Goal: Participate in discussion: Engage in conversation with other users on a specific topic

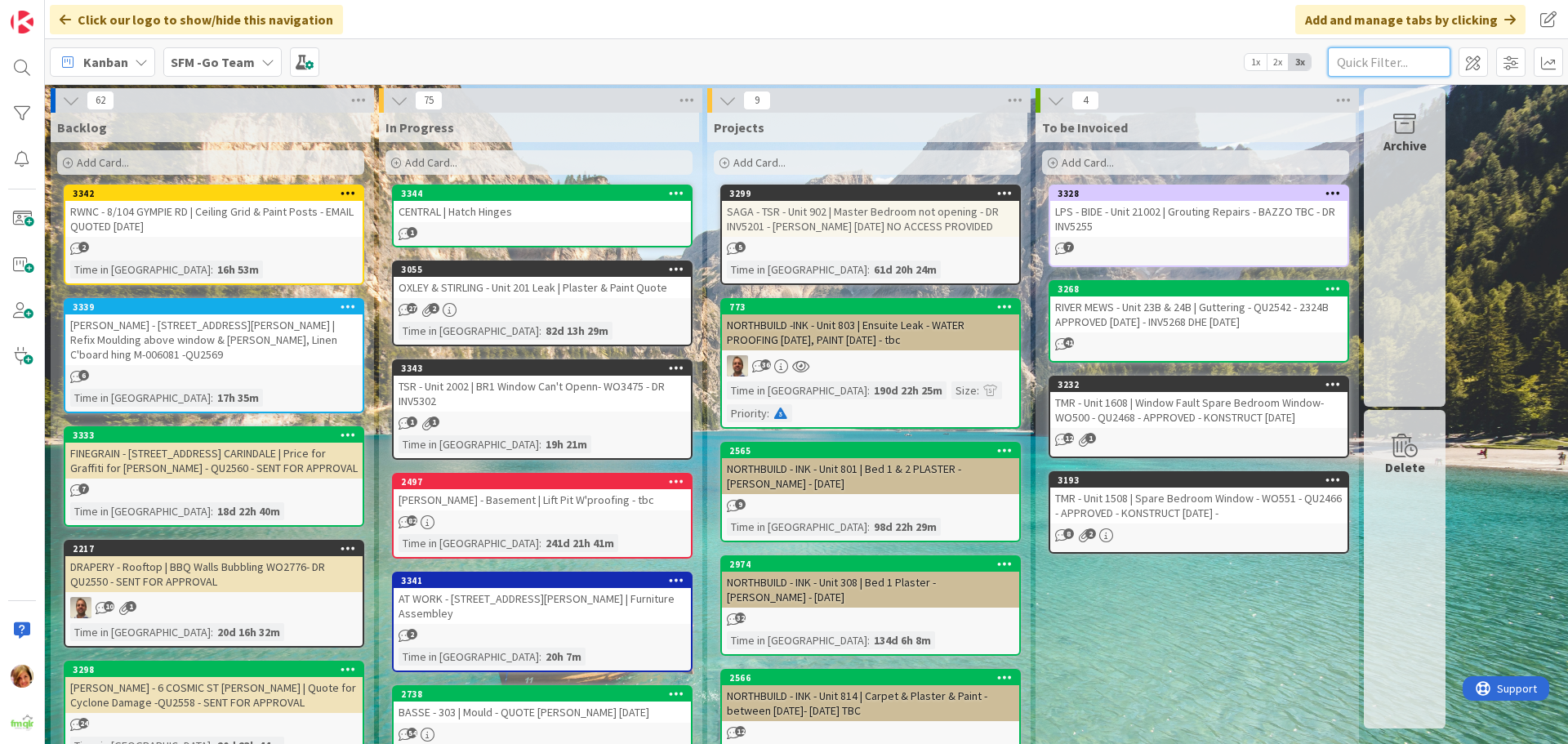
click at [1413, 61] on input "text" at bounding box center [1389, 62] width 122 height 29
type input "haven"
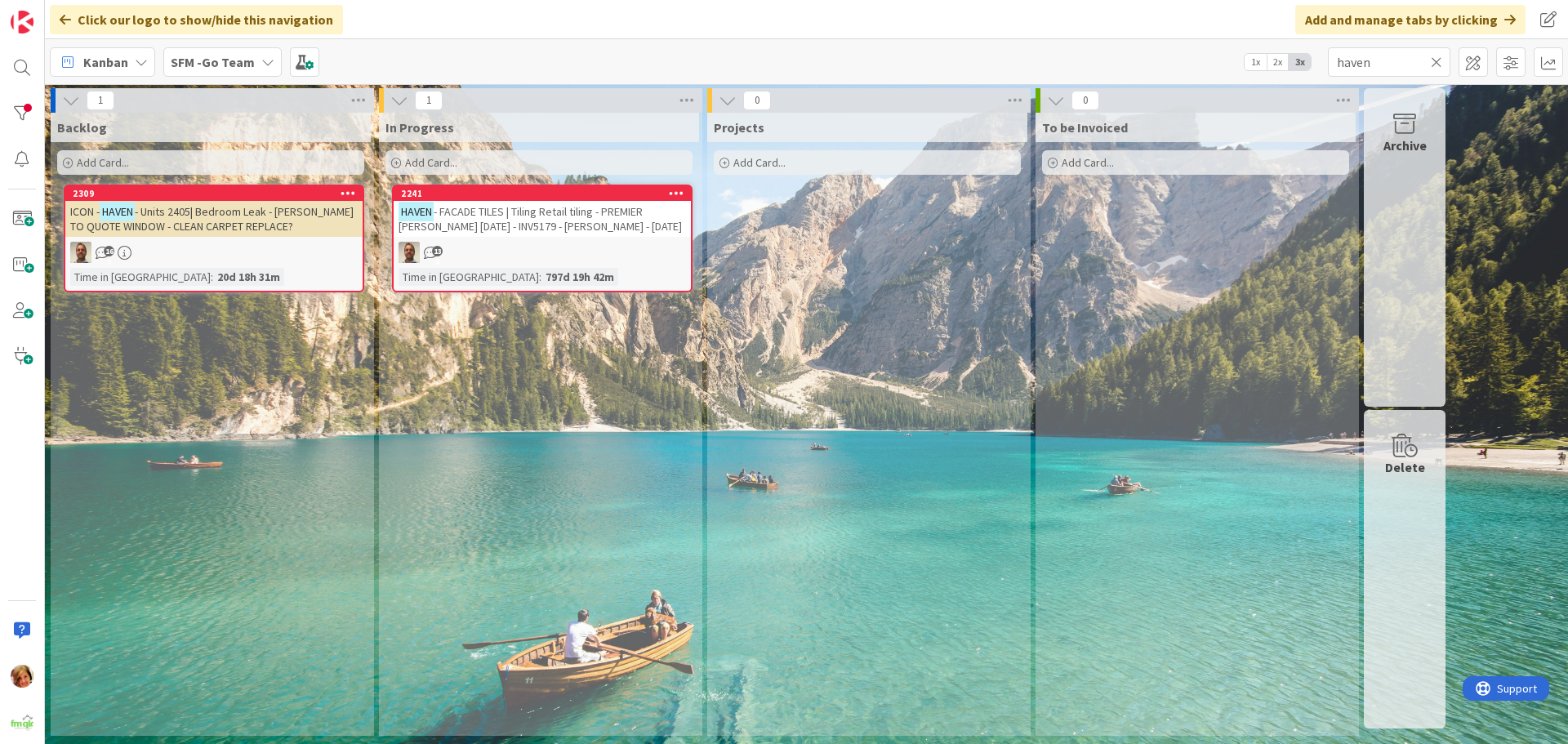
click at [530, 223] on span "- FACADE TILES | Tiling Retail tiling - PREMIER [PERSON_NAME] [DATE] - INV5179 …" at bounding box center [540, 219] width 283 height 29
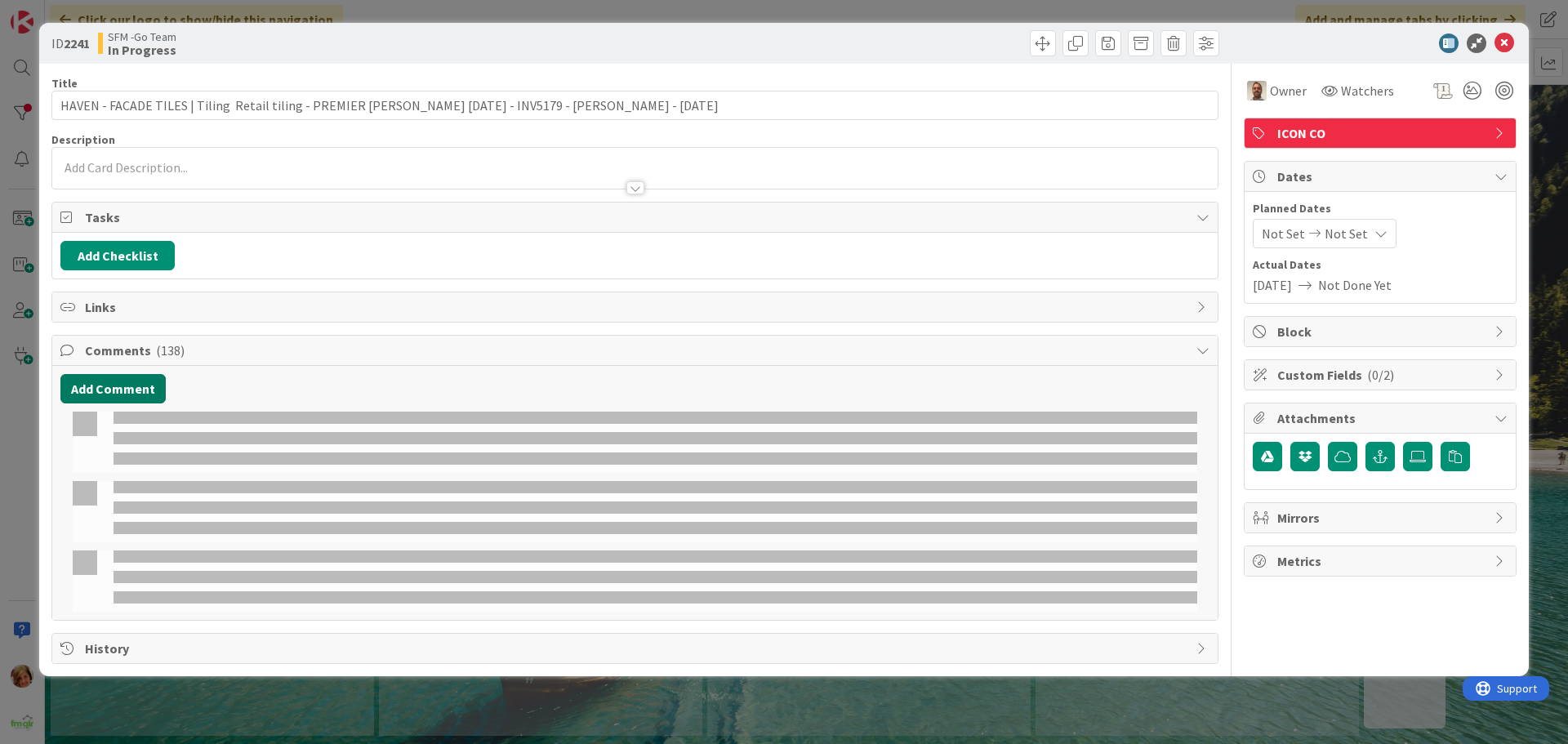
click at [116, 388] on button "Add Comment" at bounding box center [113, 388] width 105 height 29
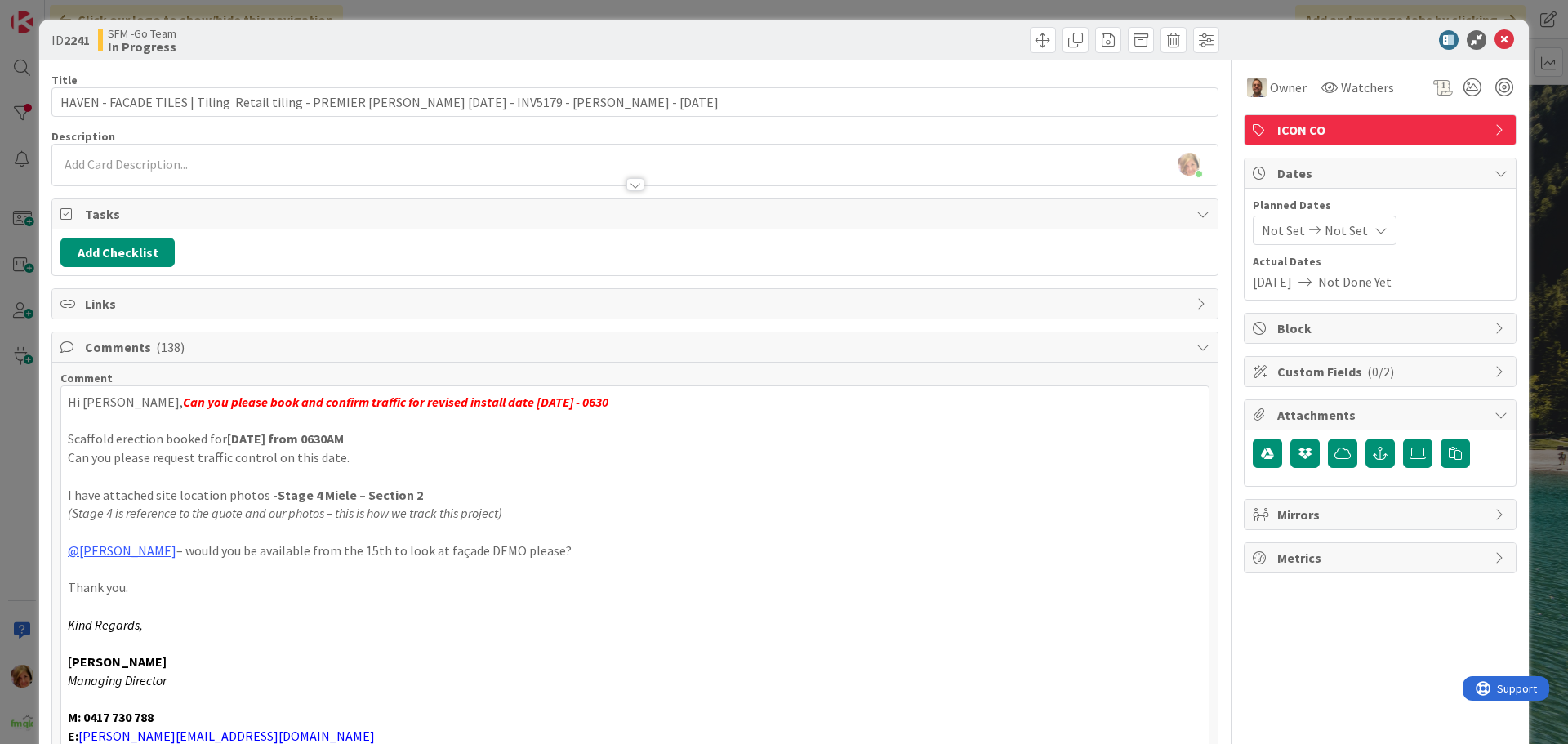
scroll to position [248, 0]
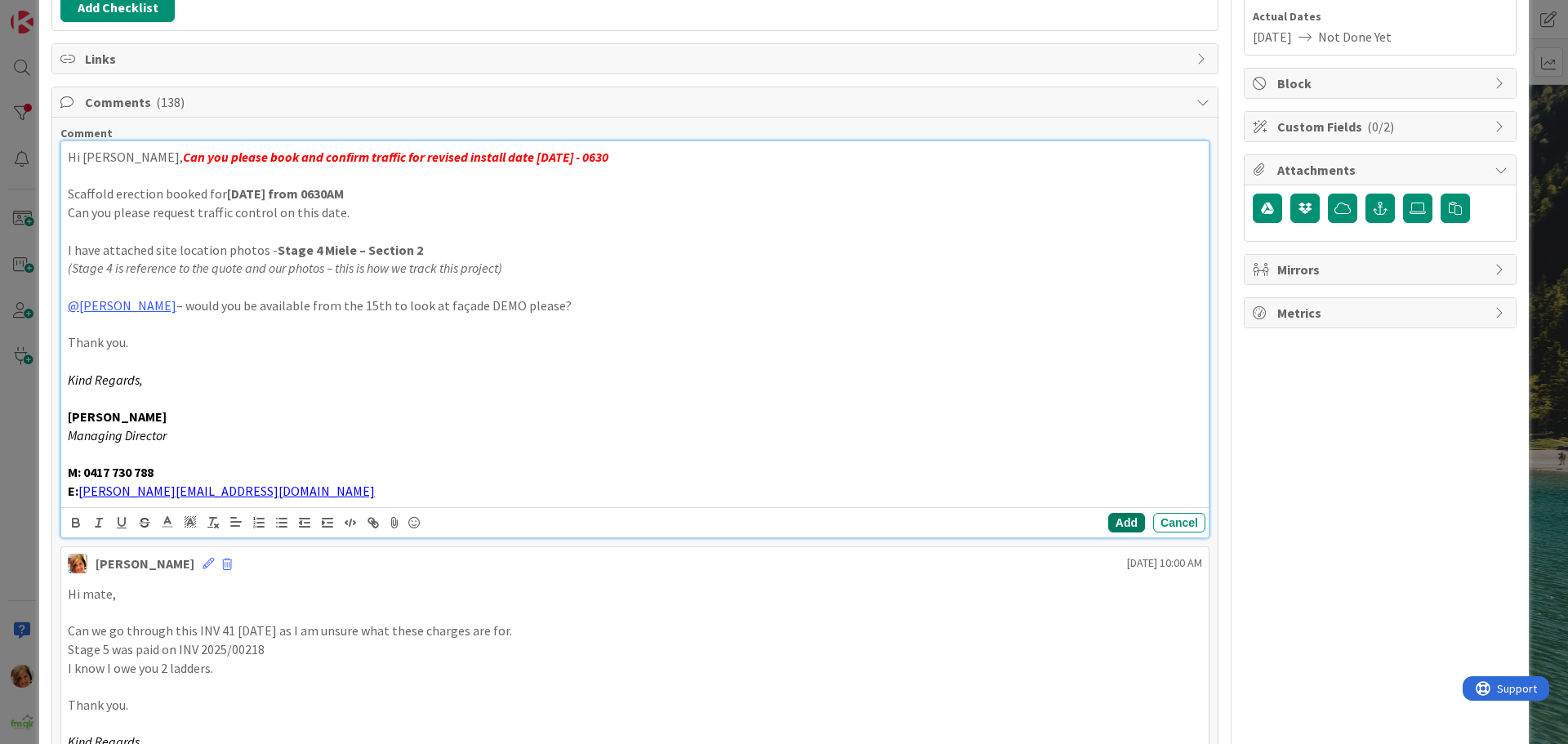
click at [1113, 521] on button "Add" at bounding box center [1126, 521] width 37 height 19
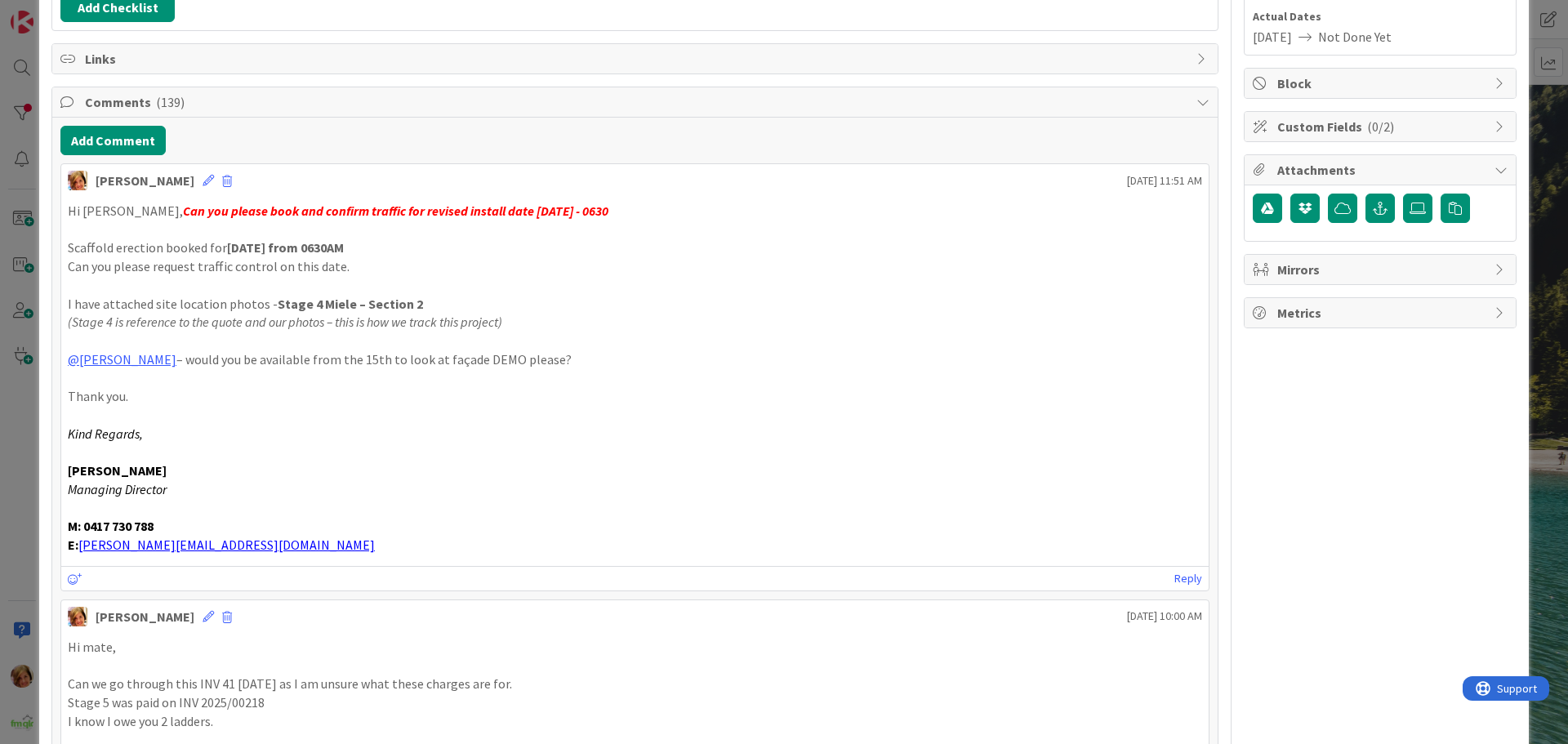
scroll to position [0, 0]
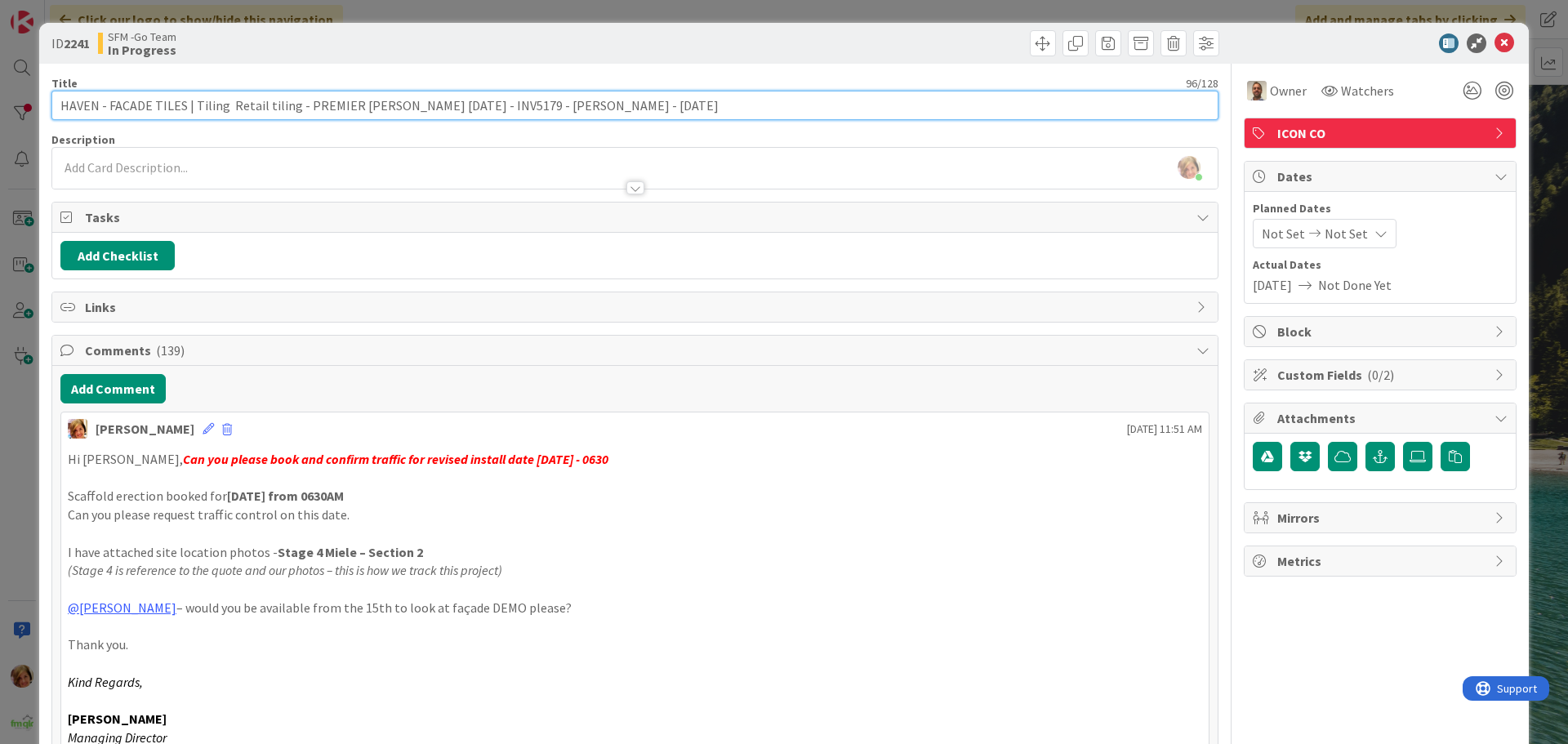
click at [582, 97] on input "HAVEN - FACADE TILES | Tiling Retail tiling - PREMIER [PERSON_NAME] [DATE] - IN…" at bounding box center [635, 106] width 1167 height 29
type input "HAVEN - FACADE TILES | Tiling Retail tiling - PREMIER [PERSON_NAME] [DATE] - IN…"
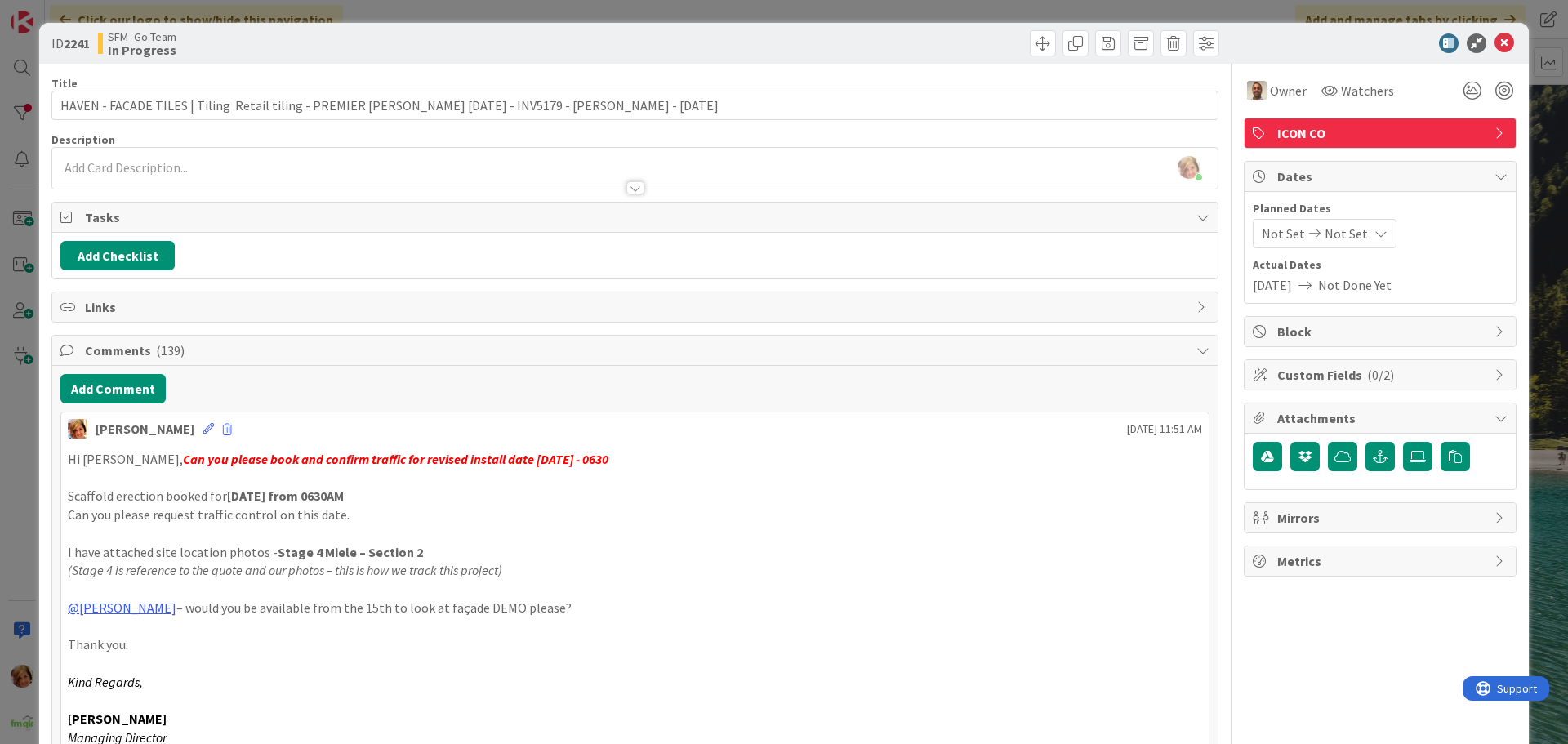
click at [661, 52] on div at bounding box center [929, 43] width 580 height 26
click at [1494, 40] on icon at bounding box center [1504, 42] width 19 height 19
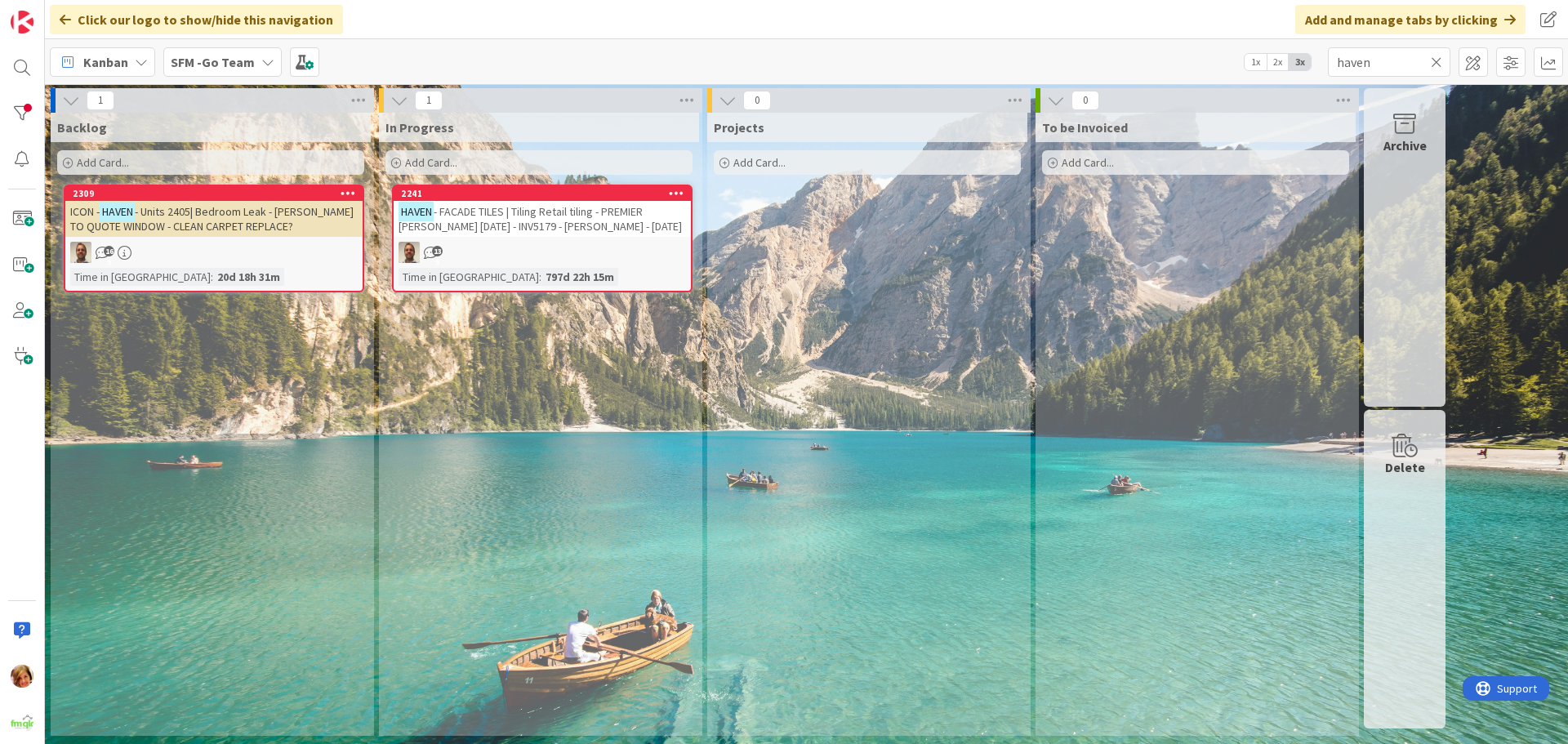
click at [585, 224] on div "HAVEN - FACADE TILES | Tiling Retail tiling - PREMIER [PERSON_NAME] [DATE] - IN…" at bounding box center [542, 218] width 297 height 36
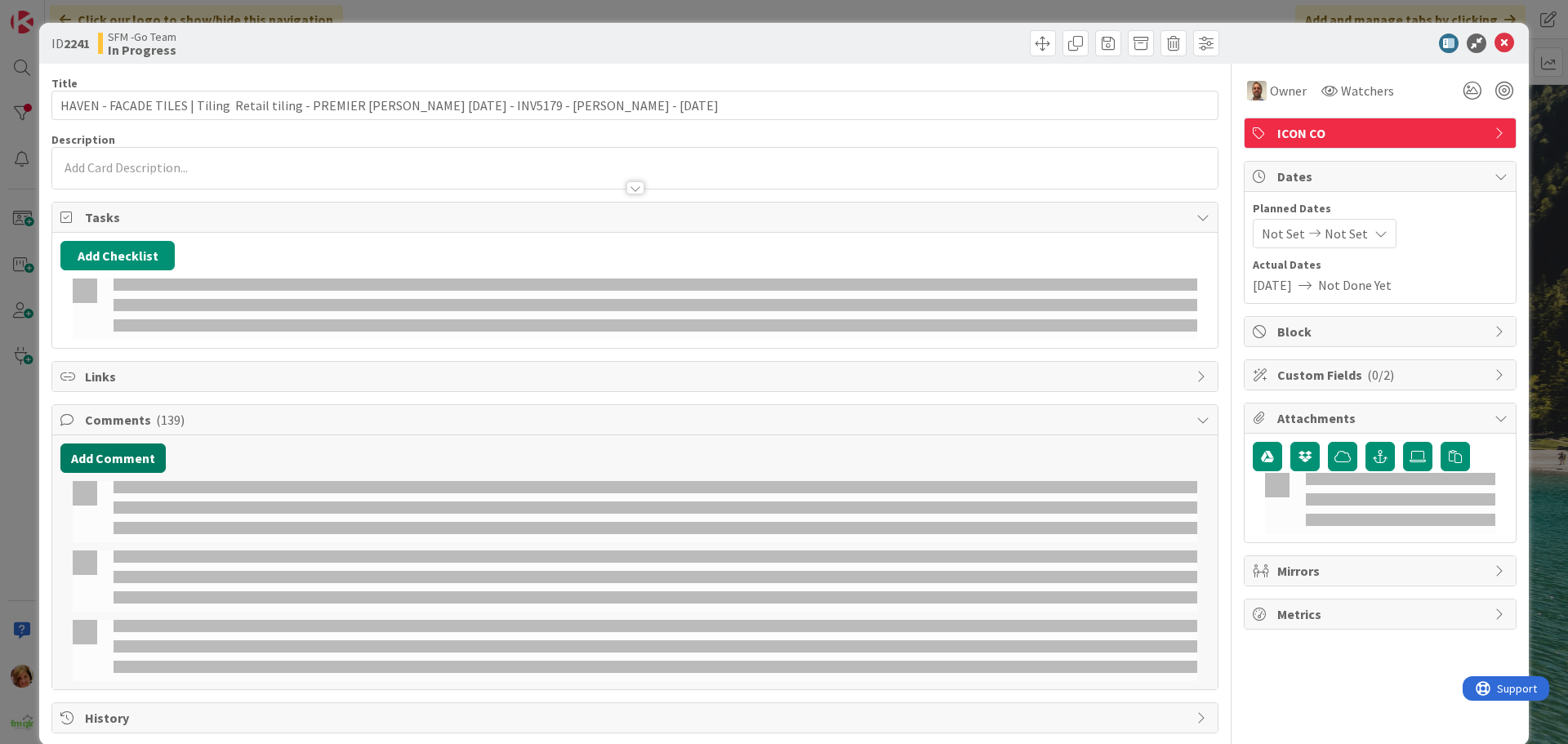
click at [132, 443] on button "Add Comment" at bounding box center [113, 458] width 105 height 29
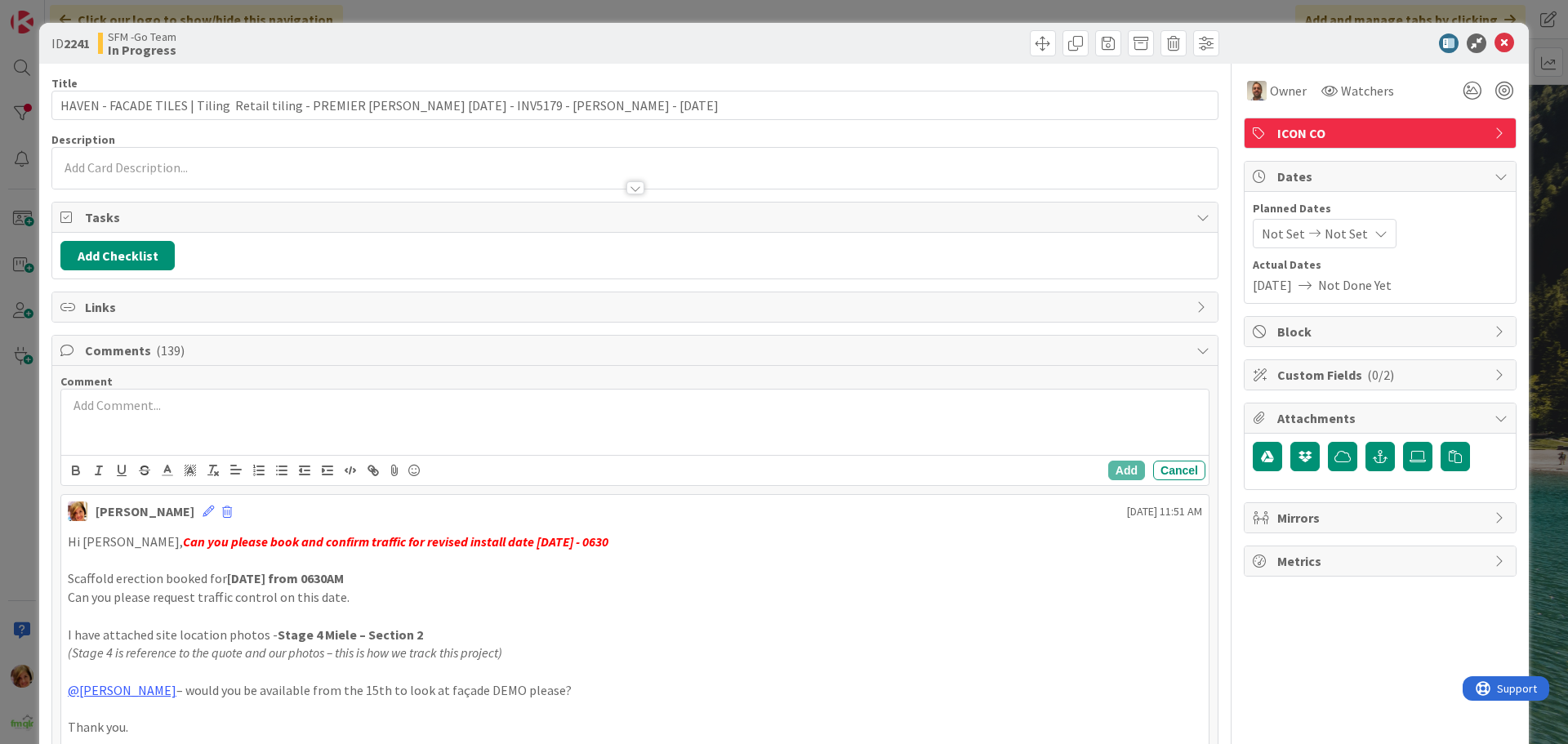
click at [150, 432] on div at bounding box center [635, 421] width 1147 height 65
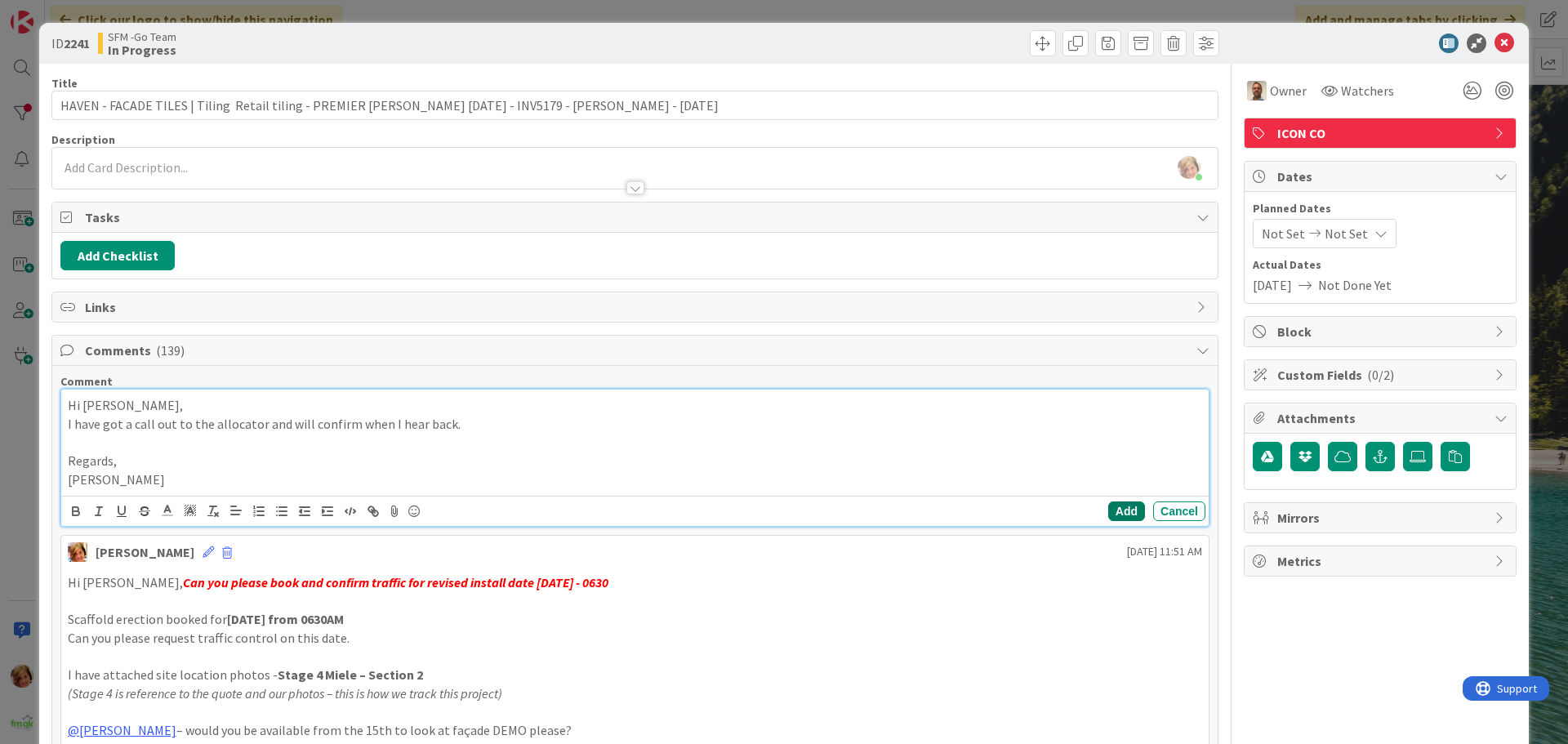
click at [1115, 503] on button "Add" at bounding box center [1126, 510] width 37 height 19
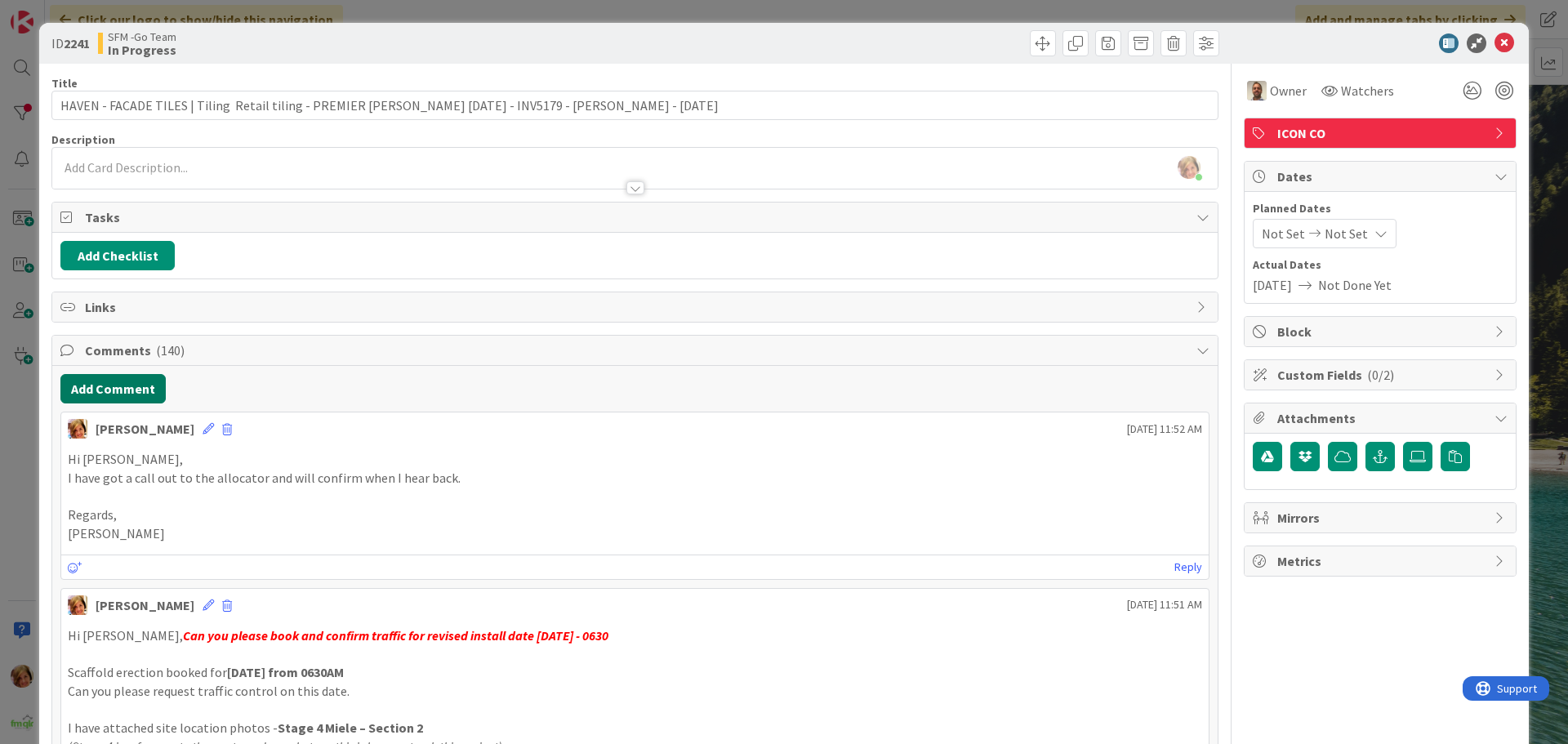
click at [120, 385] on button "Add Comment" at bounding box center [113, 388] width 105 height 29
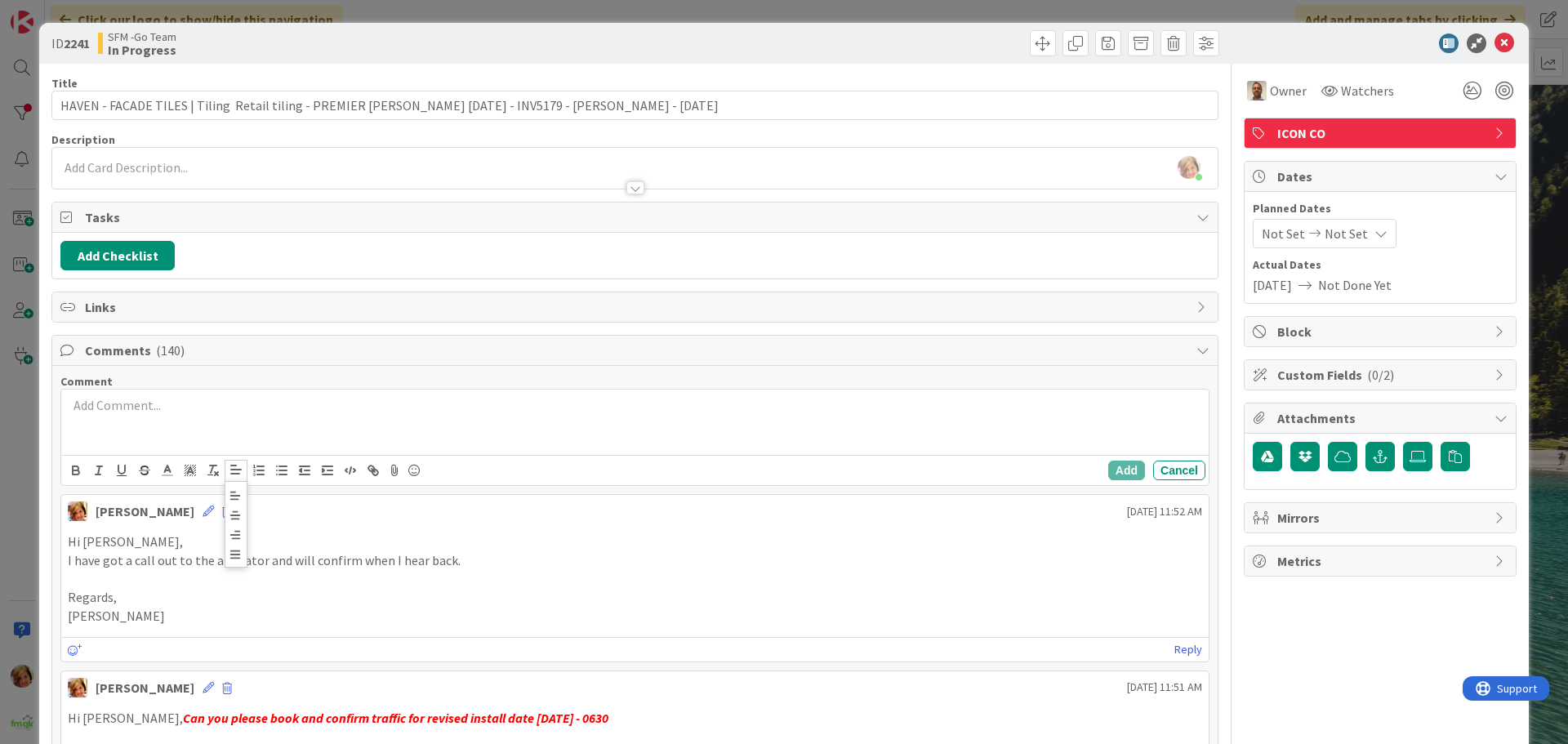
click at [247, 418] on div at bounding box center [635, 421] width 1147 height 65
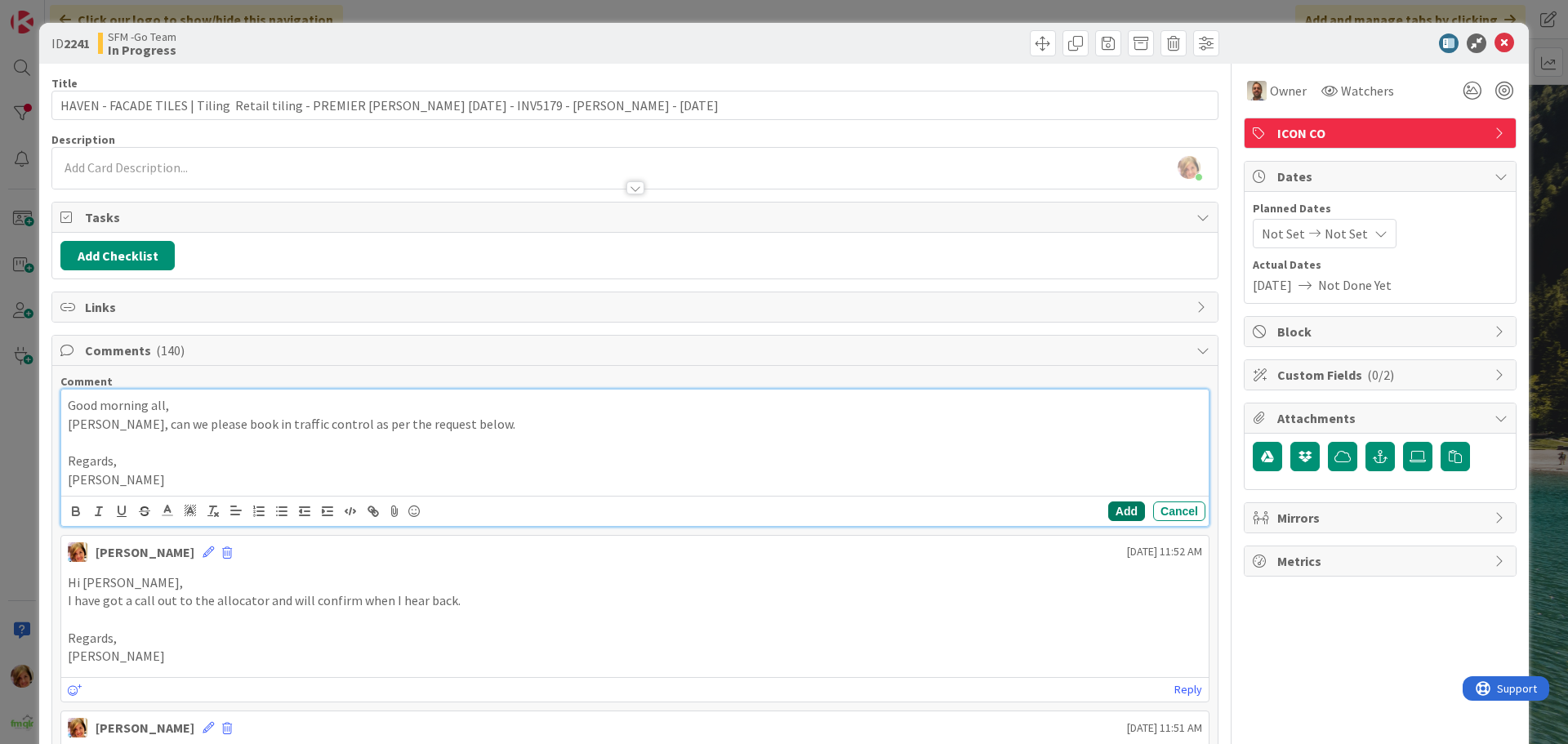
click at [1114, 509] on button "Add" at bounding box center [1126, 510] width 37 height 19
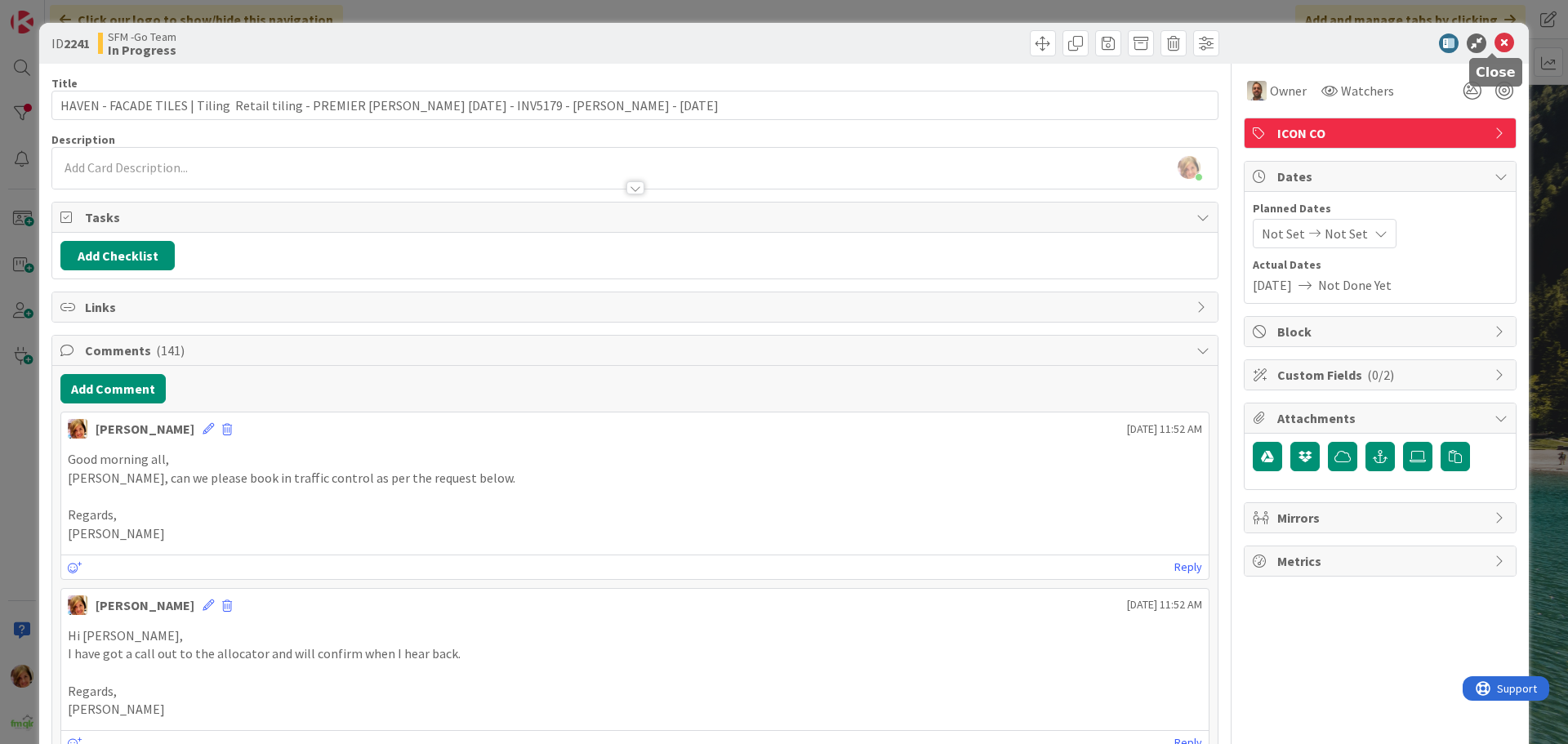
click at [1494, 41] on icon at bounding box center [1504, 42] width 19 height 19
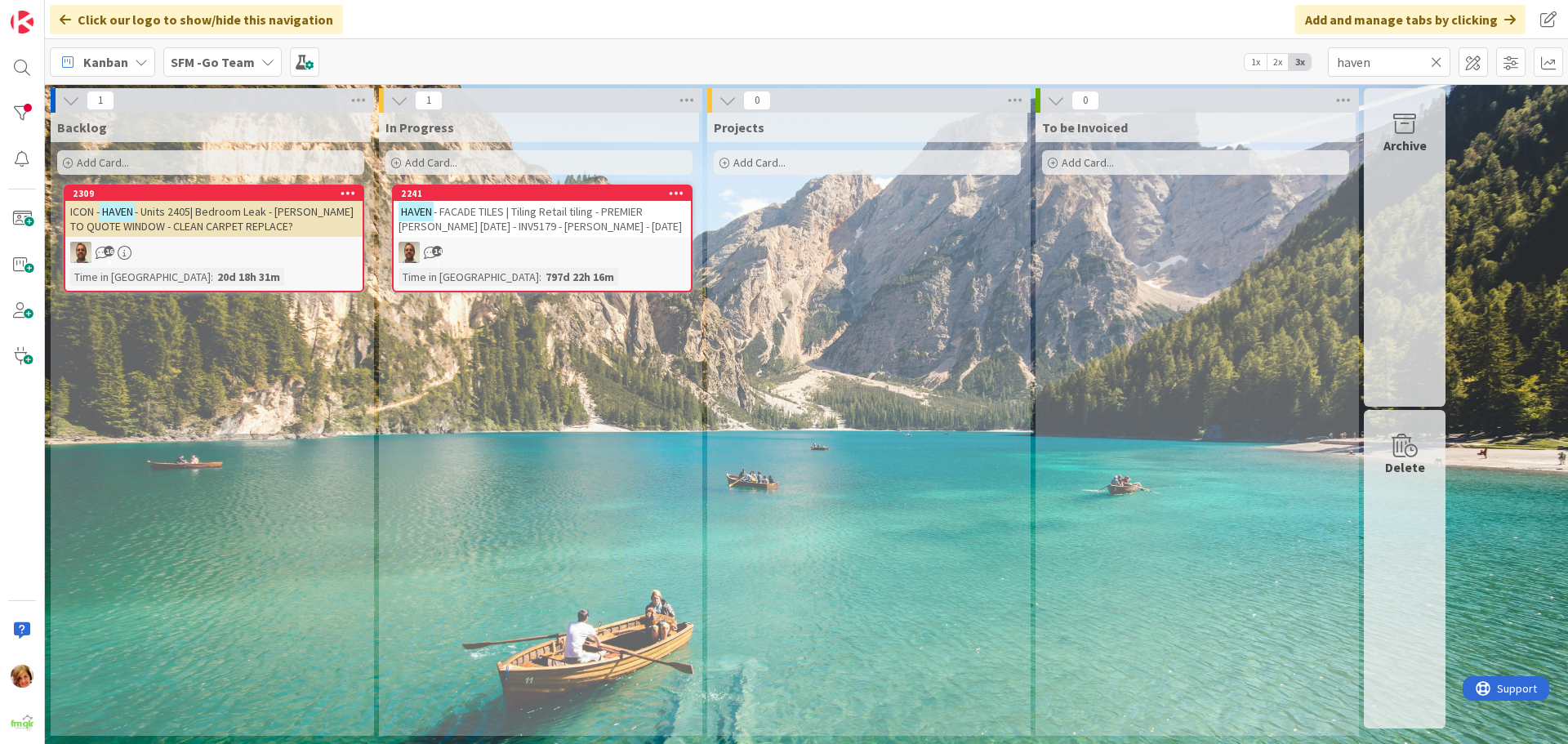
click at [1436, 62] on icon at bounding box center [1436, 62] width 11 height 15
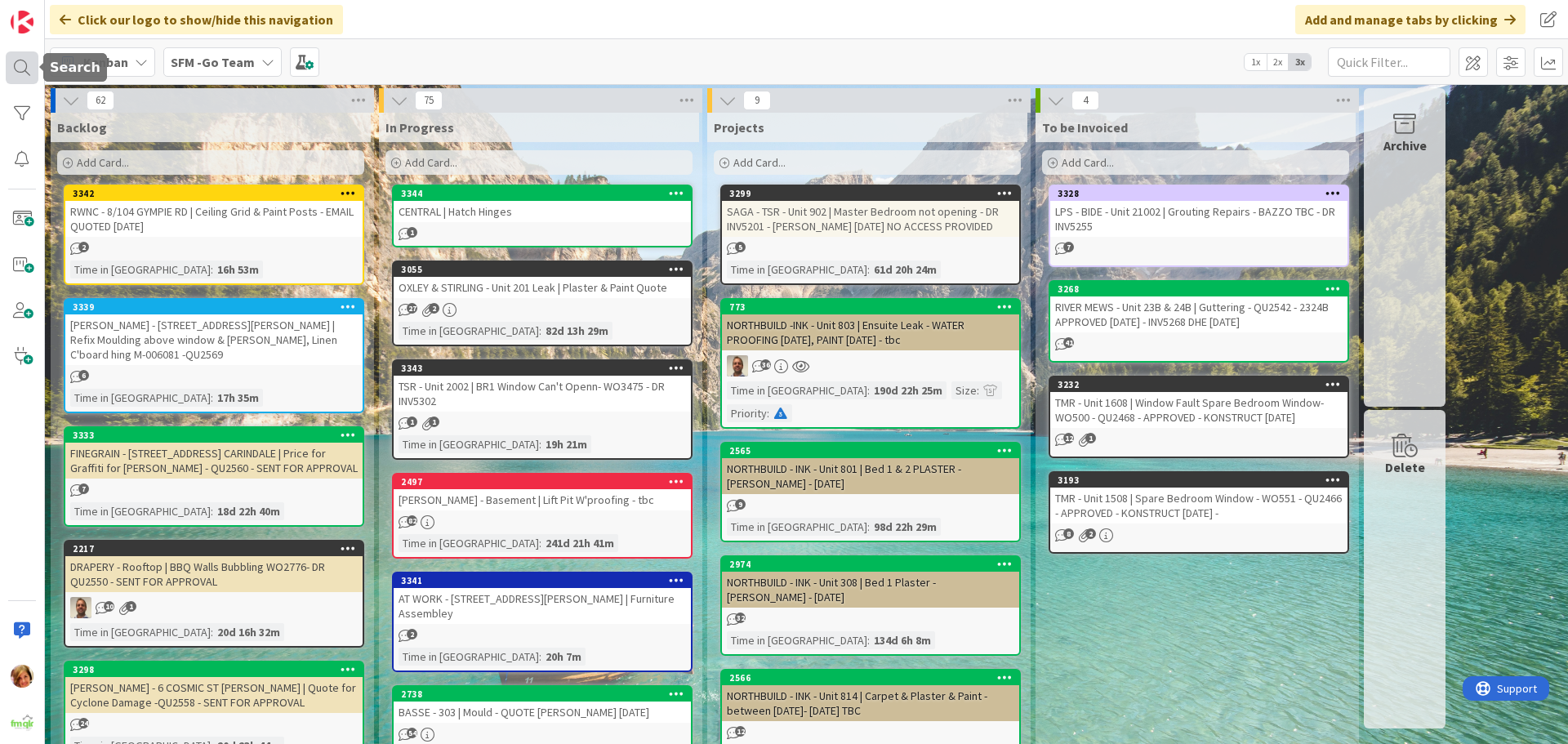
click at [18, 63] on div at bounding box center [22, 68] width 33 height 33
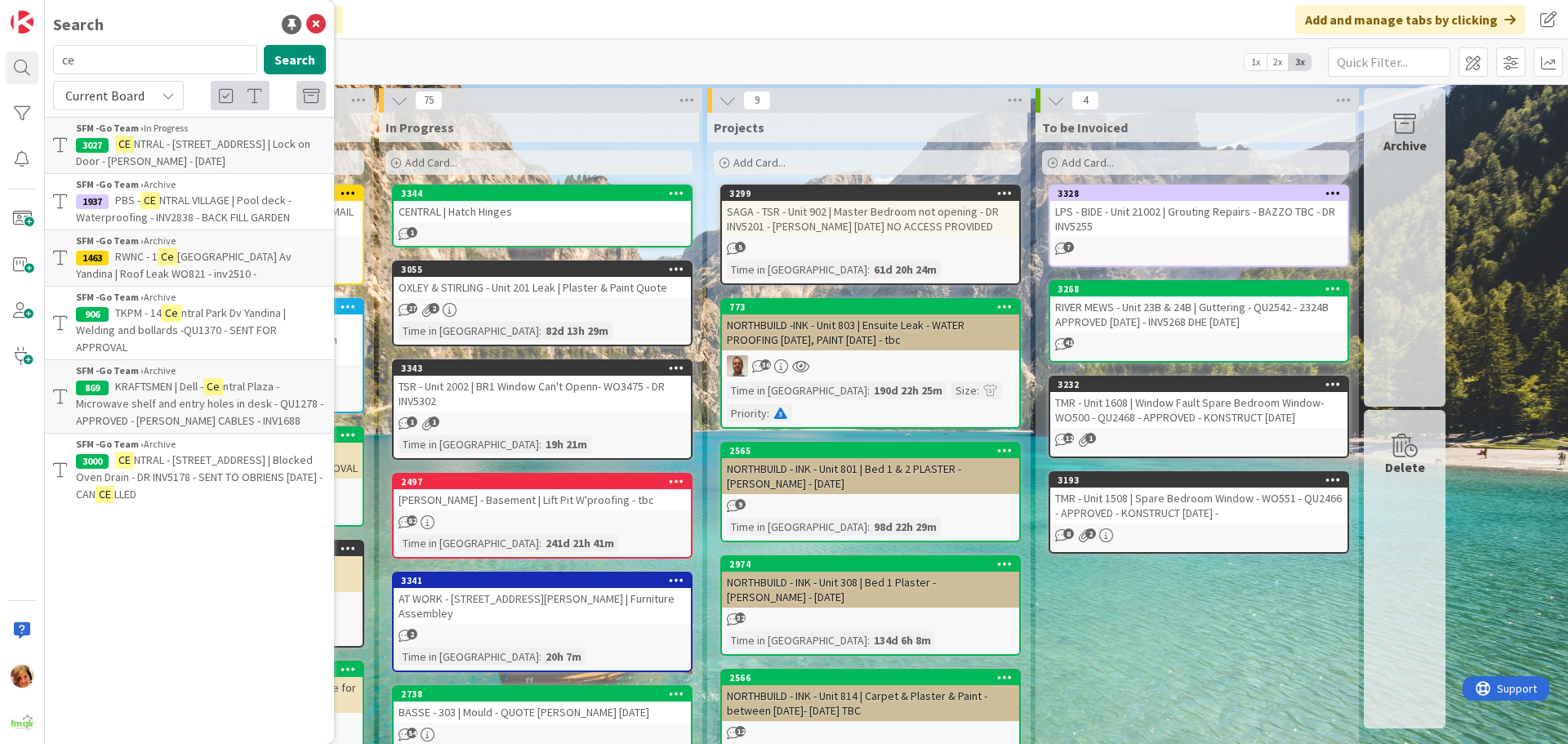
type input "c"
type input "807"
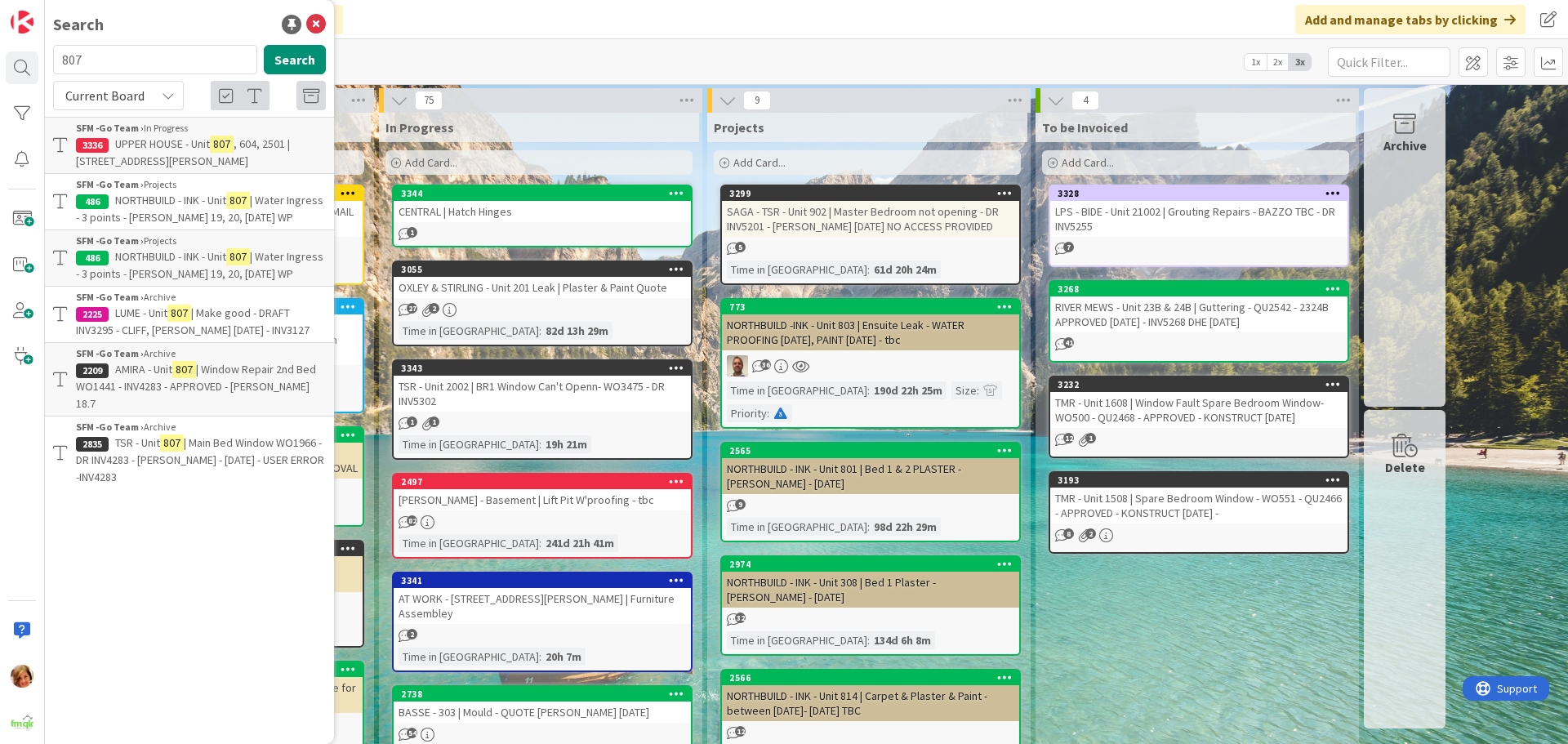
click at [213, 435] on span "| Main Bed Window WO1966 - DR INV4283 - [PERSON_NAME] - [DATE] - USER ERROR -IN…" at bounding box center [201, 459] width 248 height 49
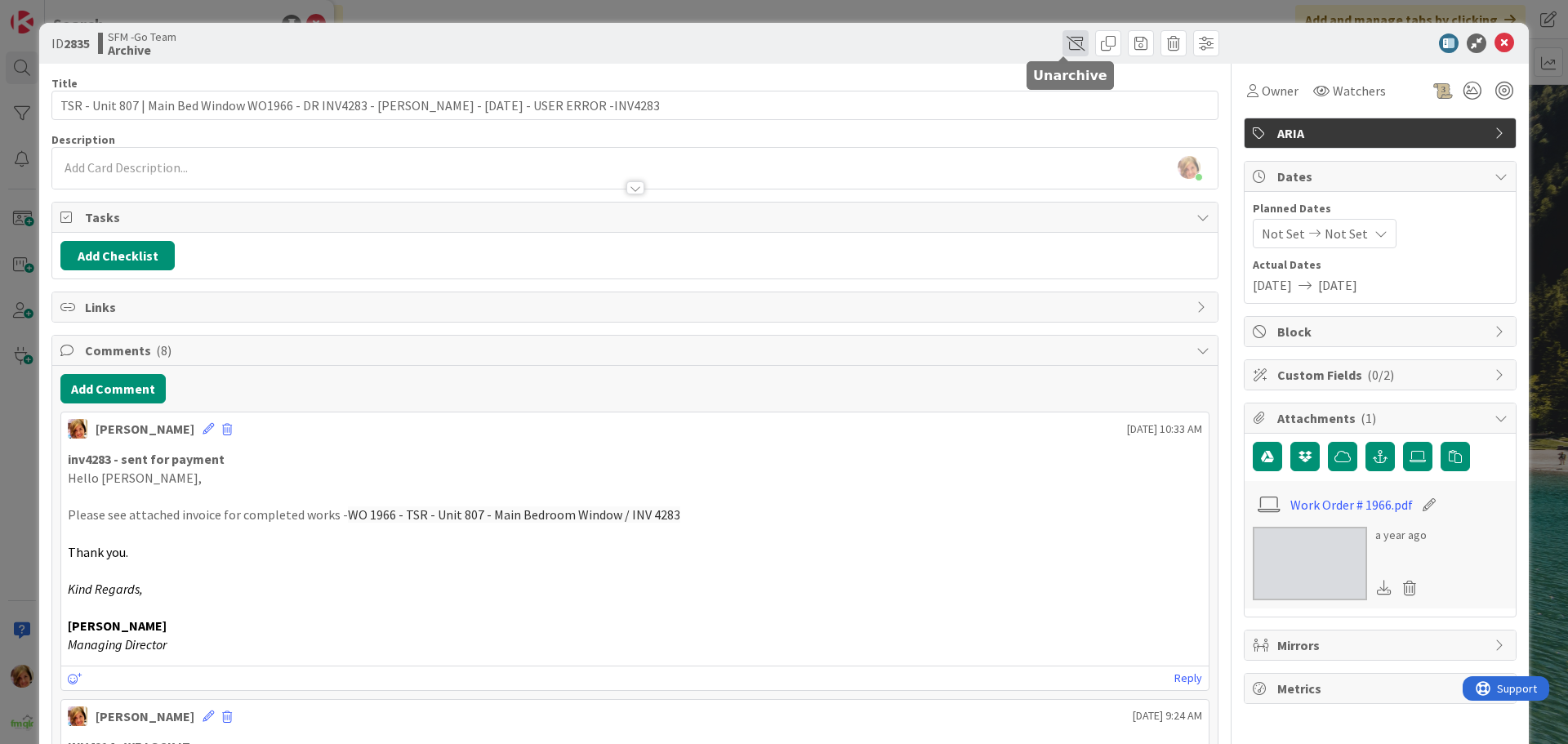
click at [1066, 41] on span at bounding box center [1076, 43] width 26 height 26
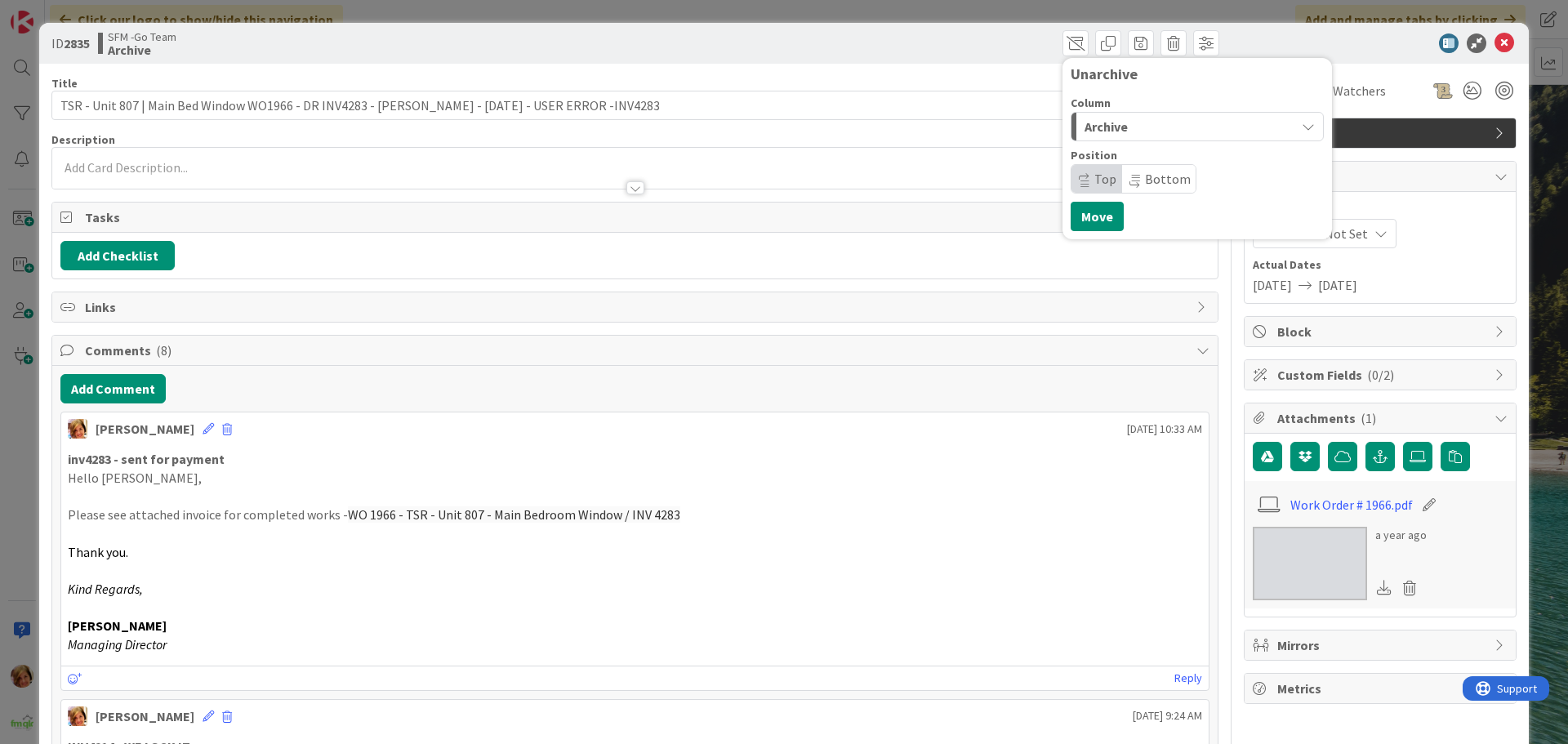
click at [1126, 134] on div "Archive" at bounding box center [1187, 126] width 214 height 26
click at [1121, 195] on span "In Progress" at bounding box center [1139, 191] width 59 height 19
click at [1087, 222] on button "Move" at bounding box center [1098, 216] width 53 height 29
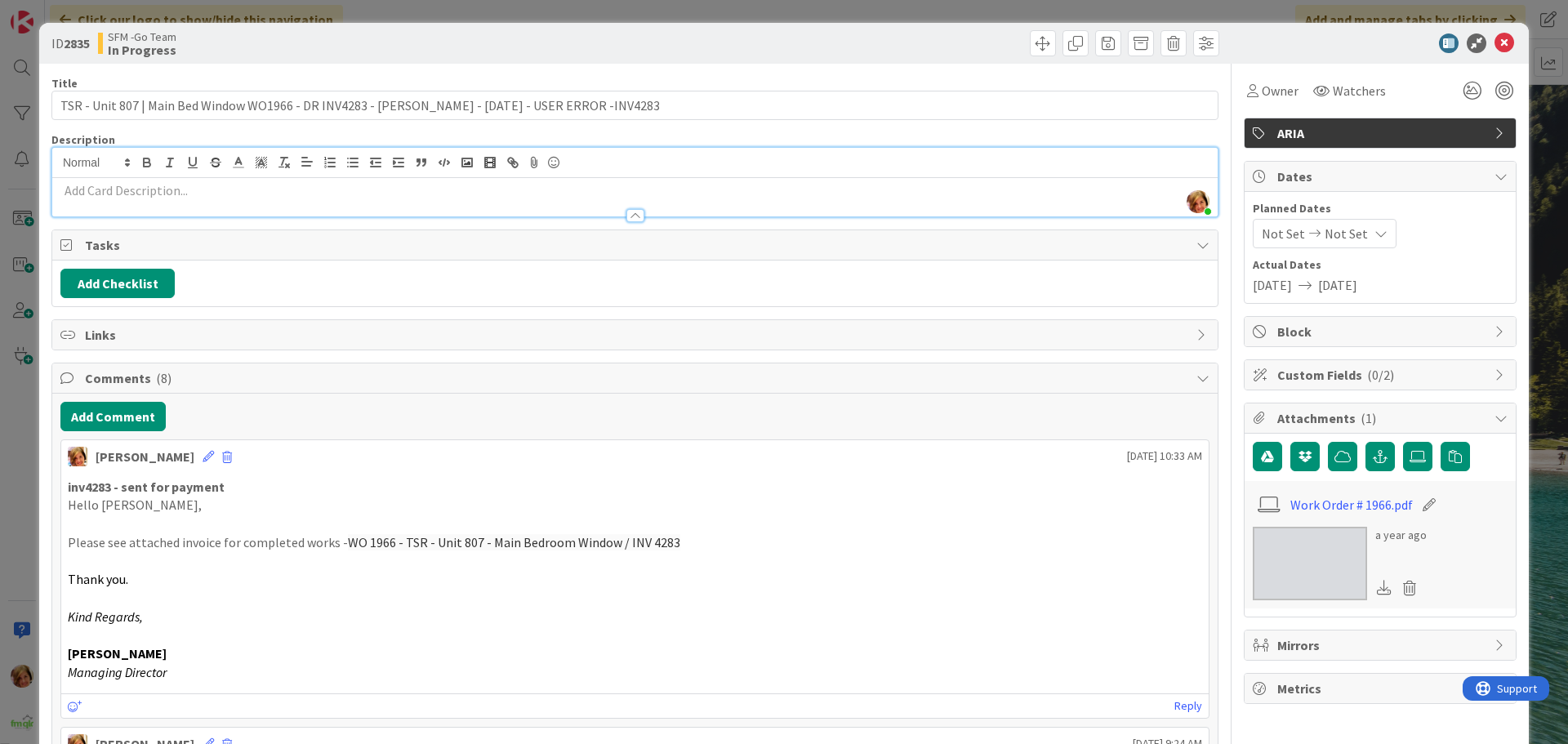
click at [248, 164] on div "[PERSON_NAME] just joined" at bounding box center [635, 182] width 1165 height 69
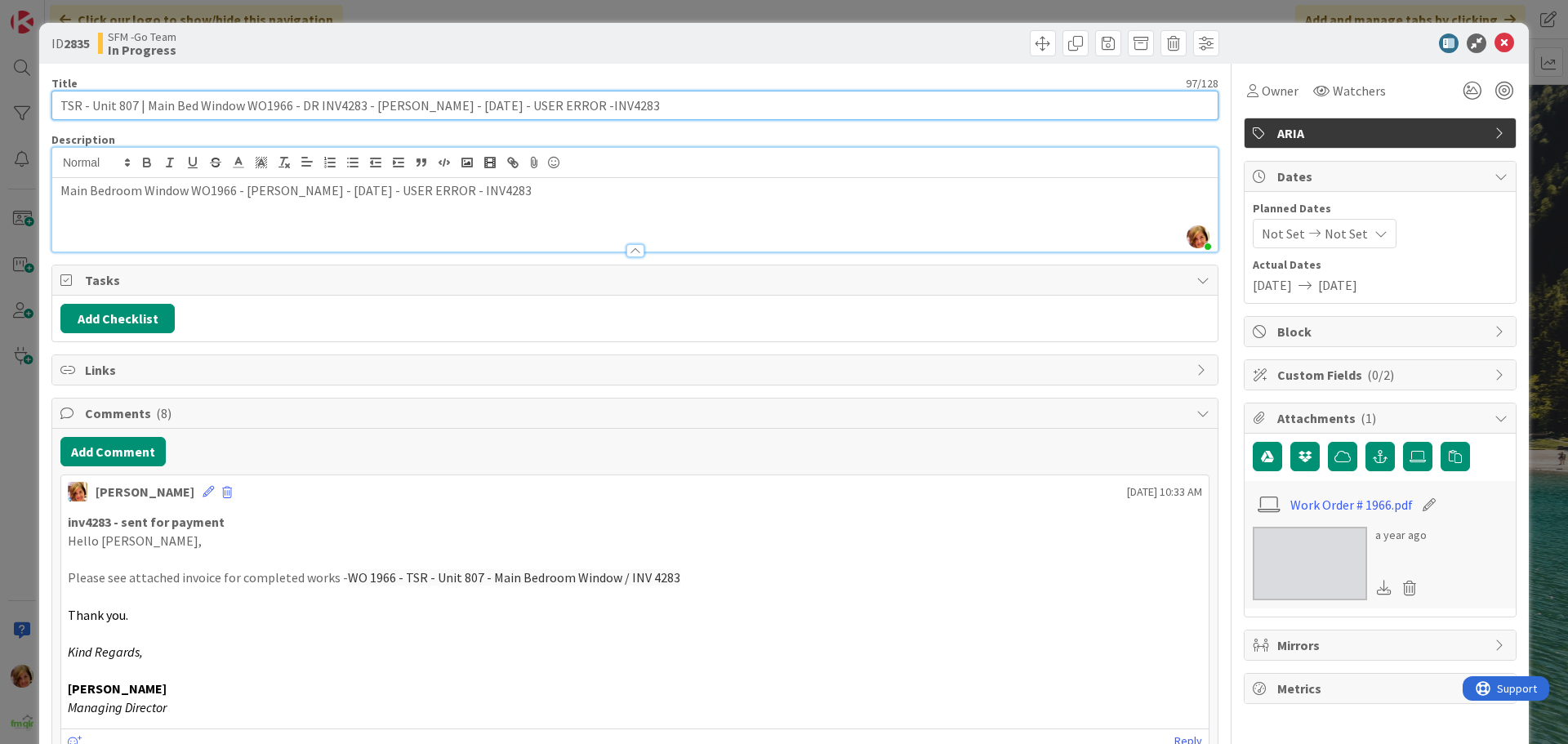
drag, startPoint x: 648, startPoint y: 104, endPoint x: 147, endPoint y: 105, distance: 501.0
click at [147, 105] on input "TSR - Unit 807 | Main Bed Window WO1966 - DR INV4283 - [PERSON_NAME] - [DATE] -…" at bounding box center [635, 106] width 1167 height 29
type input "TSR - Unit 807 |BR2 - Window Not Opening Properly - WO3497"
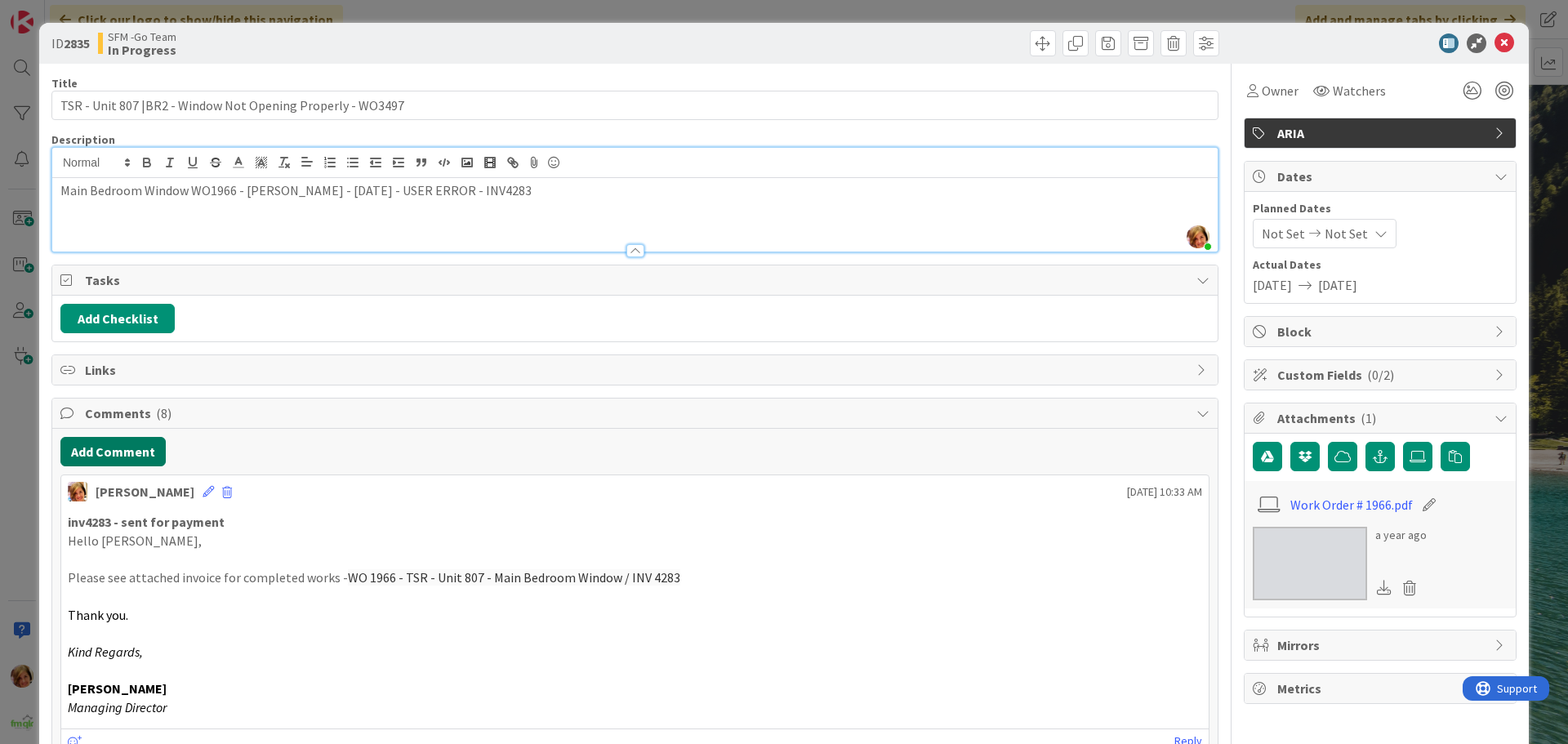
click at [117, 457] on button "Add Comment" at bounding box center [113, 452] width 105 height 29
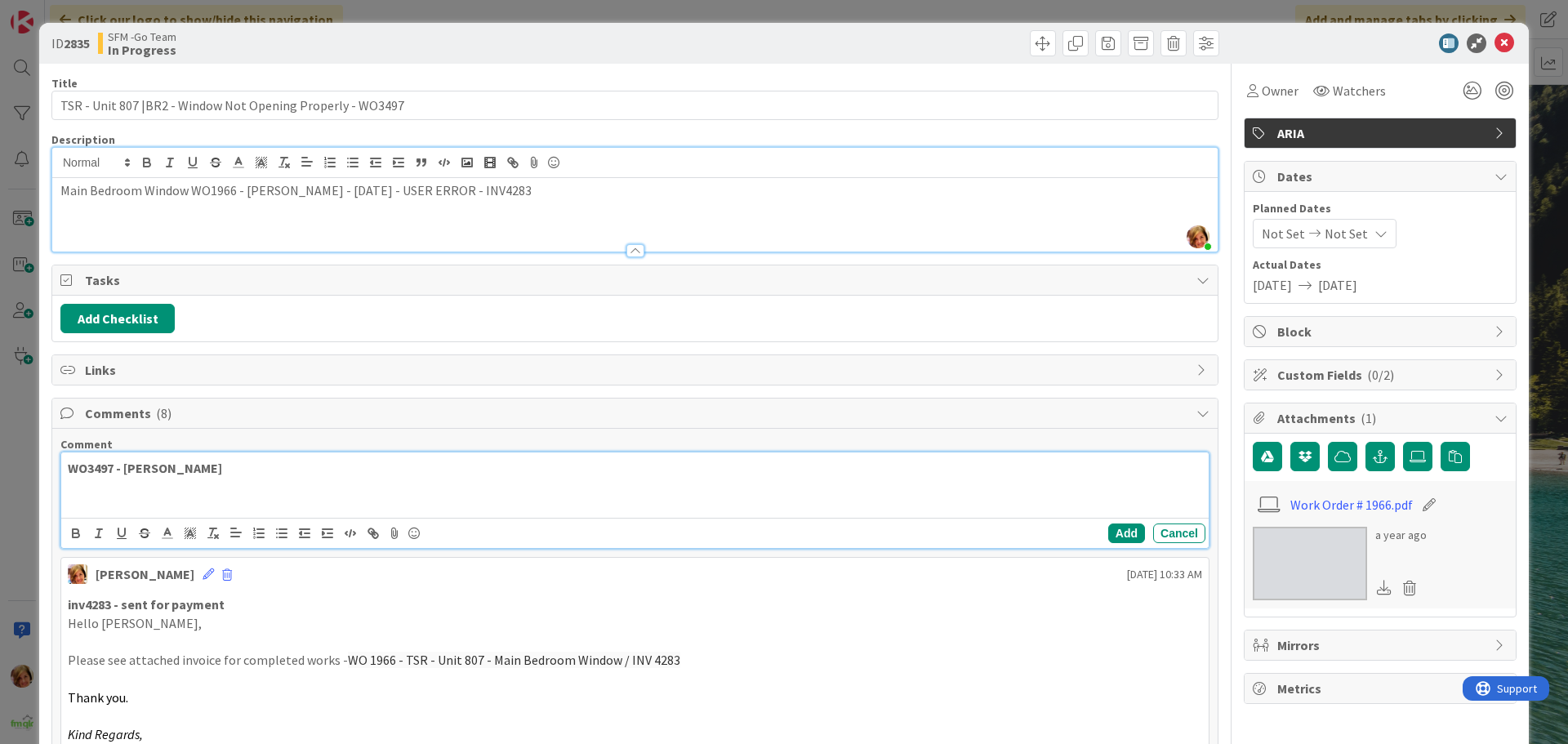
click at [282, 471] on p "WO3497 - [PERSON_NAME]" at bounding box center [635, 468] width 1135 height 18
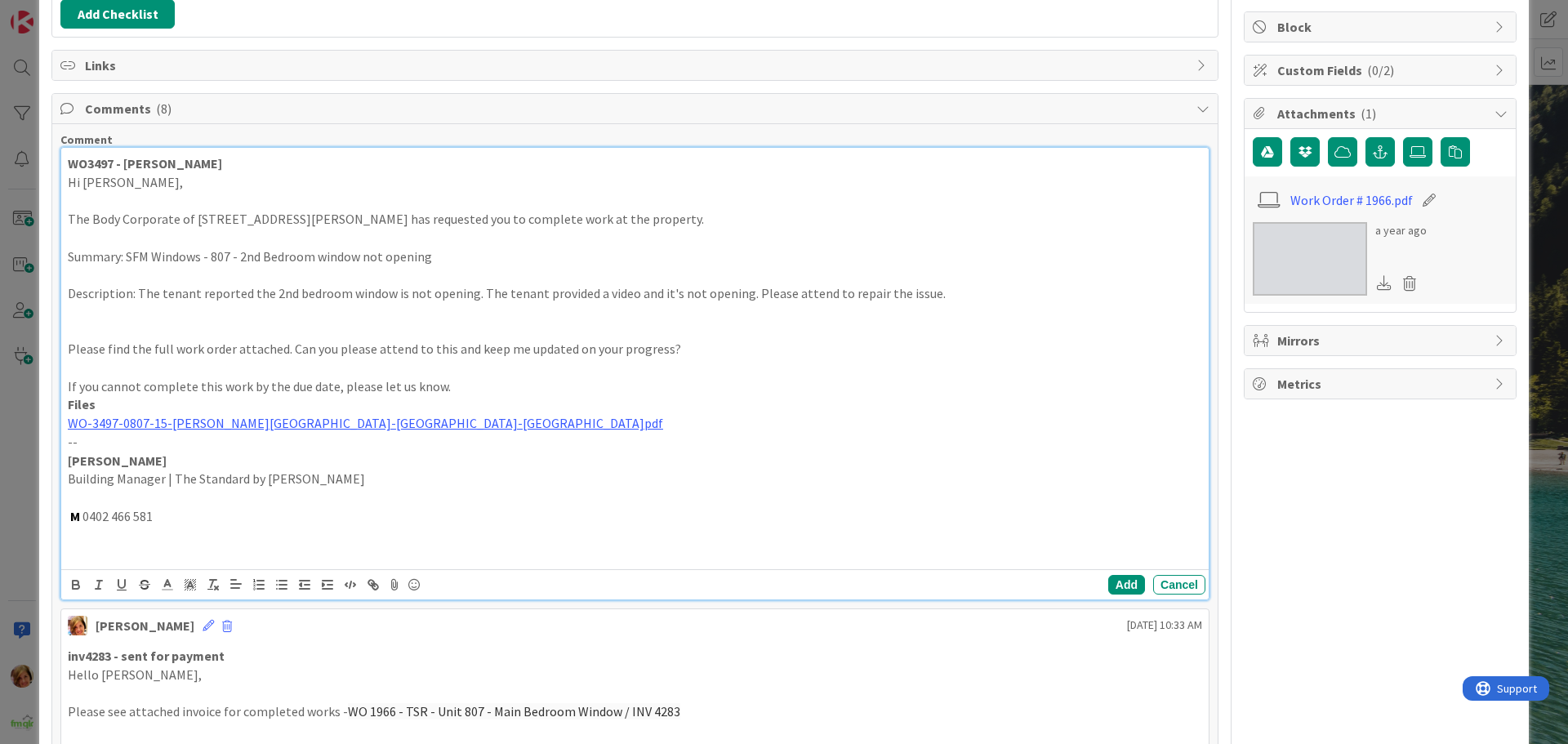
scroll to position [348, 0]
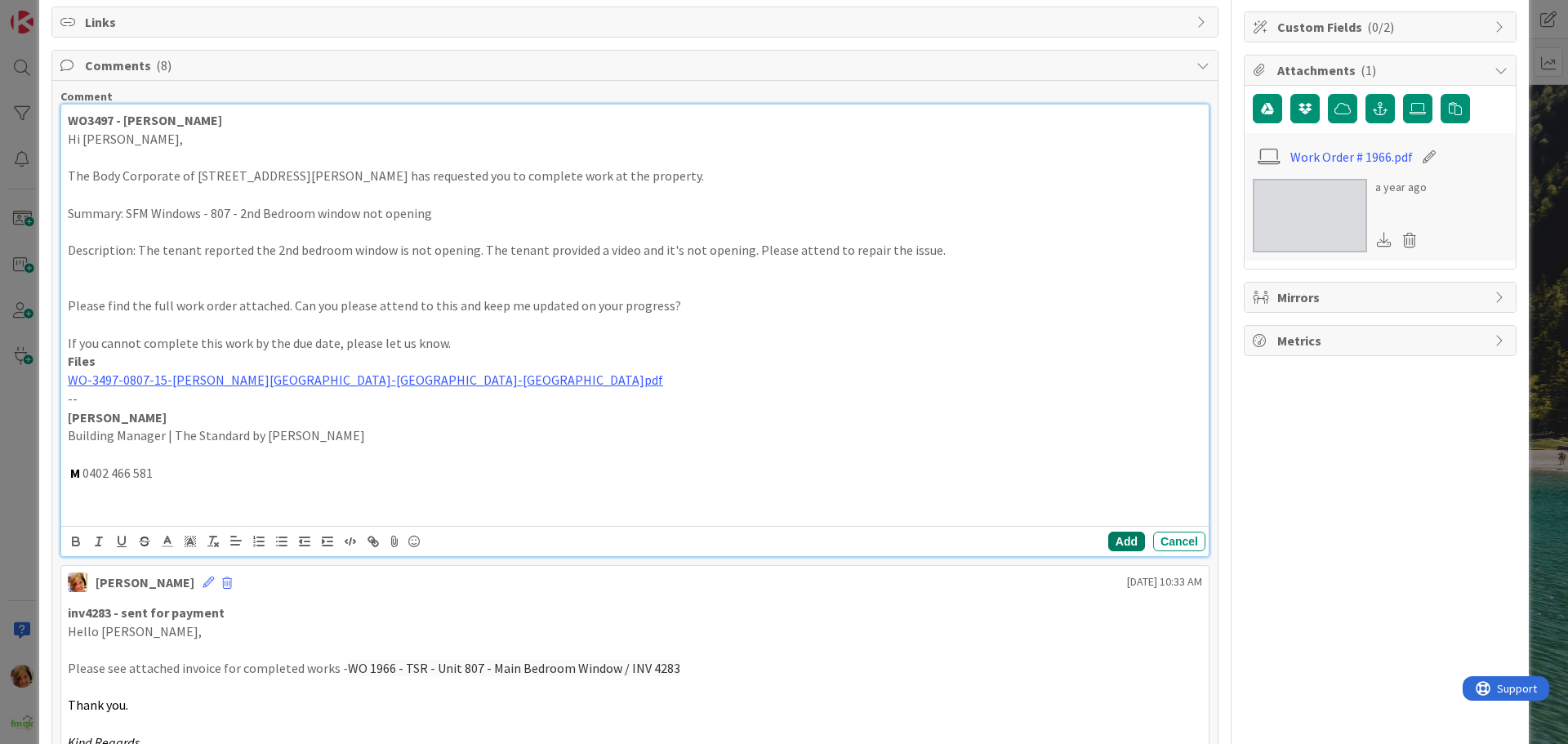
click at [1112, 539] on button "Add" at bounding box center [1126, 541] width 37 height 19
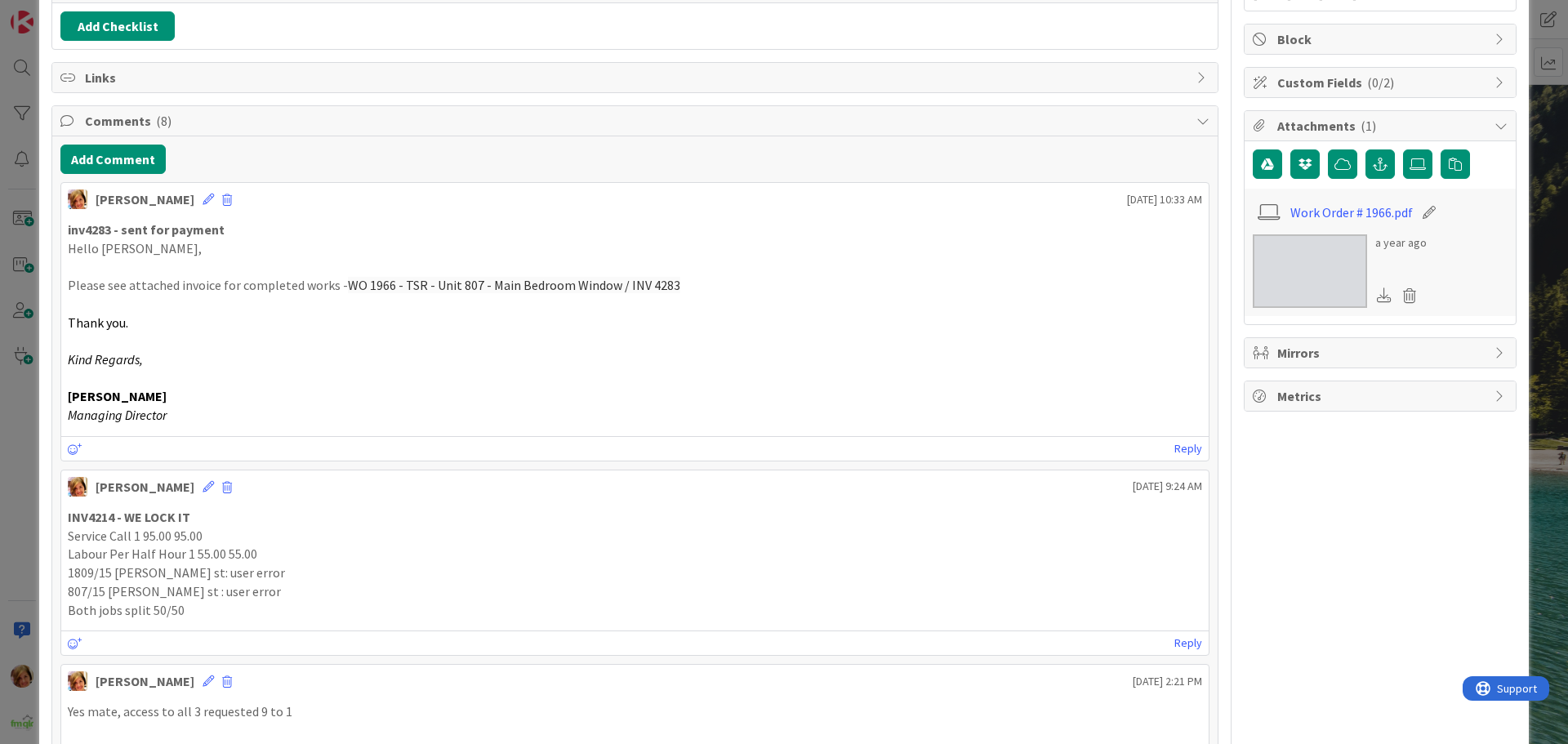
scroll to position [0, 0]
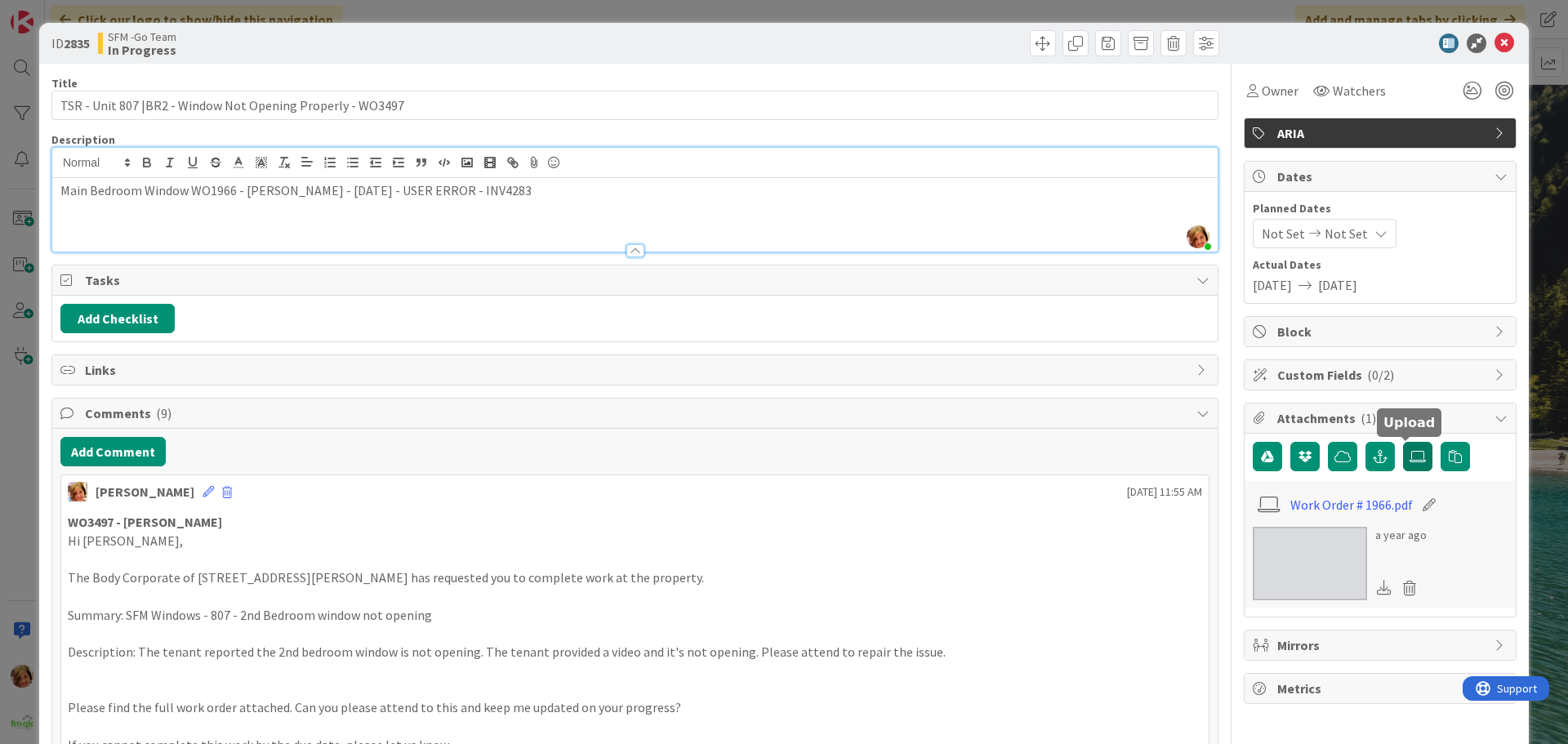
click at [1410, 451] on icon at bounding box center [1418, 456] width 17 height 13
click at [1403, 441] on input "file" at bounding box center [1403, 441] width 0 height 0
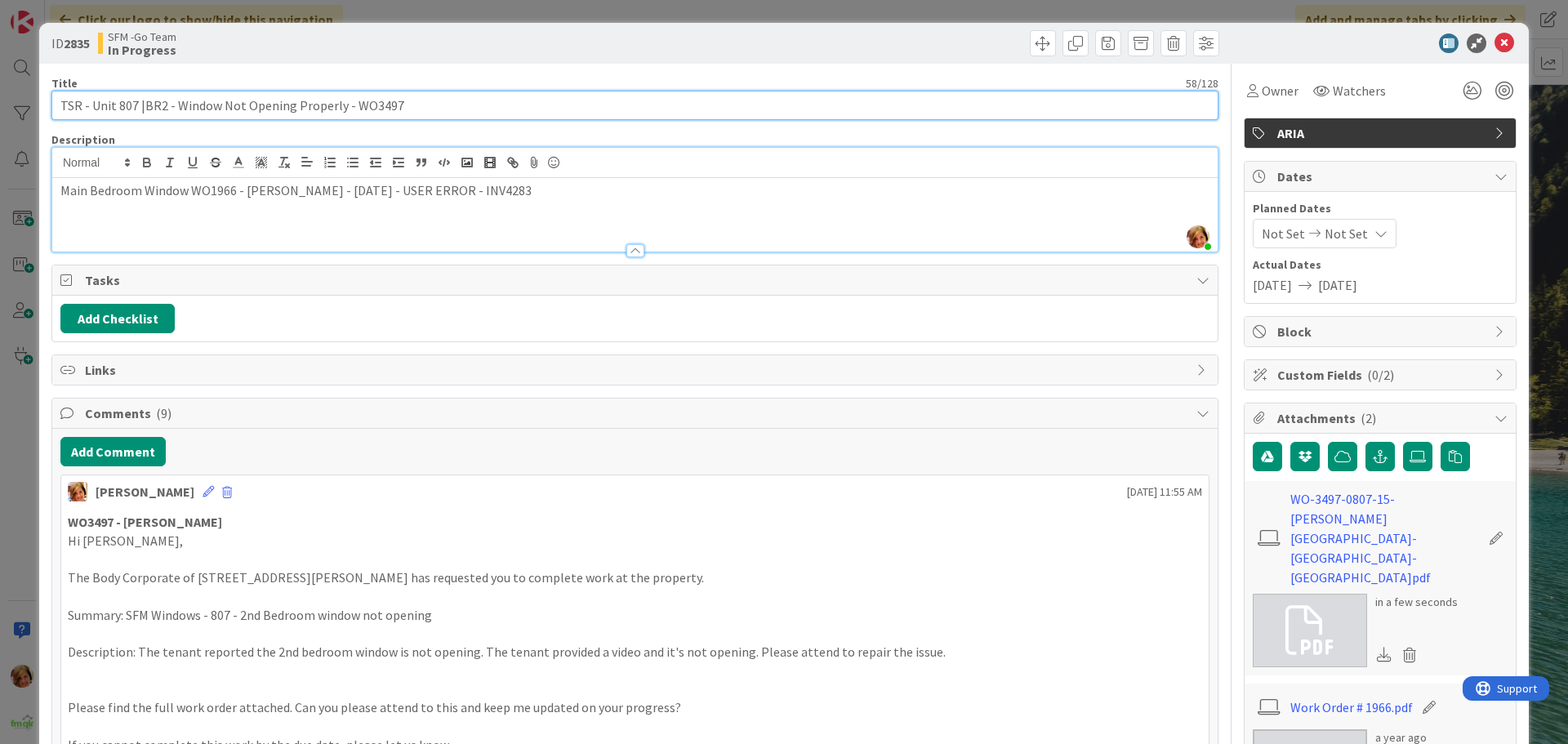
click at [424, 100] on input "TSR - Unit 807 |BR2 - Window Not Opening Properly - WO3497" at bounding box center [635, 106] width 1167 height 29
type input "TSR - Unit 807 |BR2 - Window Not Opening Properly - WO3497 - DR INV5305"
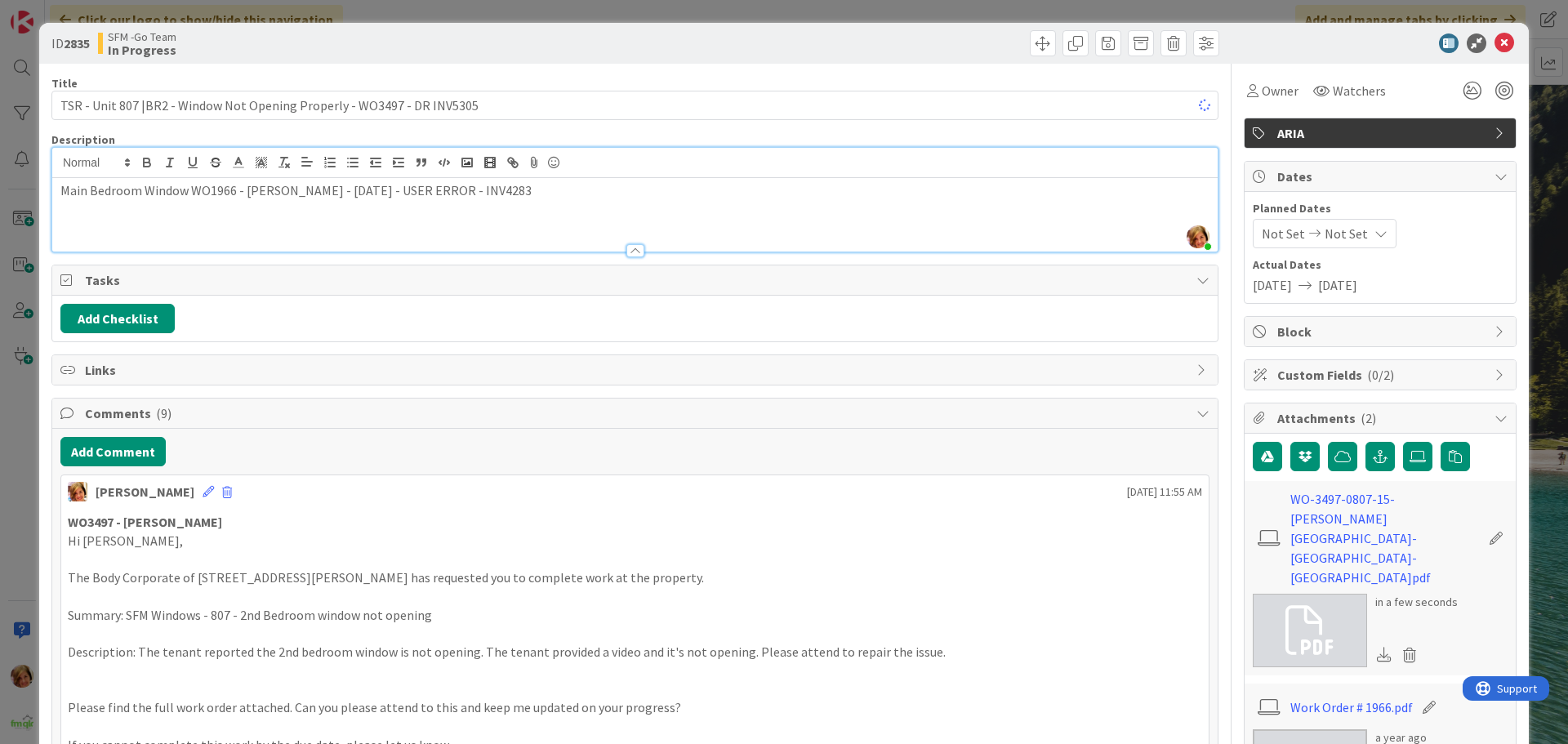
click at [657, 54] on div "Move Move" at bounding box center [929, 43] width 580 height 26
click at [1494, 41] on icon at bounding box center [1504, 42] width 19 height 19
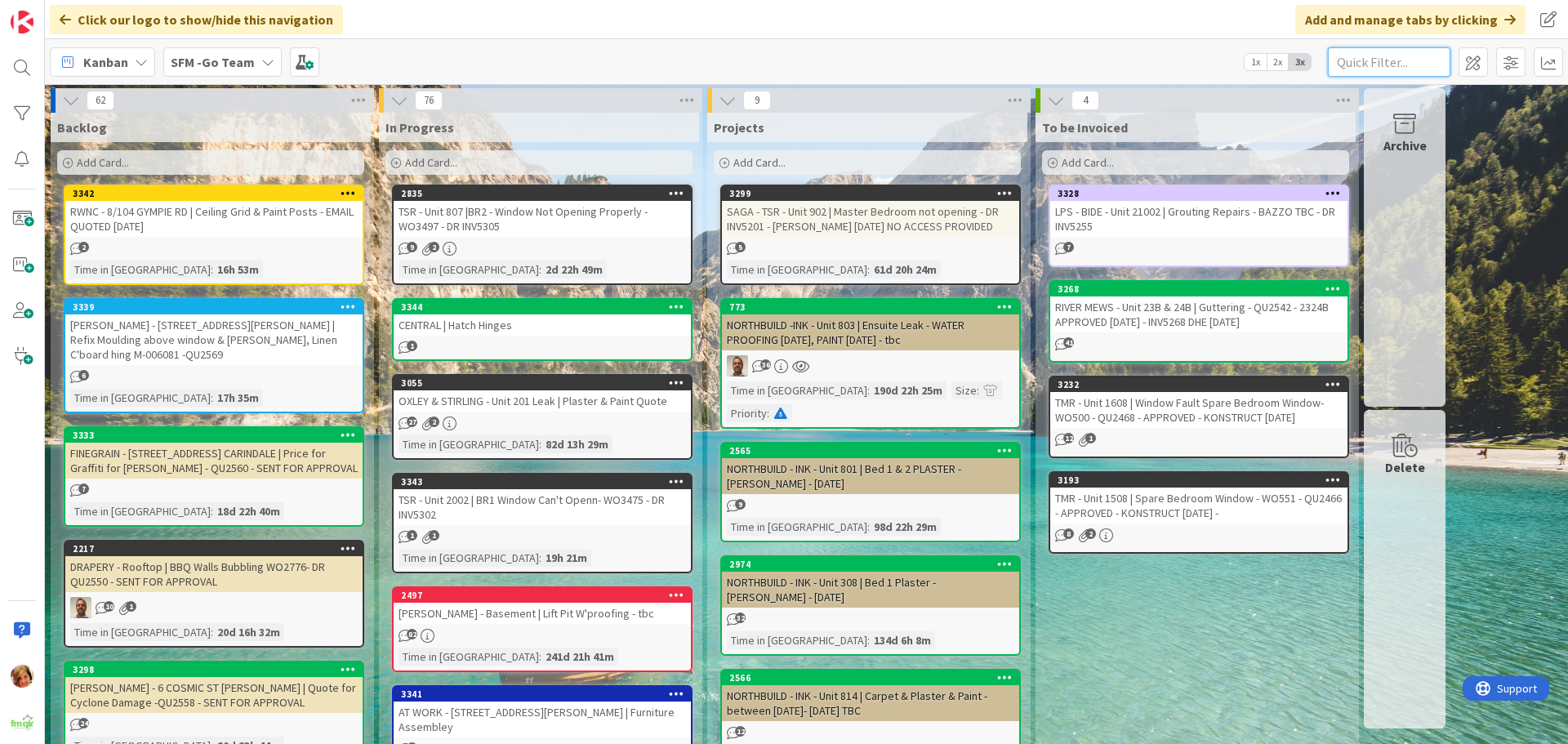
click at [1395, 52] on input "text" at bounding box center [1389, 62] width 122 height 29
type input "CENTRAL"
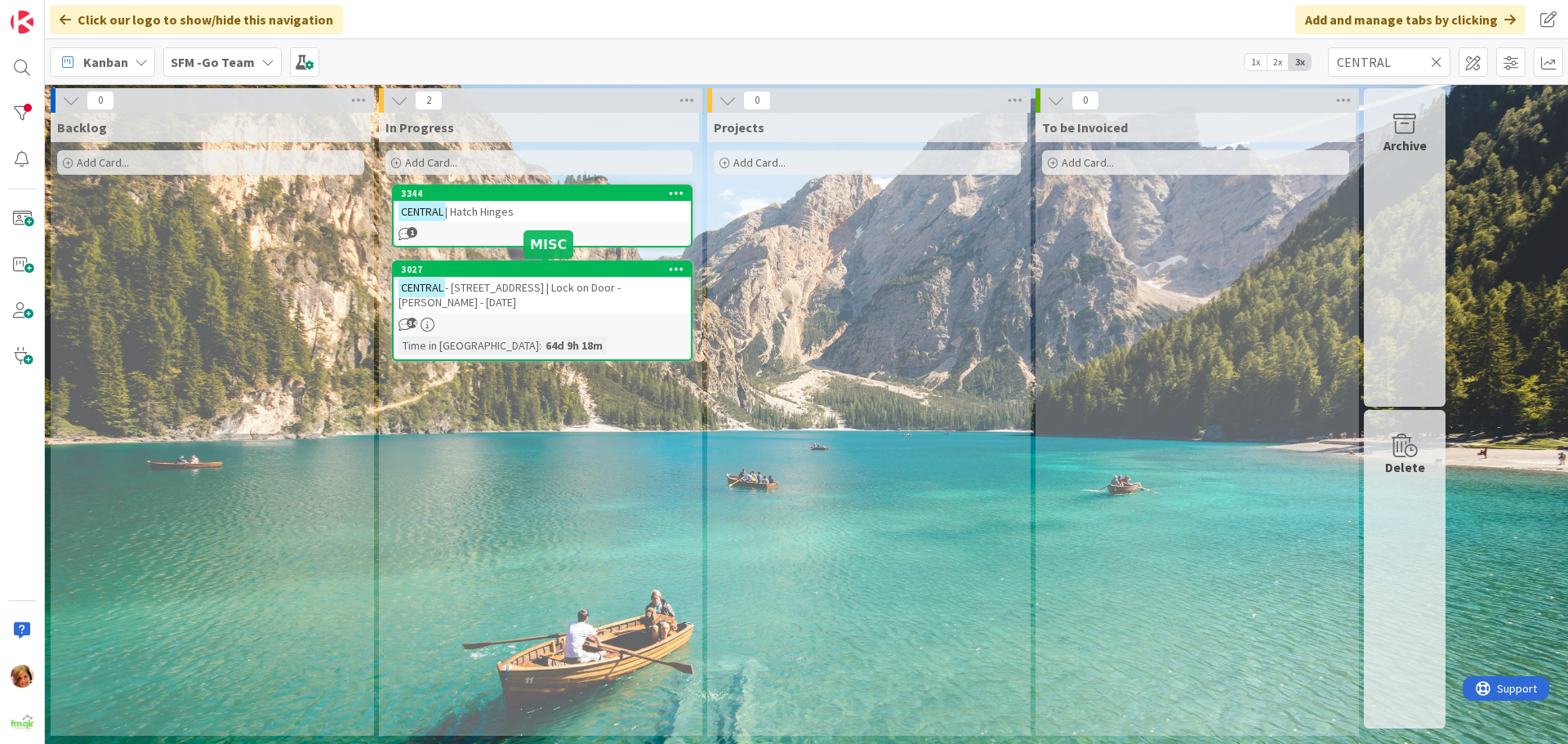
click at [559, 294] on div "CENTRAL - [STREET_ADDRESS] | Lock on Door - [PERSON_NAME] - [DATE]" at bounding box center [542, 294] width 297 height 36
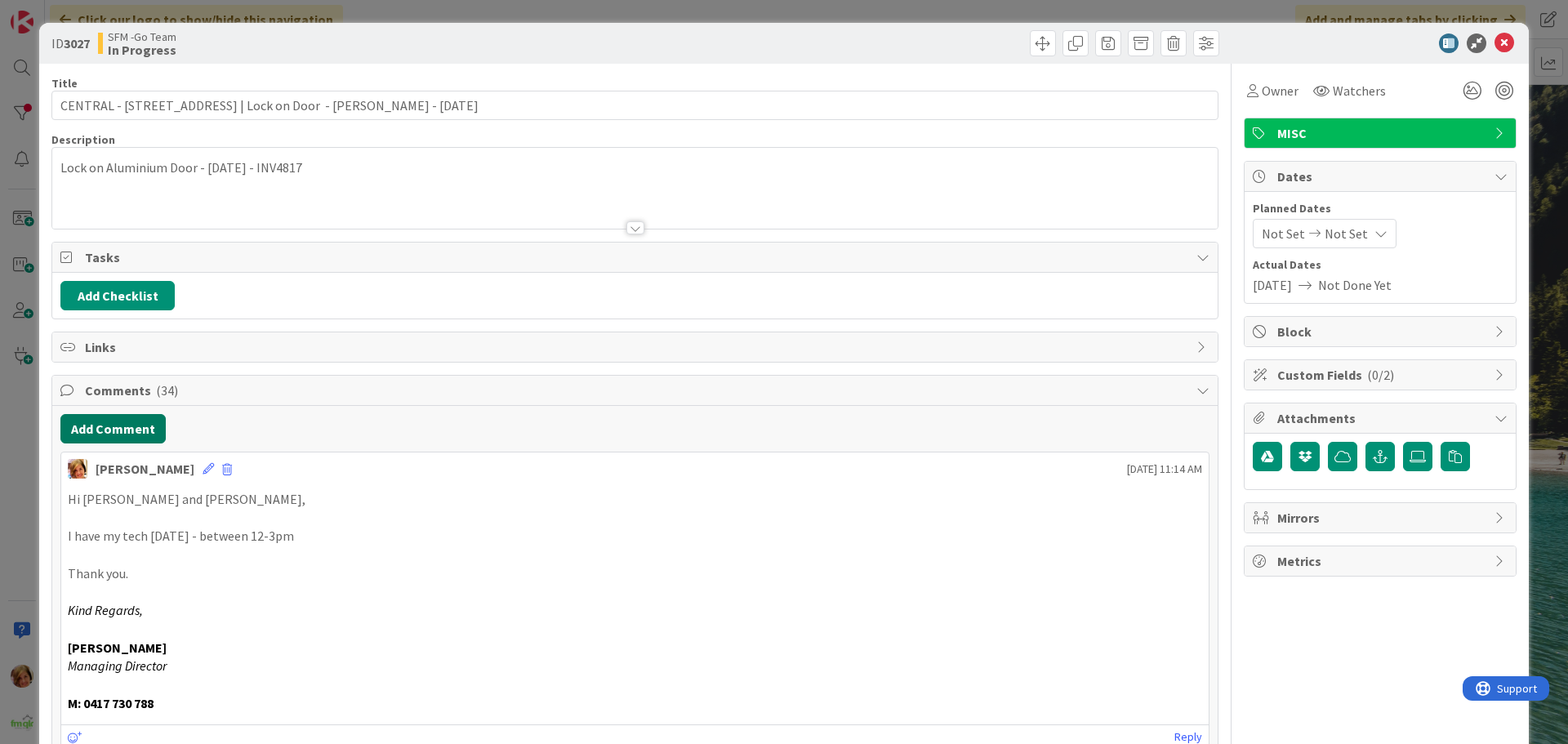
click at [110, 437] on button "Add Comment" at bounding box center [113, 429] width 105 height 29
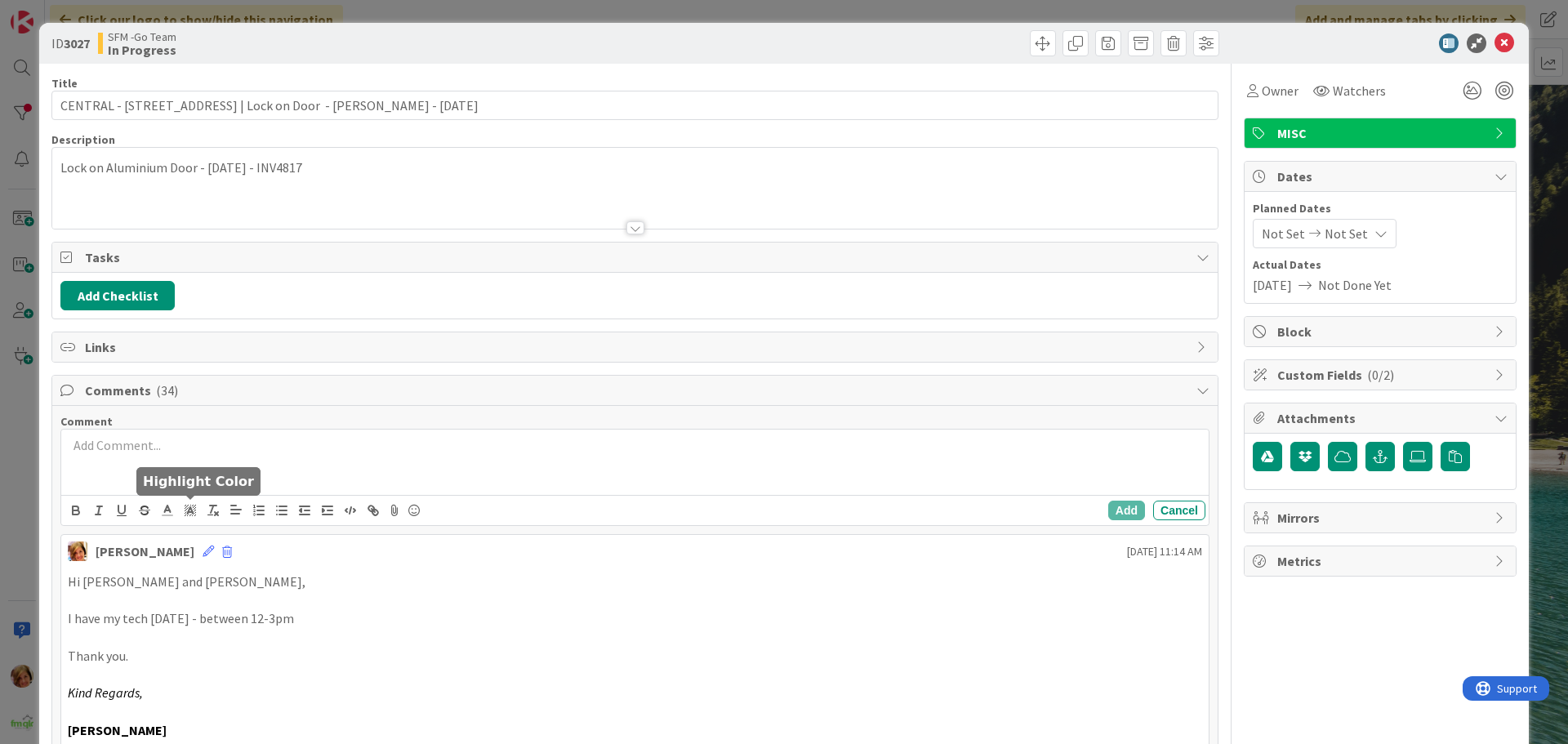
click at [200, 482] on h5 "Highlight Color" at bounding box center [198, 481] width 111 height 16
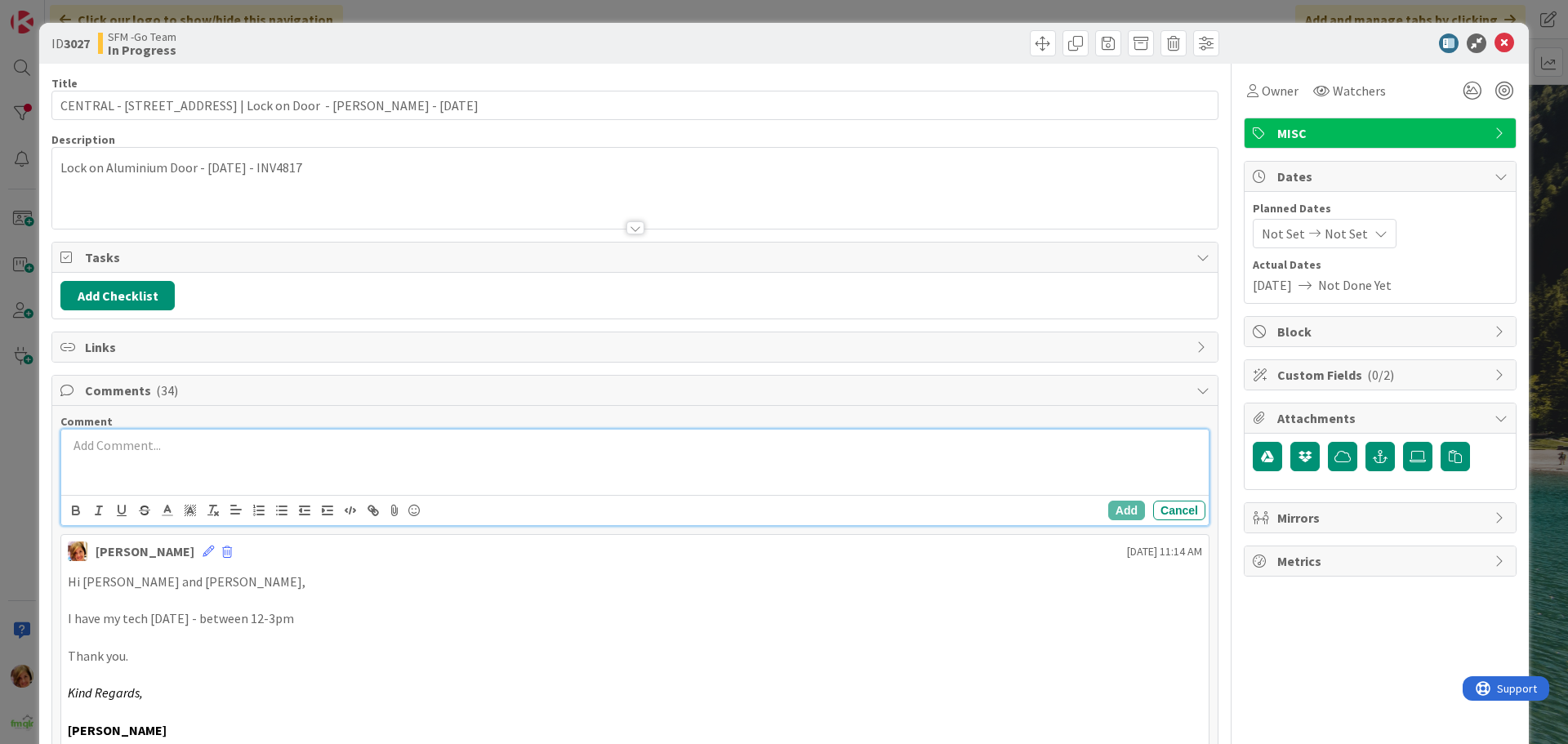
click at [241, 461] on div at bounding box center [635, 462] width 1147 height 65
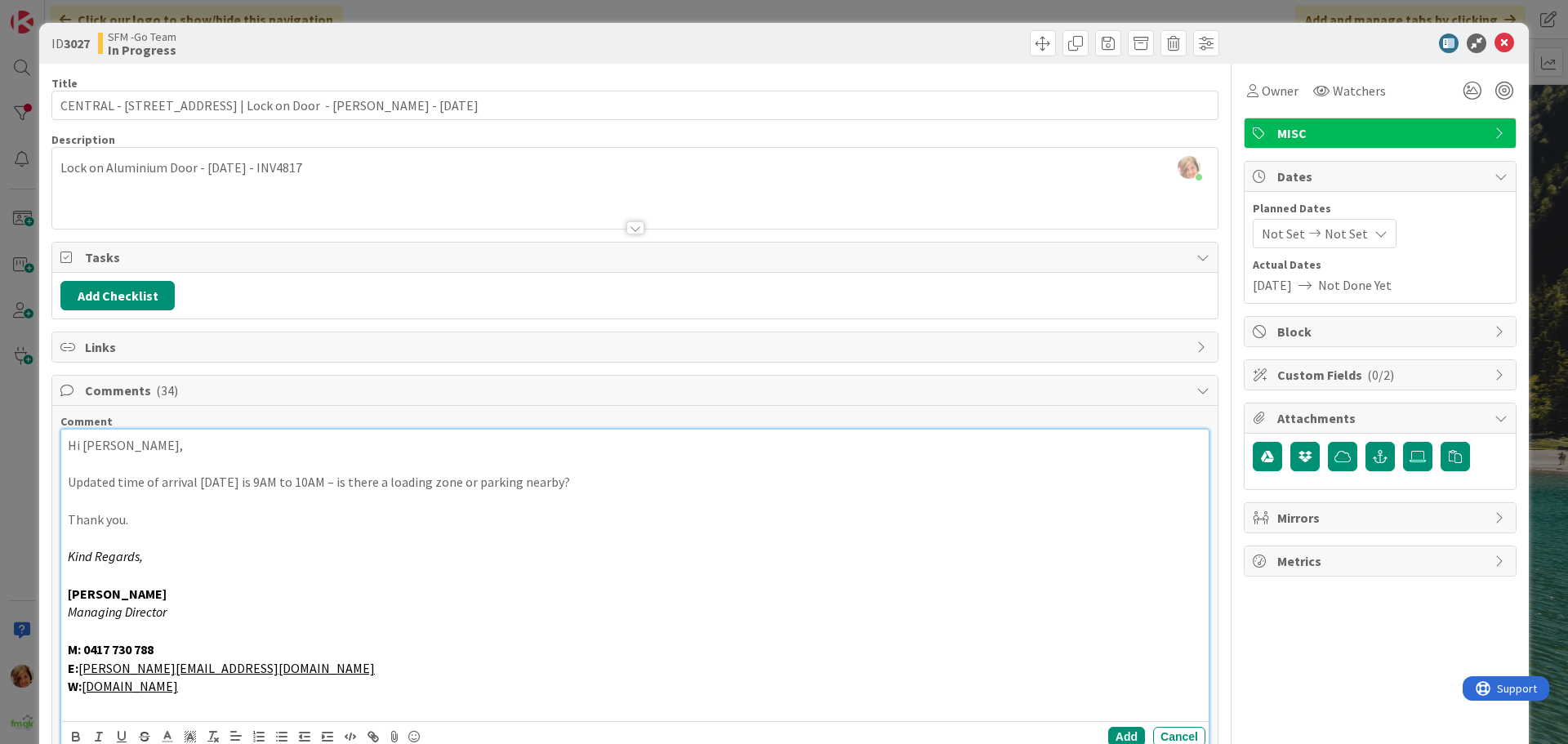
scroll to position [82, 0]
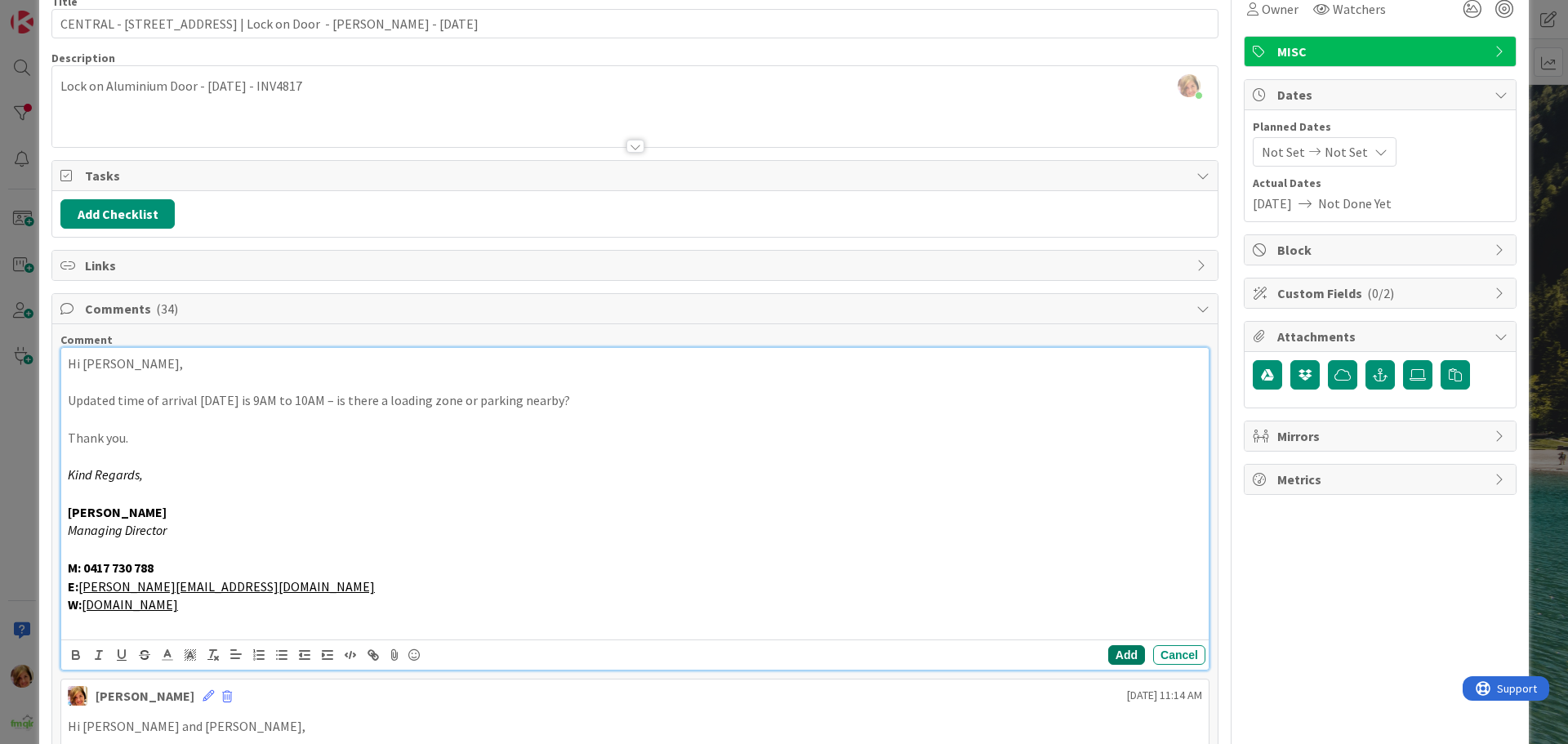
click at [1123, 650] on button "Add" at bounding box center [1126, 654] width 37 height 19
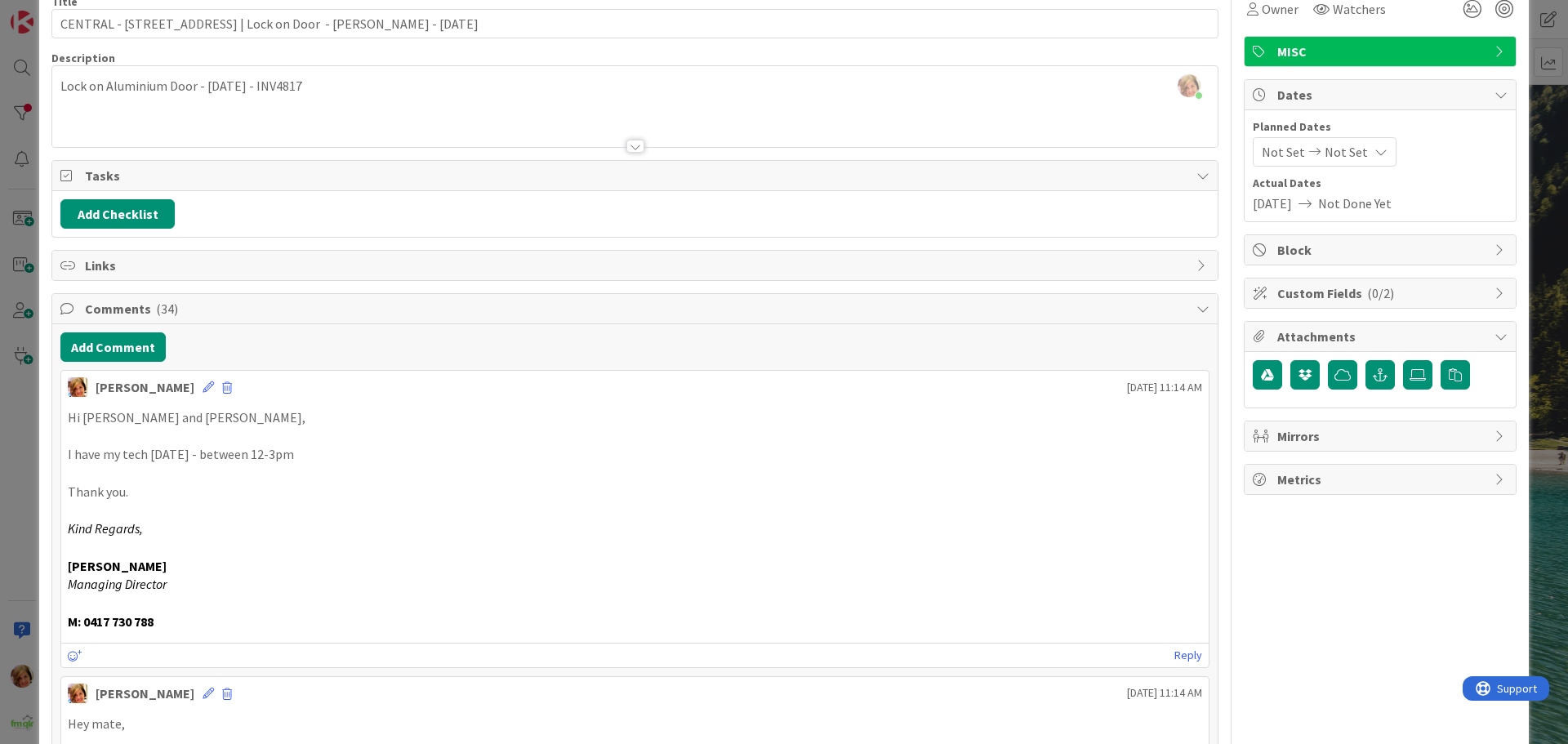
scroll to position [0, 0]
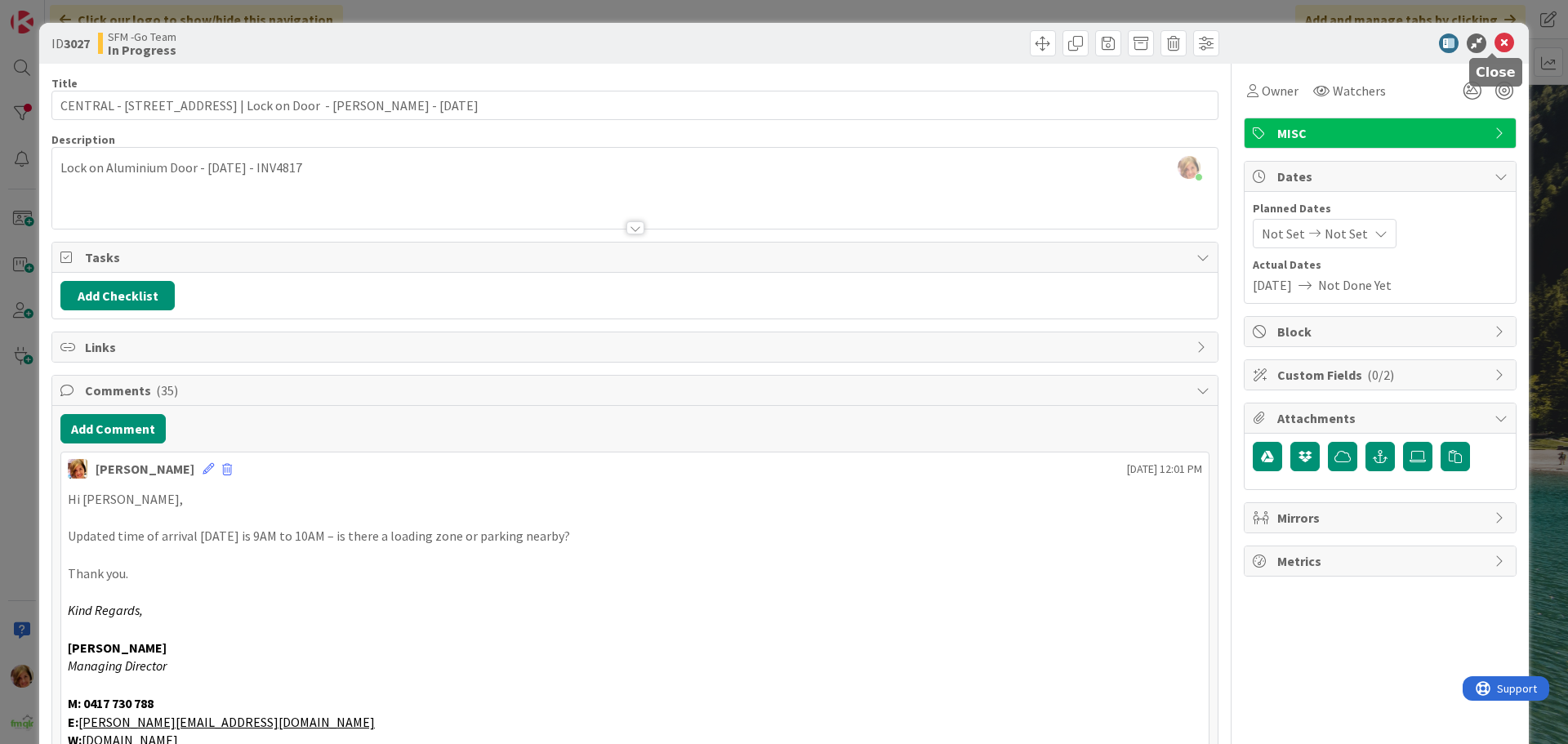
click at [1494, 40] on icon at bounding box center [1504, 42] width 19 height 19
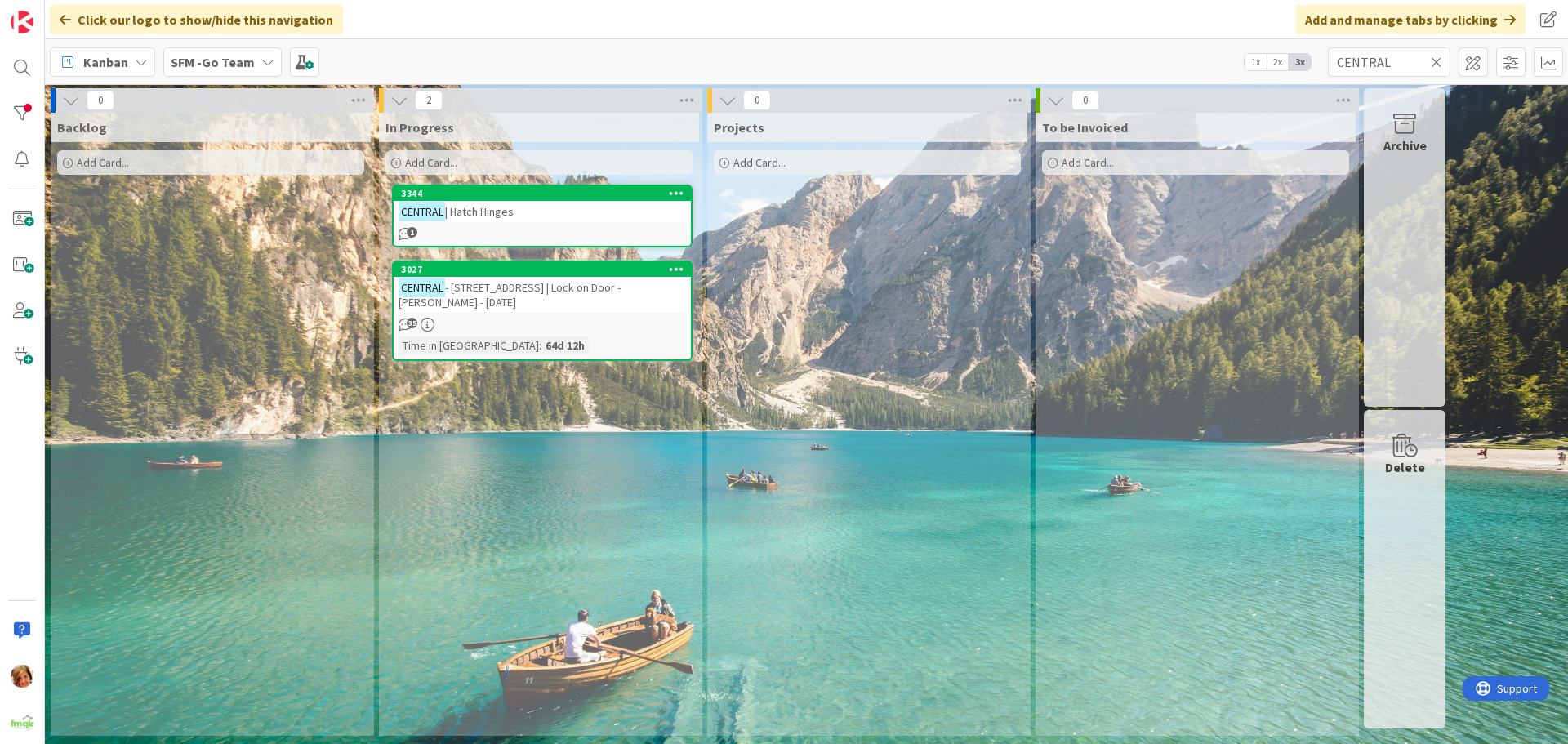
click at [552, 218] on div "CENTRAL | Hatch Hinges" at bounding box center [542, 211] width 297 height 21
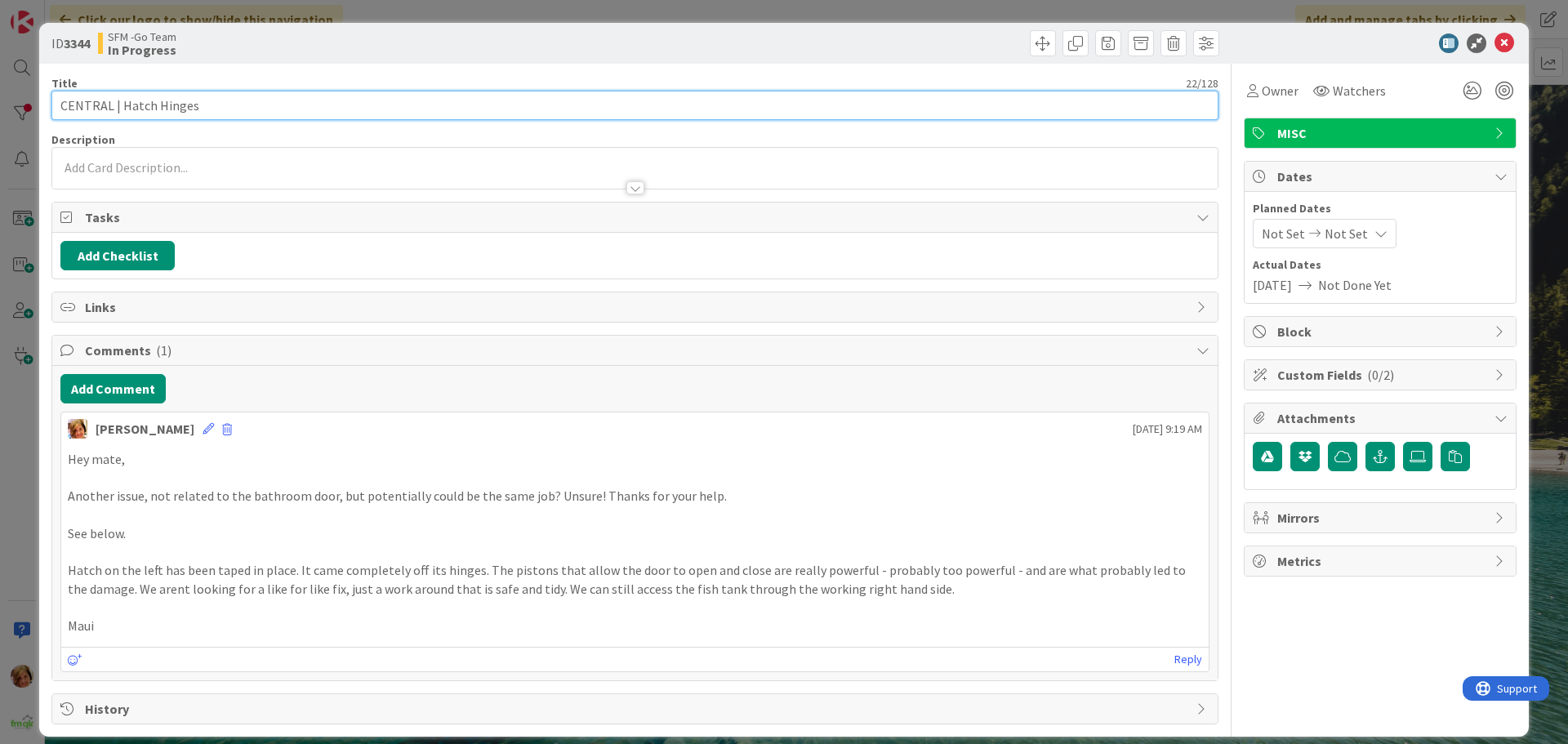
click at [305, 107] on input "CENTRAL | Hatch Hinges" at bounding box center [635, 106] width 1167 height 29
type input "CENTRAL | Hatch Hinges - [PERSON_NAME] [DATE]"
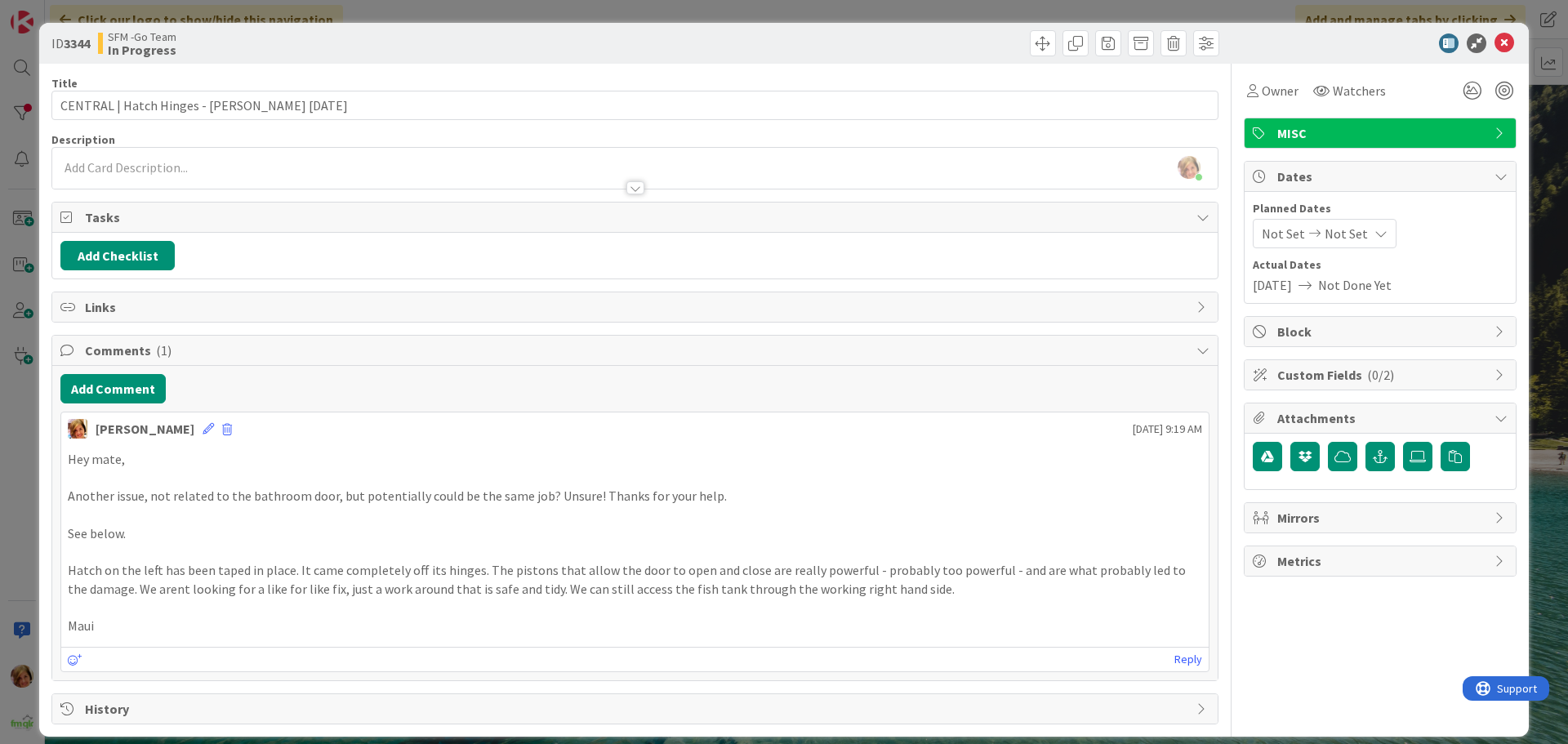
click at [657, 46] on div at bounding box center [929, 43] width 580 height 26
click at [1494, 41] on icon at bounding box center [1504, 42] width 19 height 19
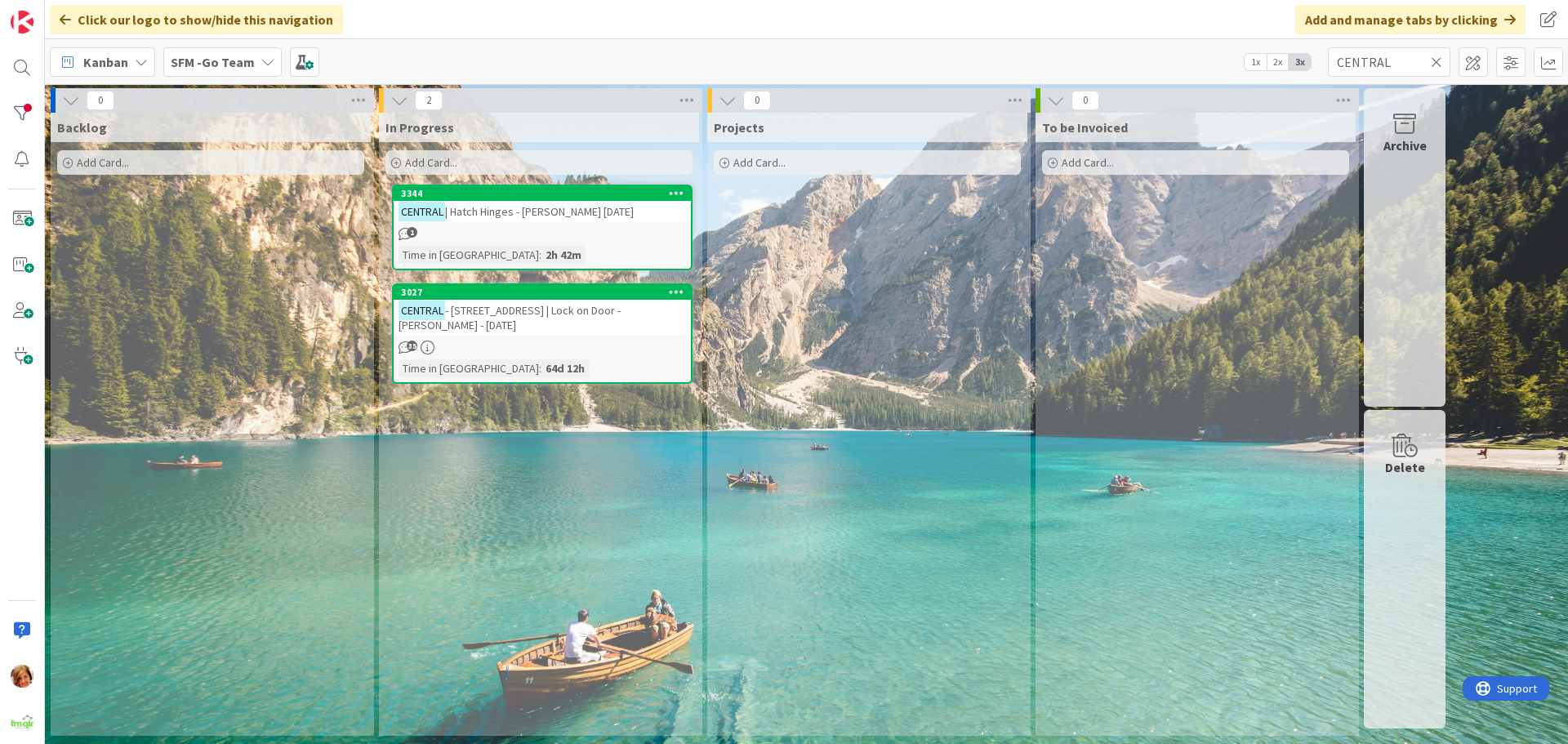
drag, startPoint x: 585, startPoint y: 306, endPoint x: 567, endPoint y: 308, distance: 18.1
click at [585, 306] on span "- [STREET_ADDRESS] | Lock on Door - [PERSON_NAME] - [DATE]" at bounding box center [509, 317] width 222 height 29
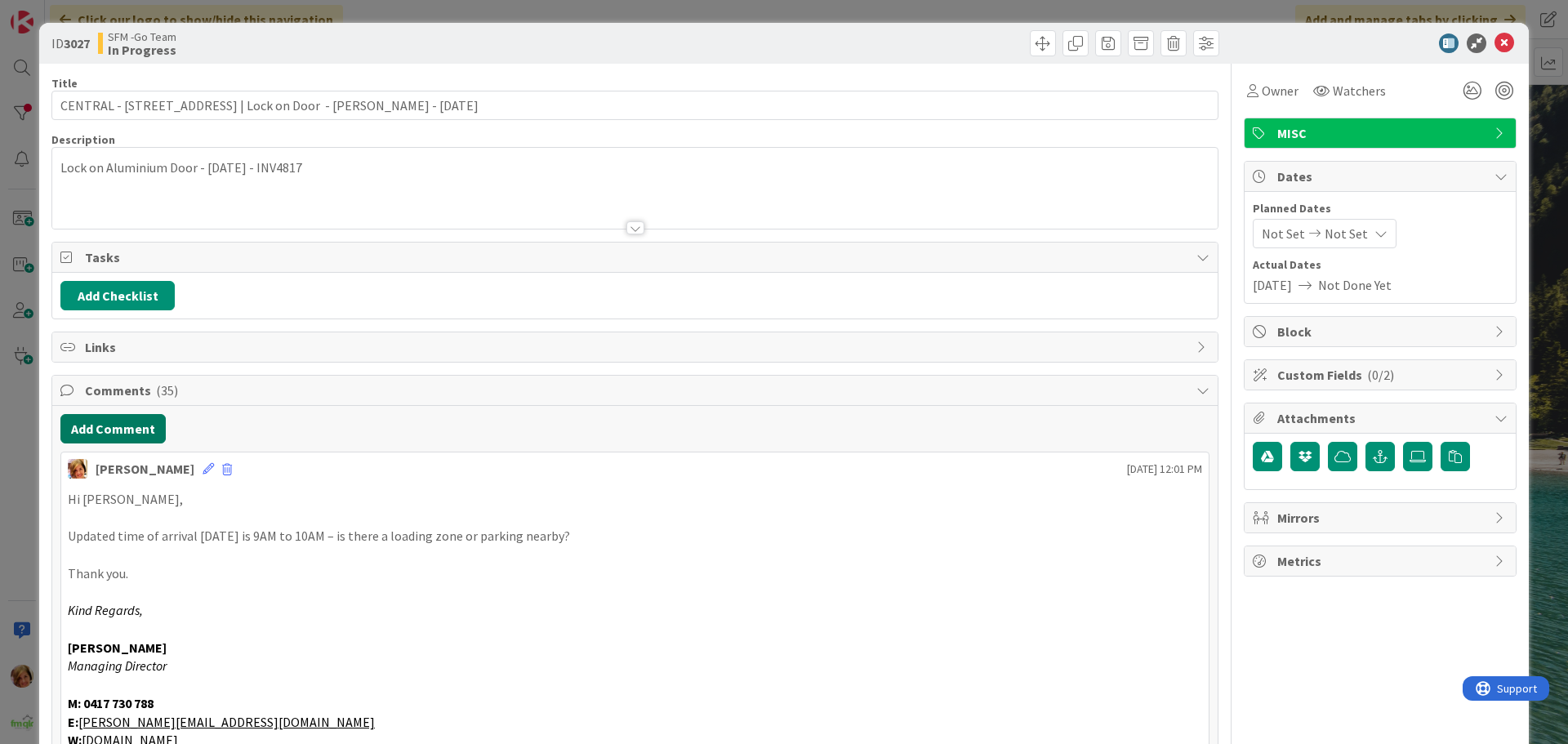
click at [125, 424] on button "Add Comment" at bounding box center [113, 429] width 105 height 29
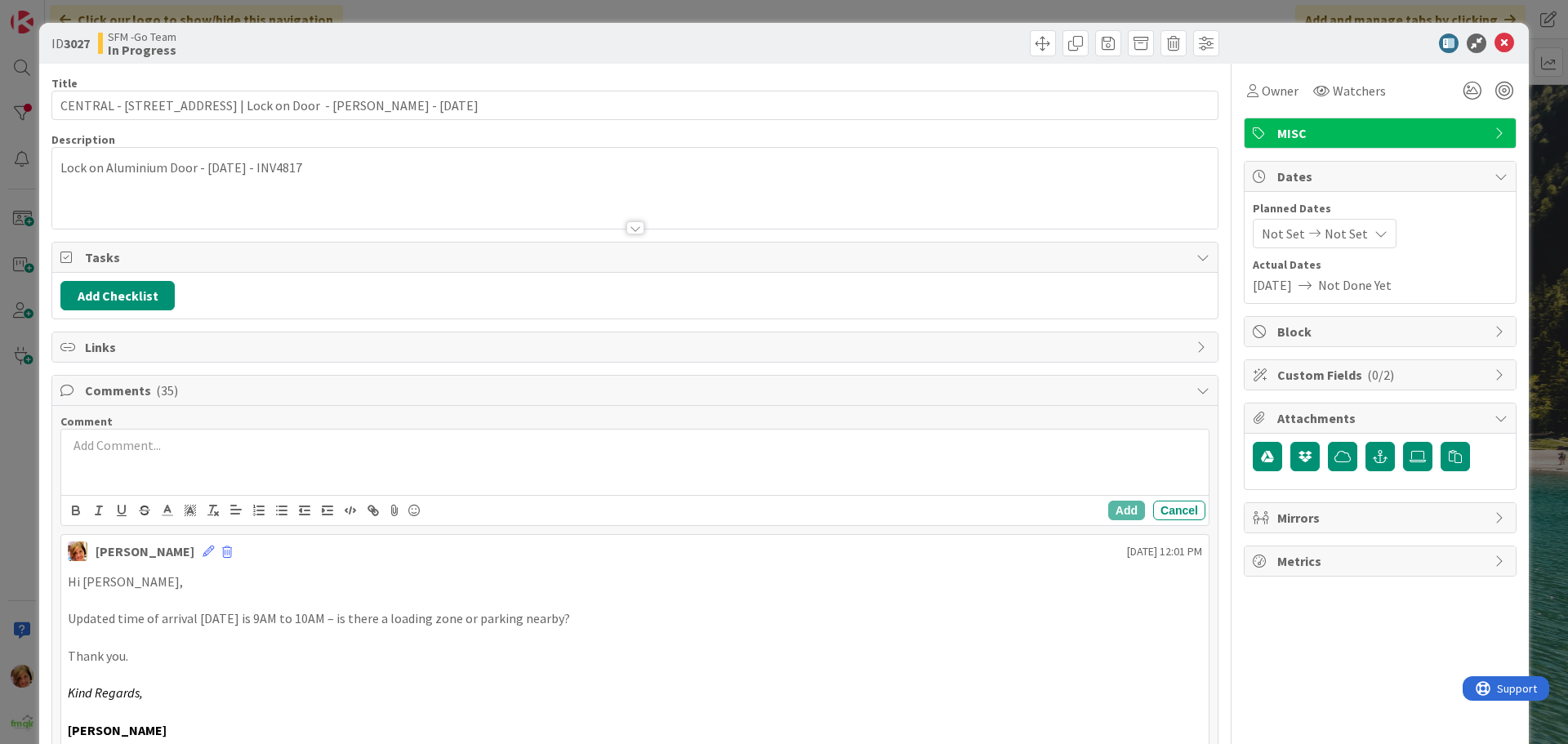
click at [209, 455] on div at bounding box center [635, 462] width 1147 height 65
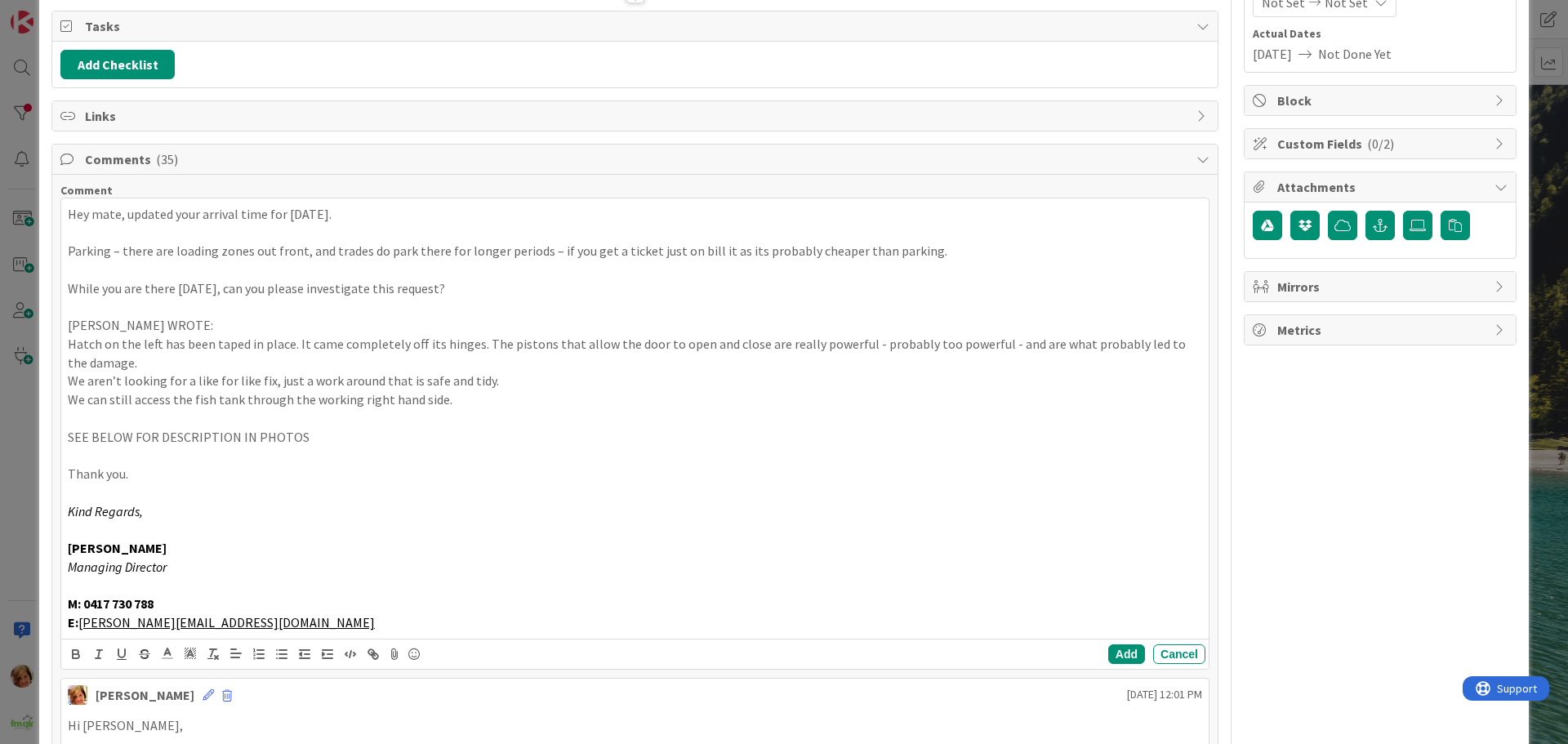
scroll to position [280, 0]
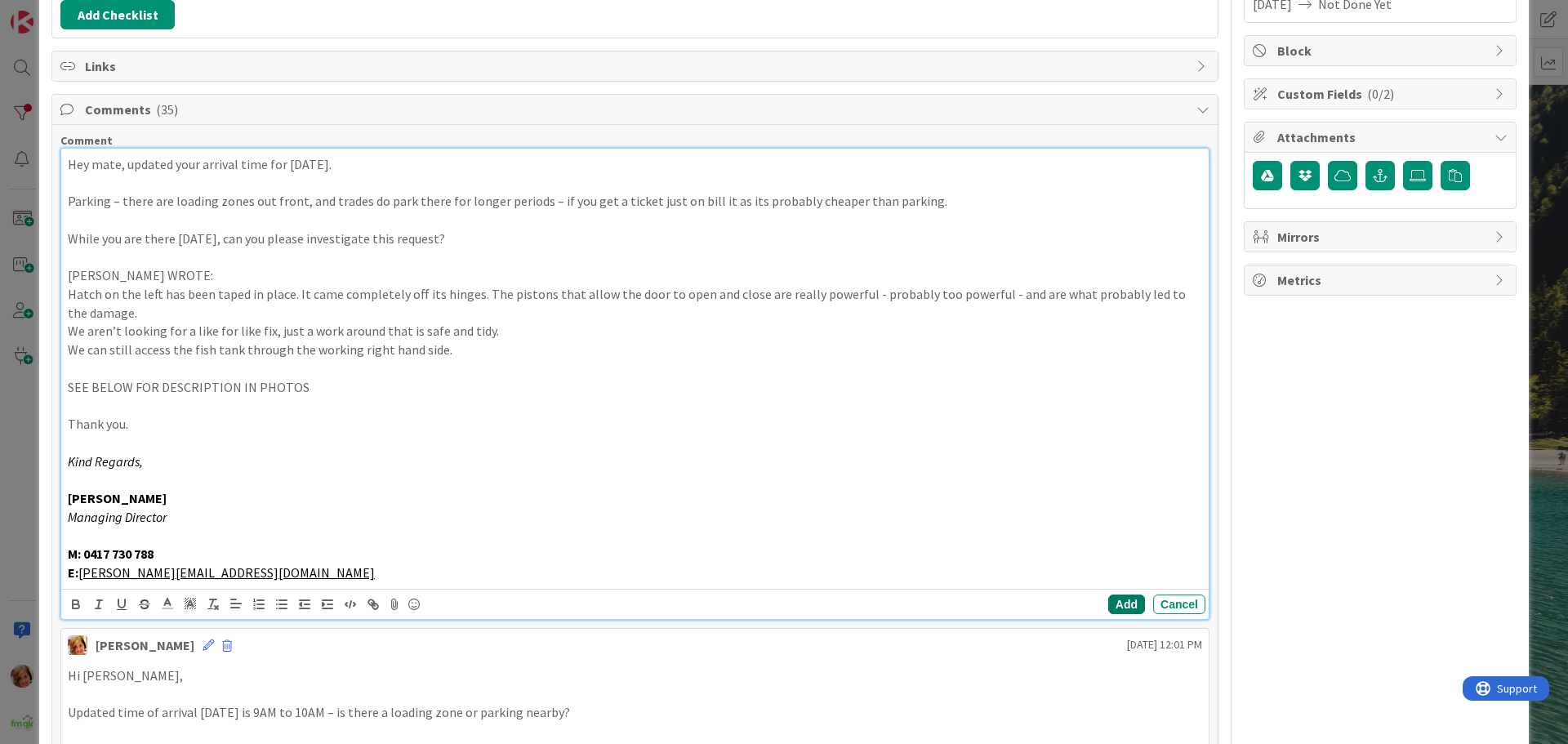
click at [1123, 606] on button "Add" at bounding box center [1126, 603] width 37 height 19
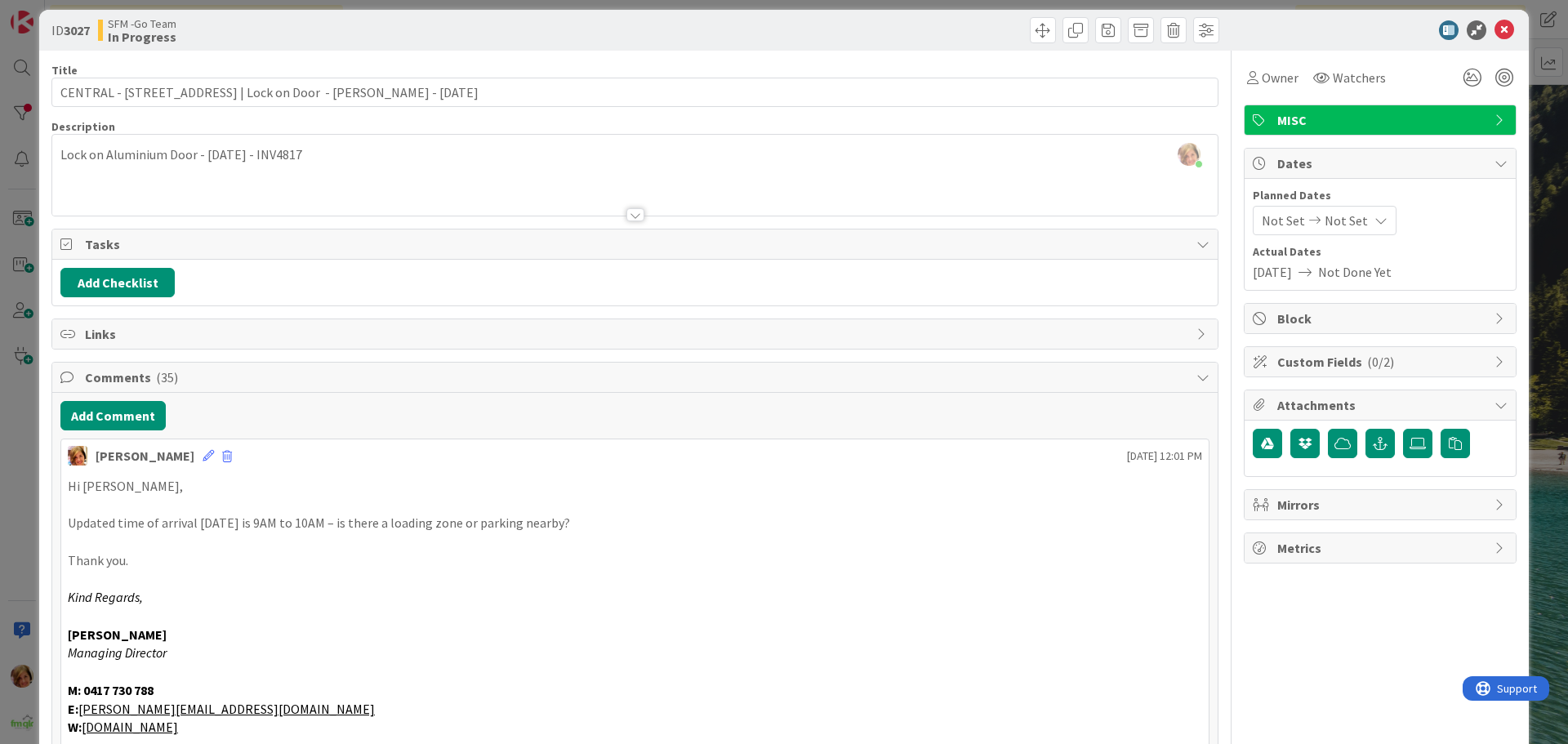
scroll to position [0, 0]
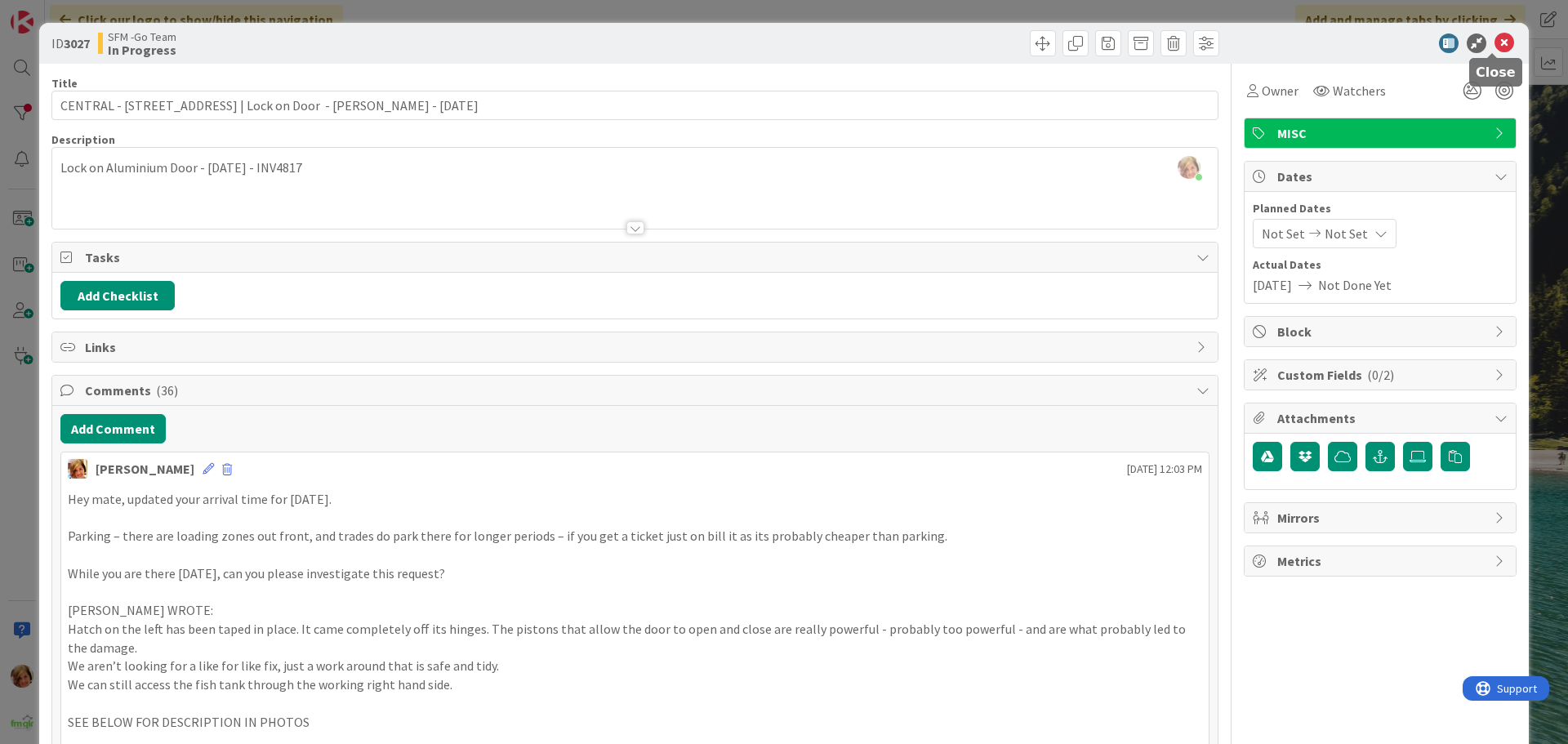
click at [1497, 41] on icon at bounding box center [1504, 42] width 19 height 19
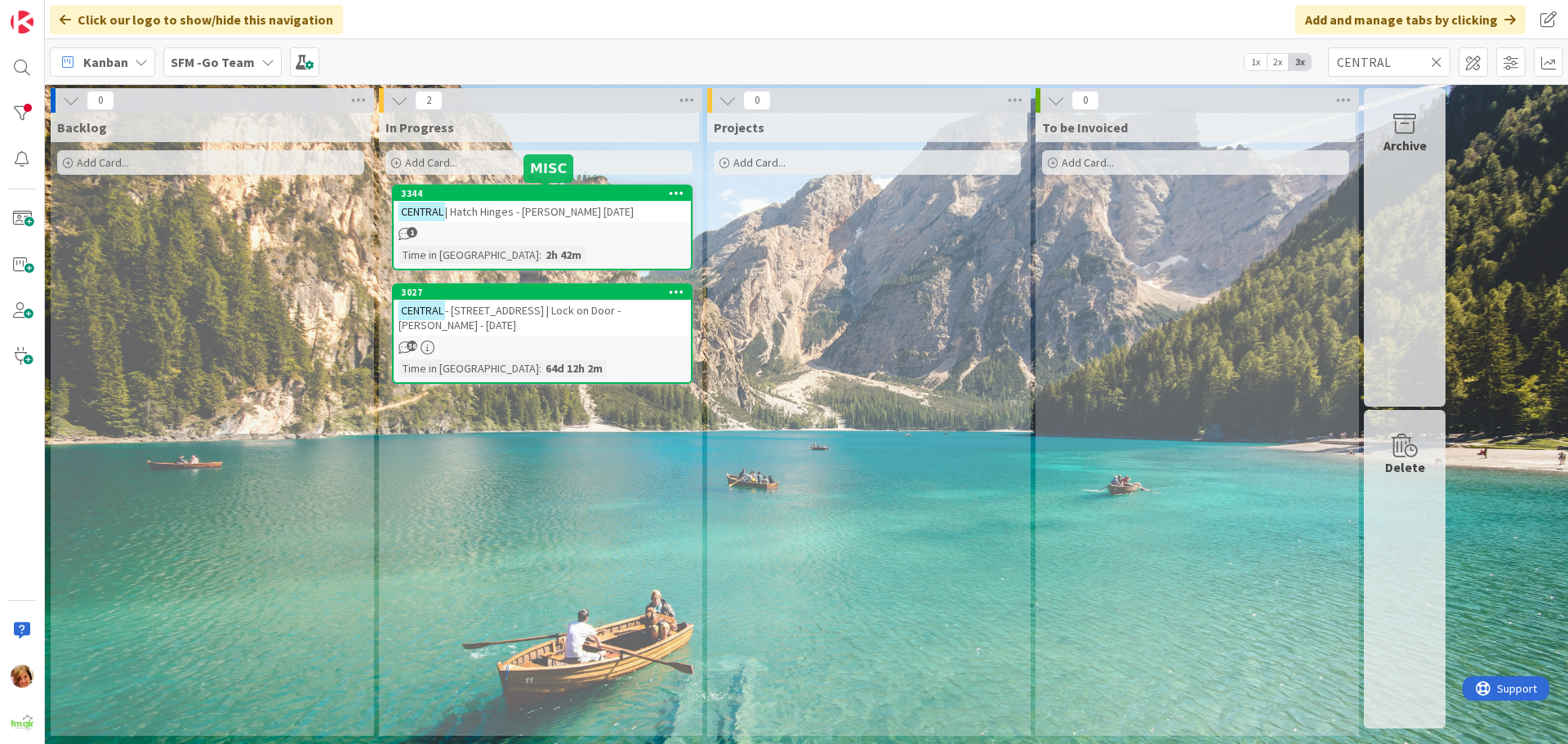
click at [614, 212] on span "| Hatch Hinges - [PERSON_NAME] [DATE]" at bounding box center [539, 212] width 189 height 15
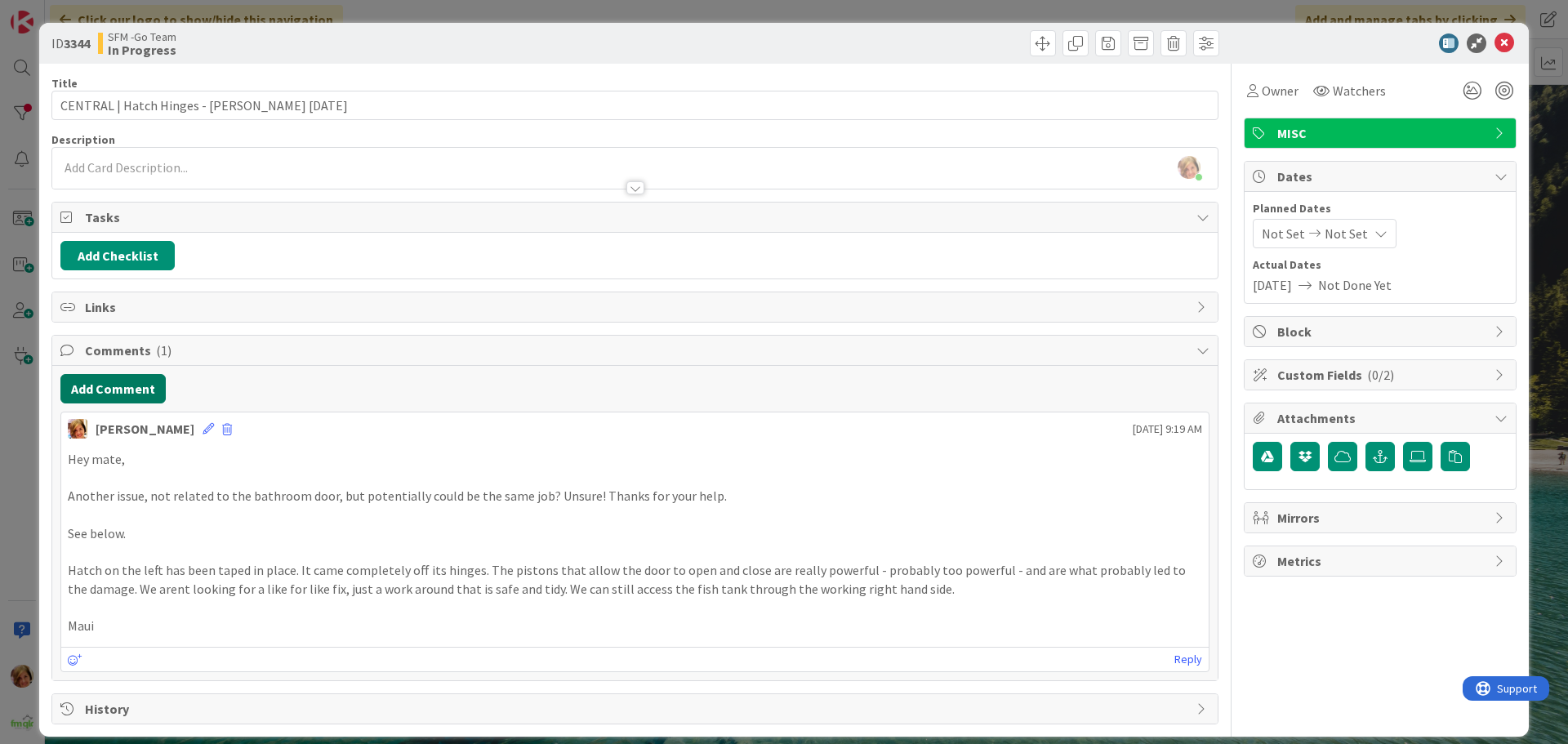
click at [132, 385] on button "Add Comment" at bounding box center [113, 388] width 105 height 29
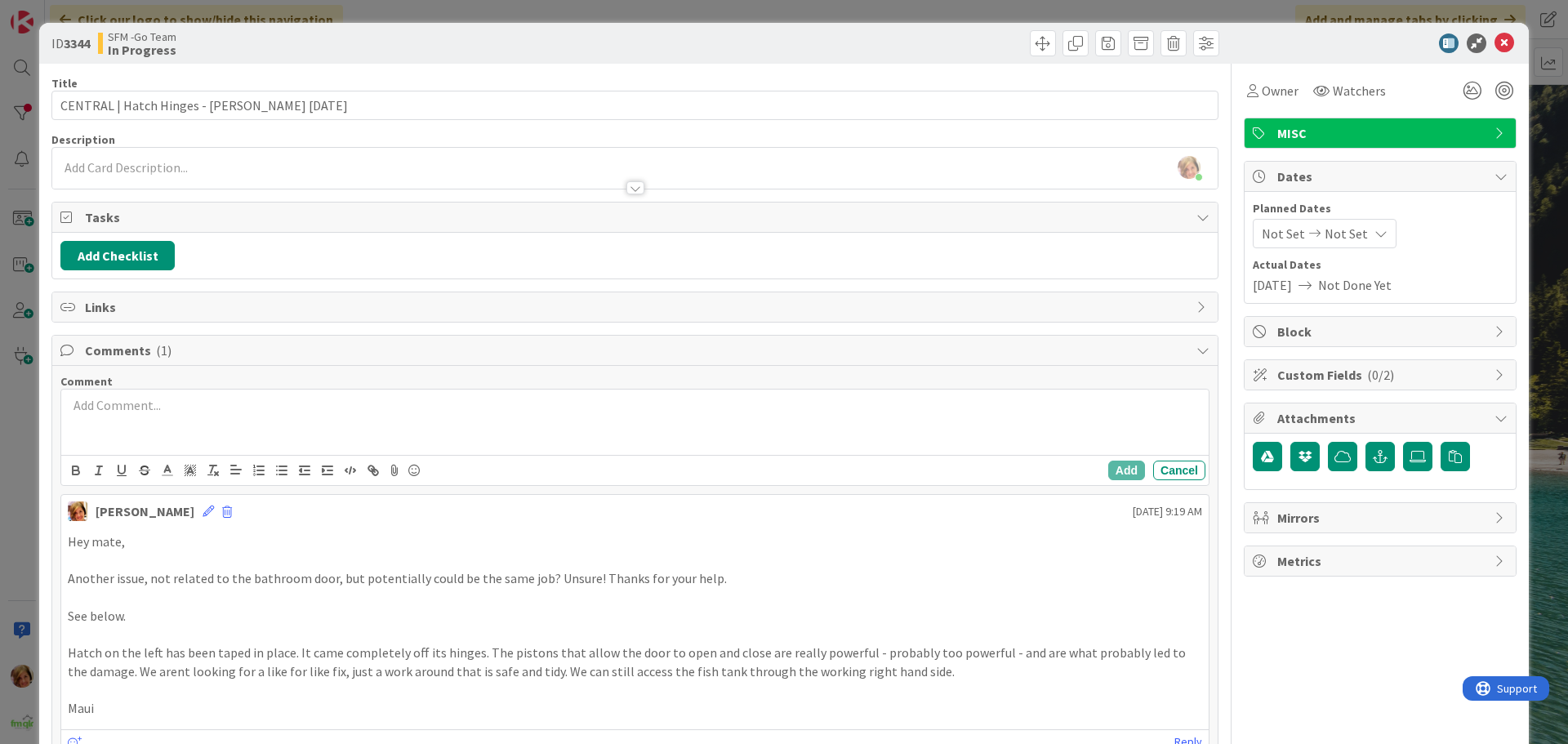
click at [193, 438] on div at bounding box center [635, 421] width 1147 height 65
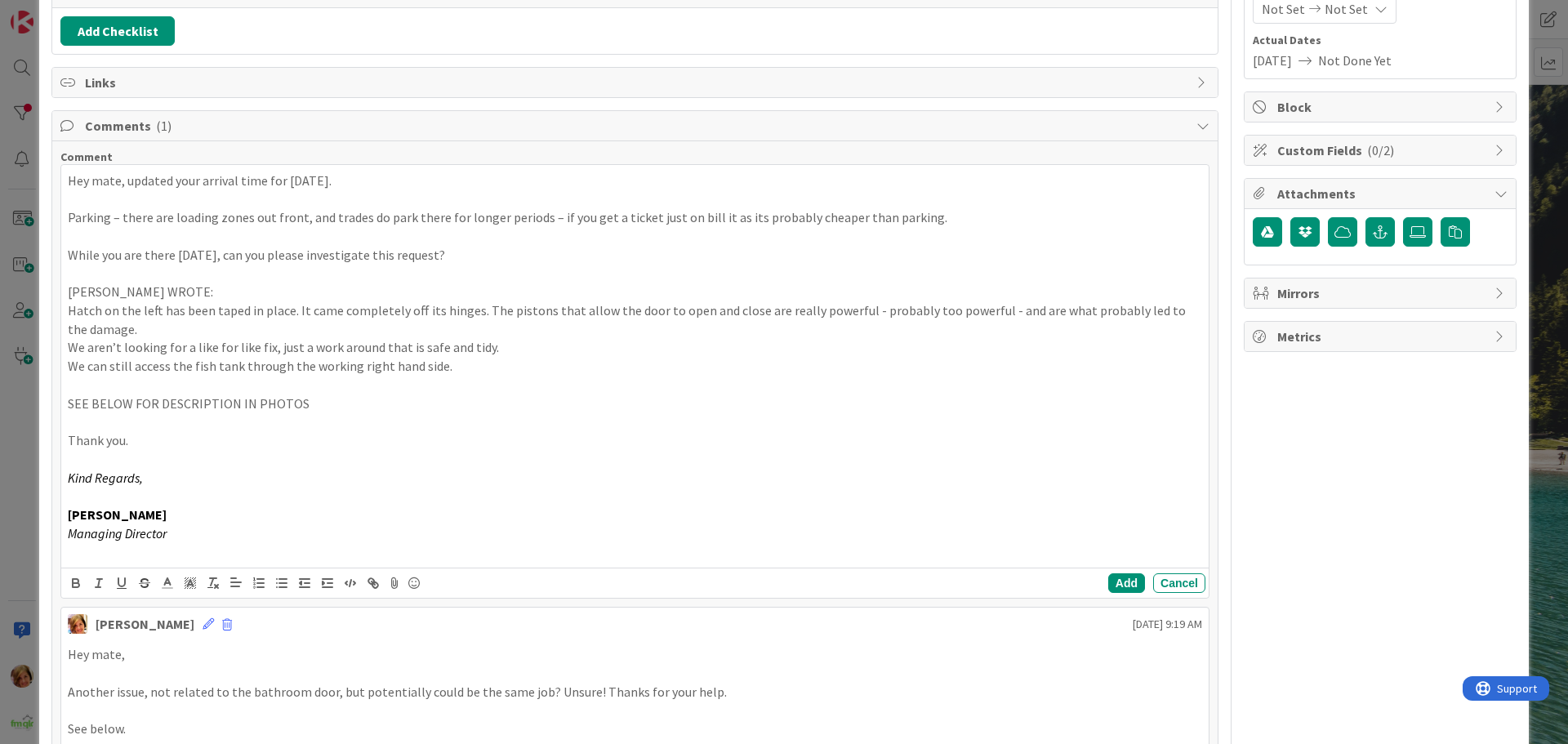
scroll to position [285, 0]
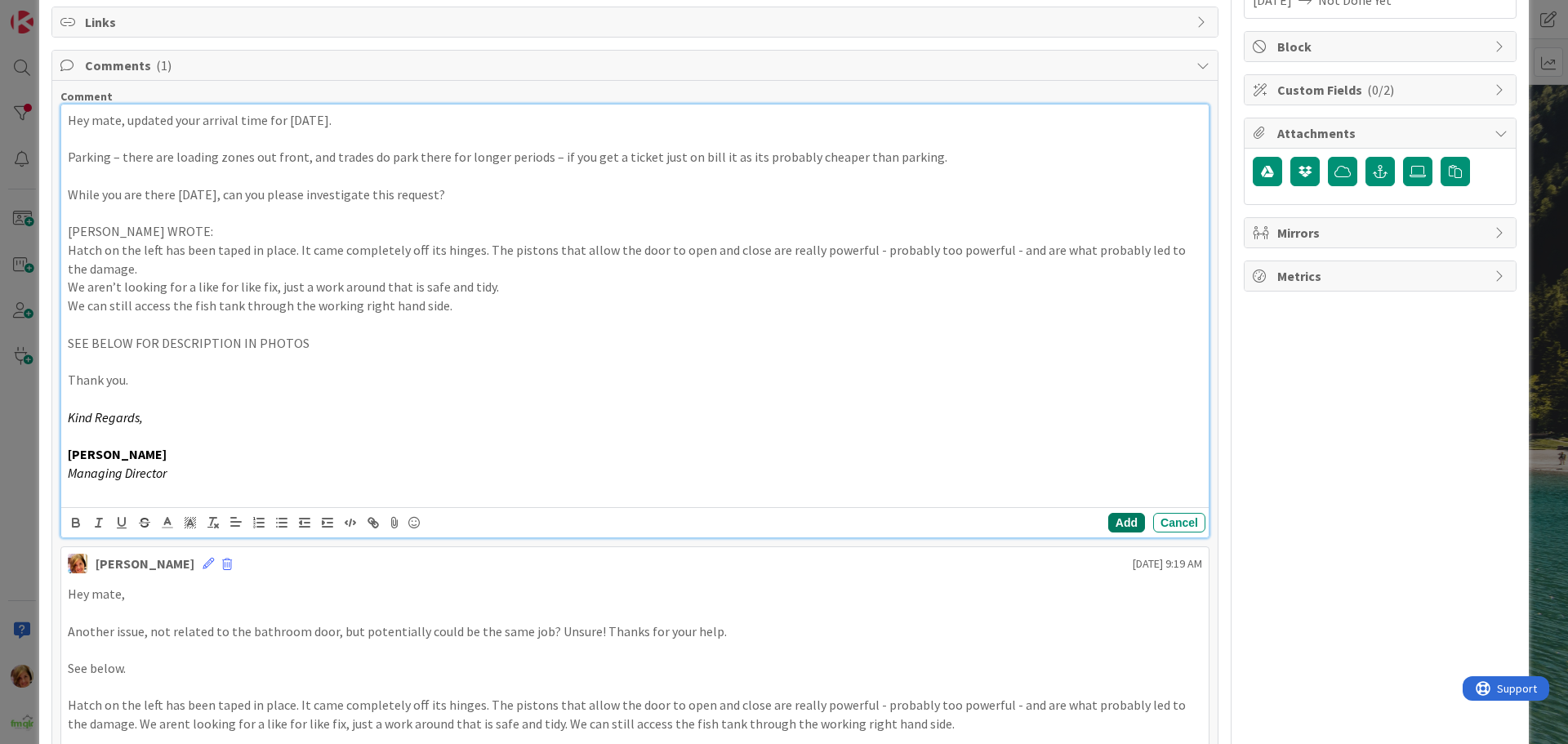
click at [1116, 521] on button "Add" at bounding box center [1126, 521] width 37 height 19
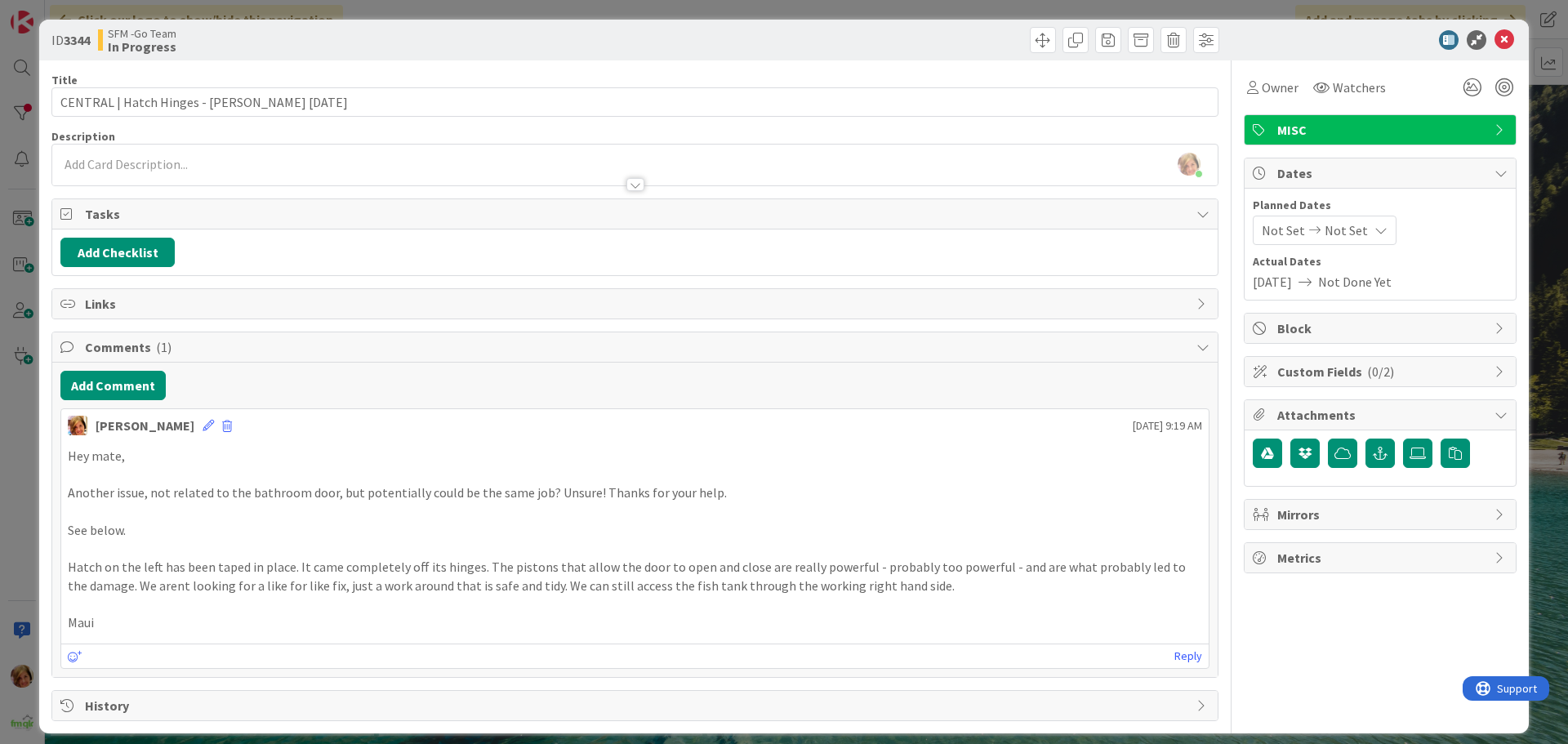
scroll to position [0, 0]
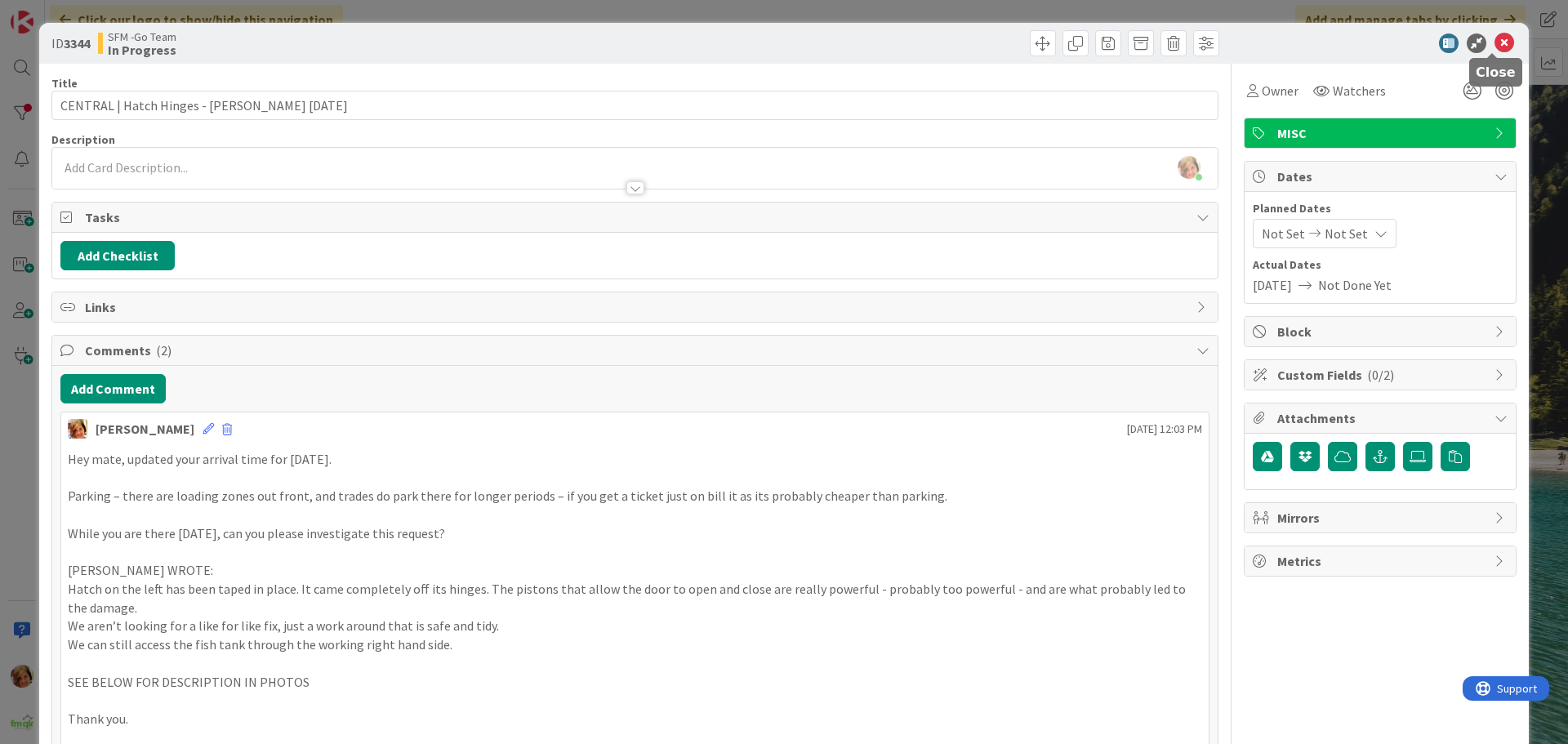
click at [1499, 41] on icon at bounding box center [1504, 42] width 19 height 19
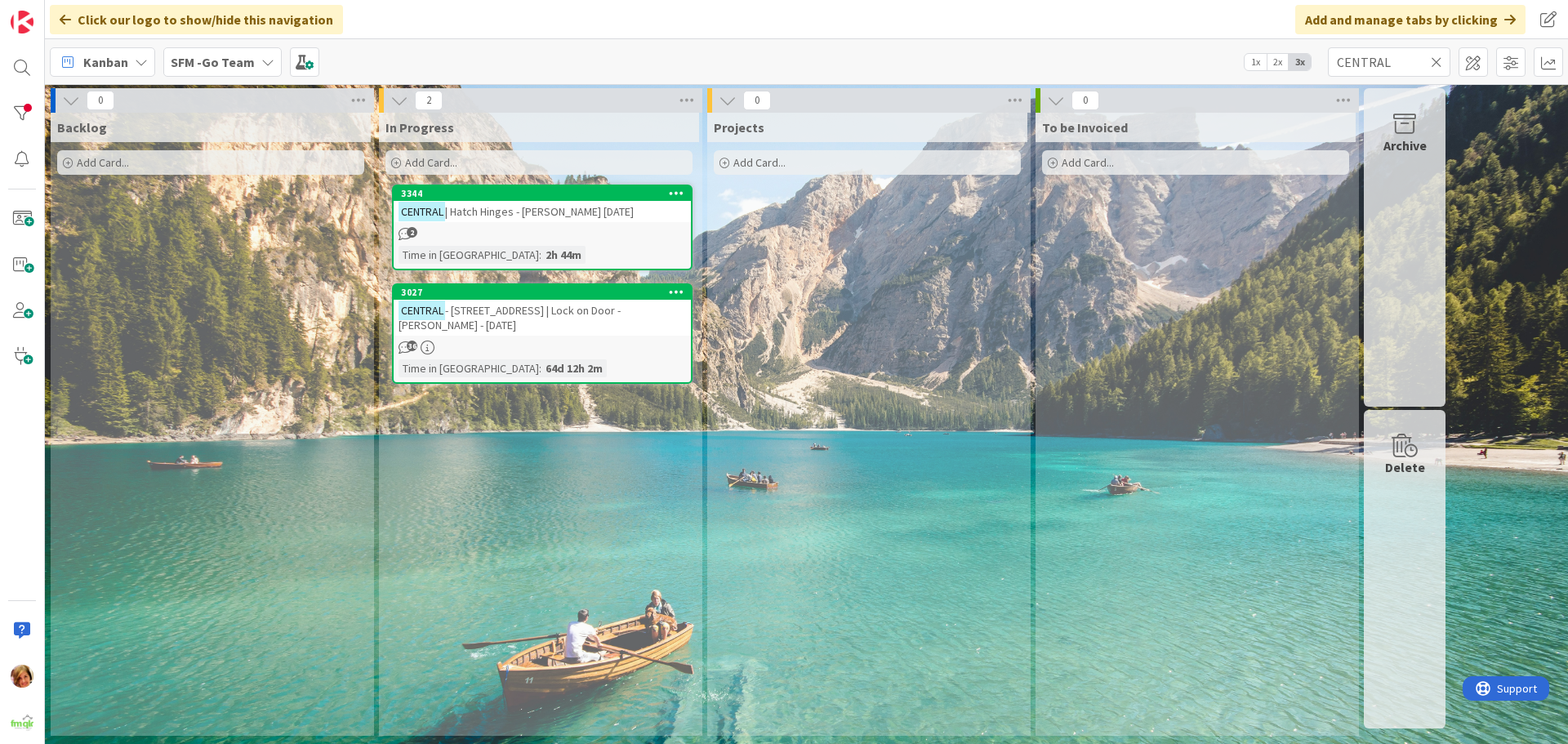
click at [1435, 61] on icon at bounding box center [1436, 62] width 11 height 15
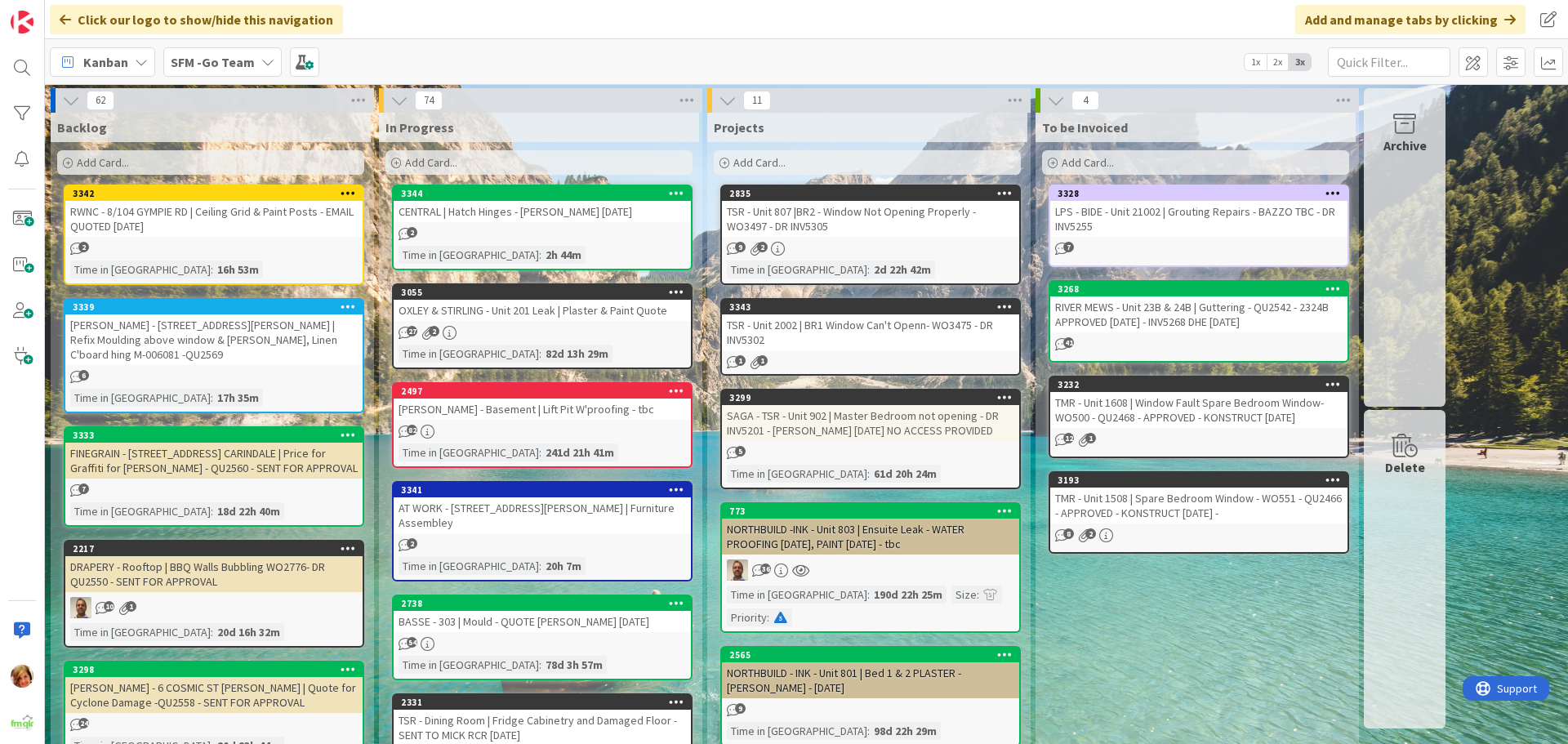
click at [831, 217] on div "TSR - Unit 807 |BR2 - Window Not Opening Properly - WO3497 - DR INV5305" at bounding box center [870, 218] width 297 height 36
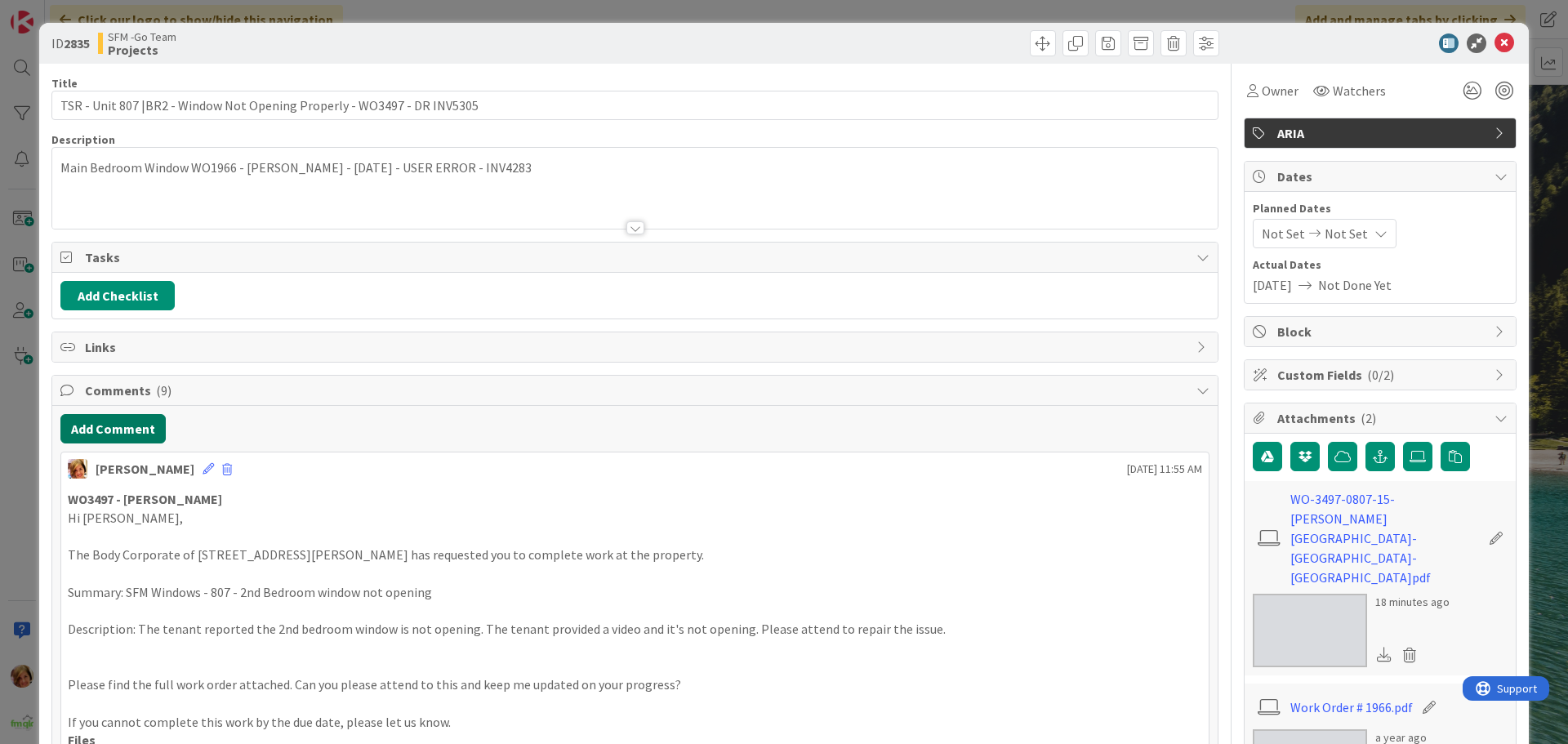
click at [116, 423] on button "Add Comment" at bounding box center [113, 429] width 105 height 29
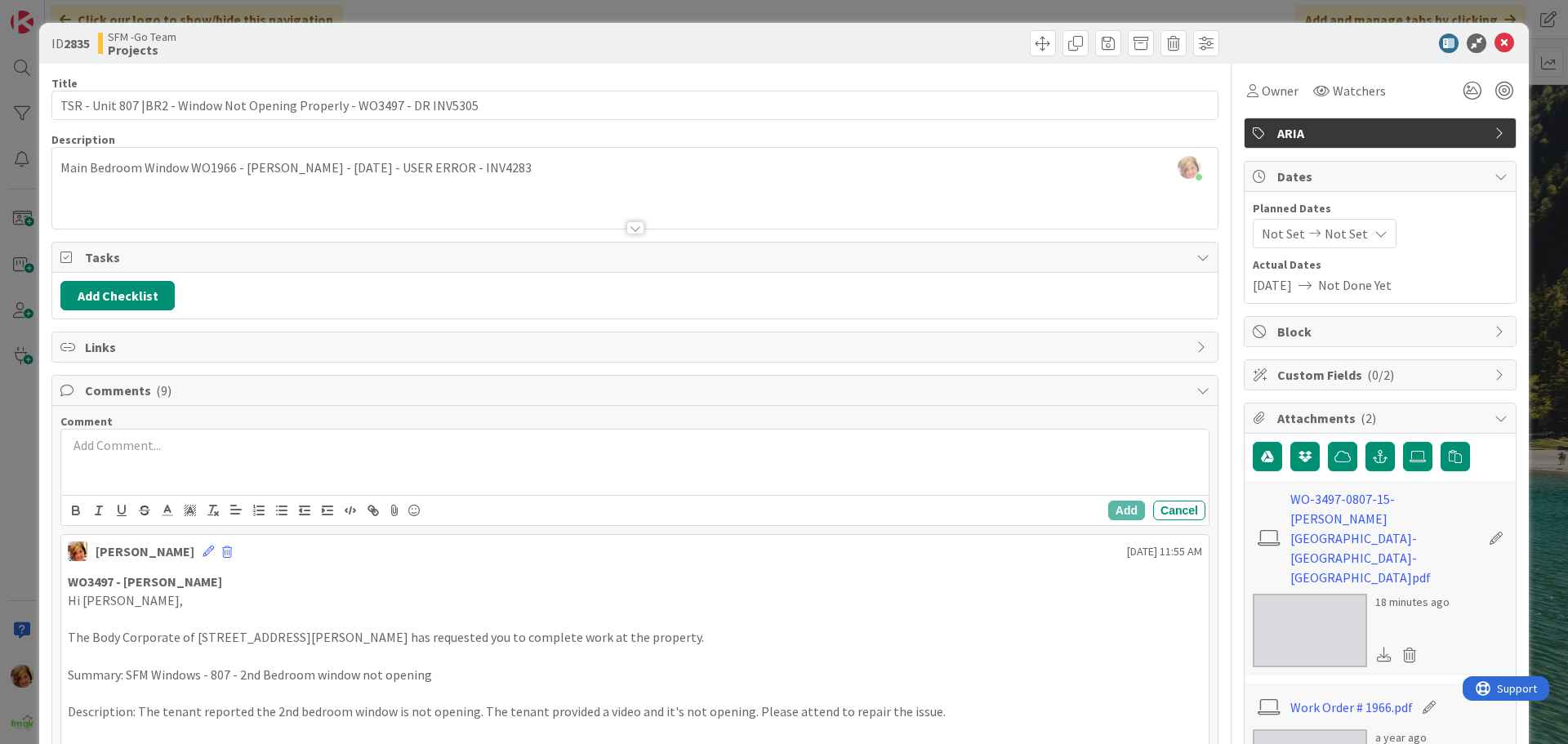
click at [153, 452] on p at bounding box center [635, 445] width 1135 height 18
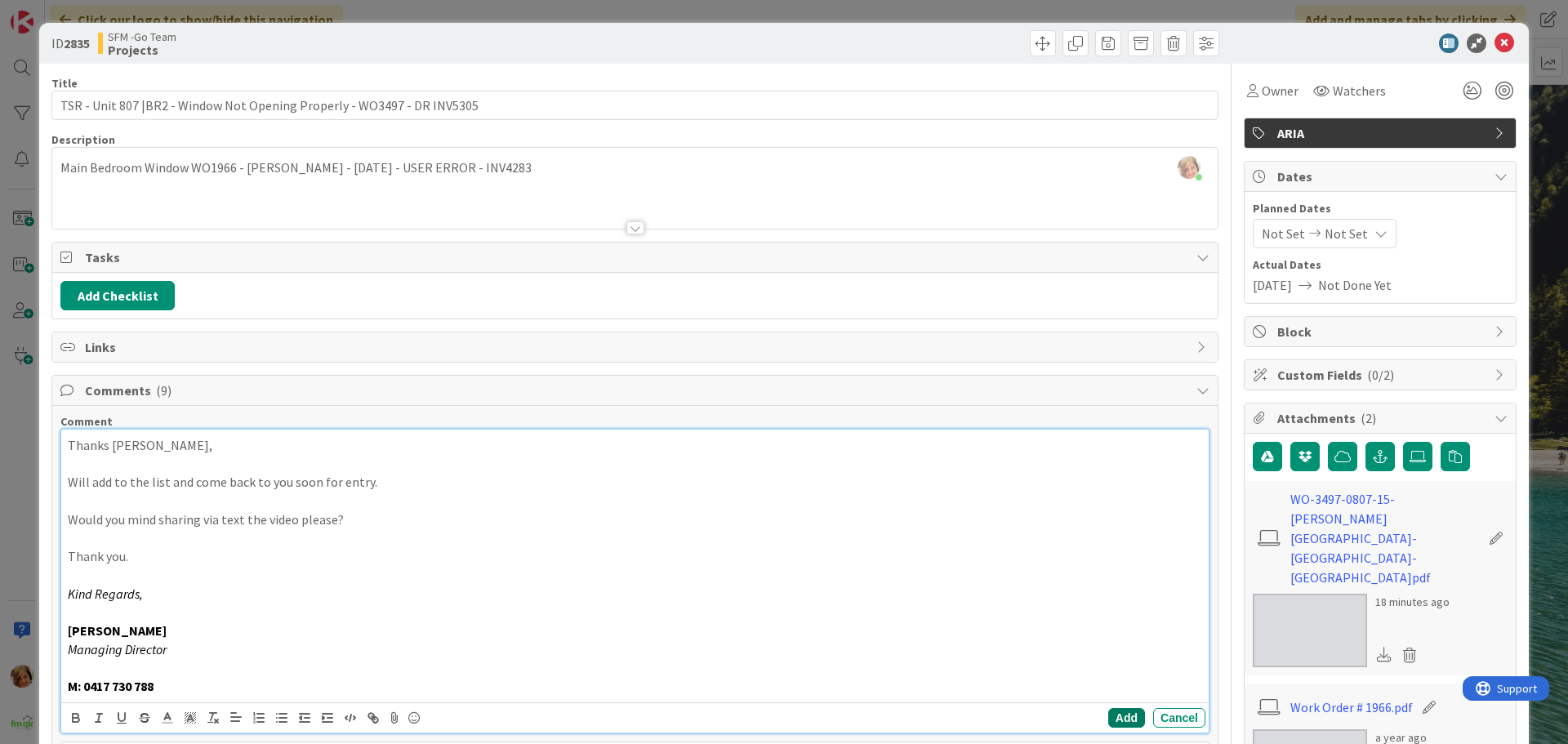
click at [1115, 712] on button "Add" at bounding box center [1126, 716] width 37 height 19
